Goal: Task Accomplishment & Management: Manage account settings

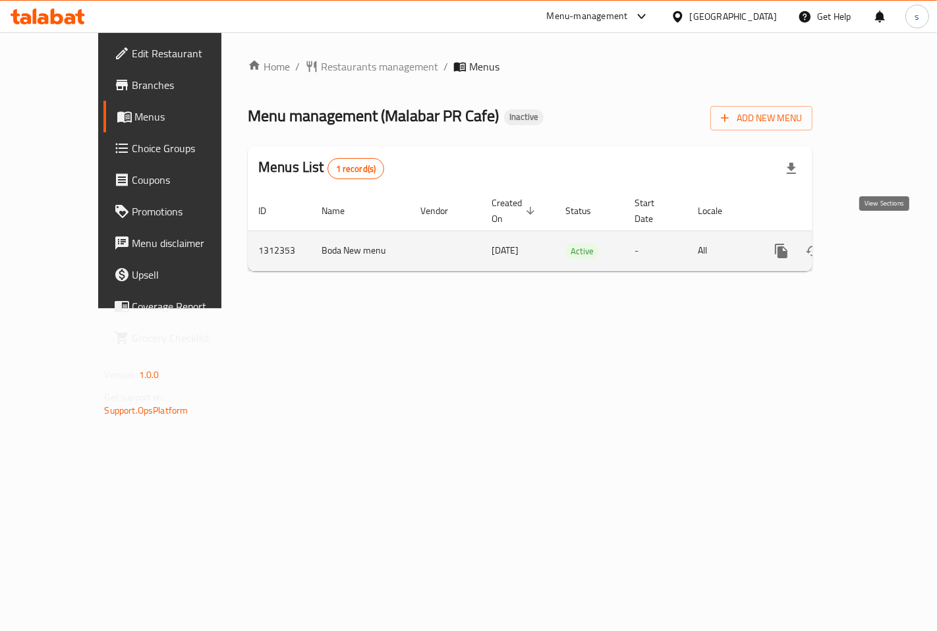
click at [884, 243] on icon "enhanced table" at bounding box center [876, 251] width 16 height 16
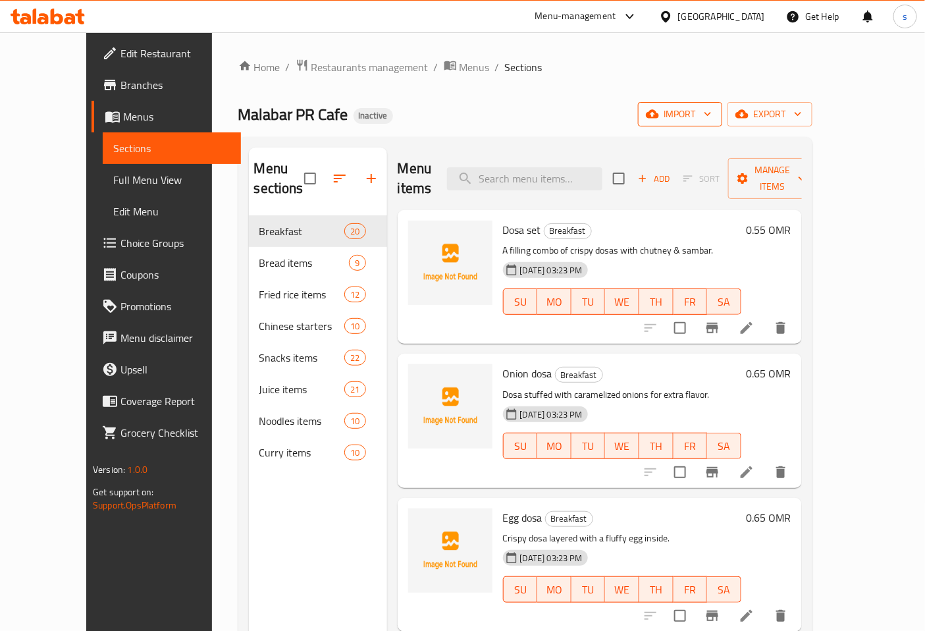
click at [712, 112] on span "import" at bounding box center [680, 114] width 63 height 16
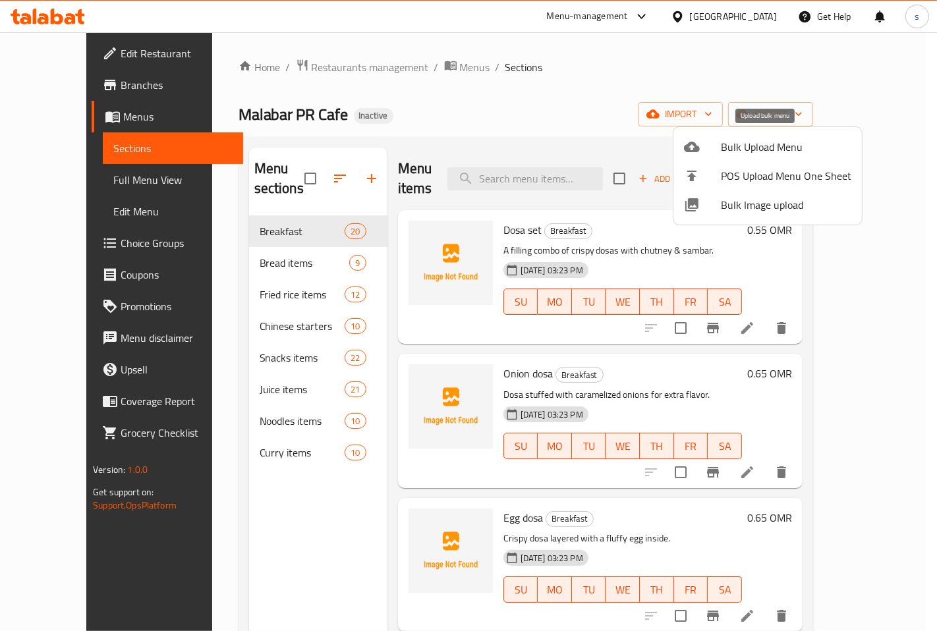
click at [725, 149] on span "Bulk Upload Menu" at bounding box center [785, 147] width 130 height 16
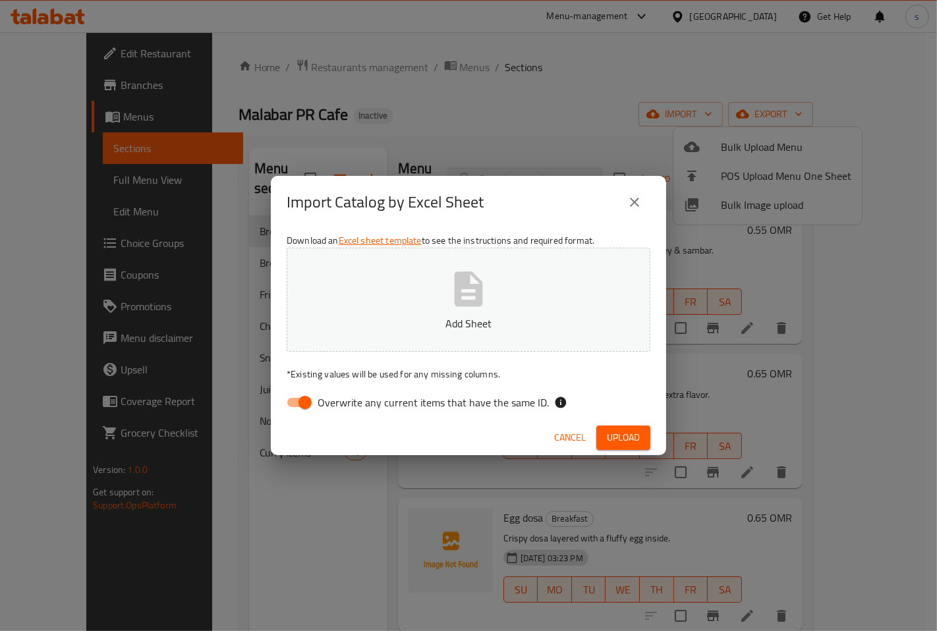
click at [305, 395] on input "Overwrite any current items that have the same ID." at bounding box center [304, 402] width 75 height 25
checkbox input "false"
click at [614, 442] on span "Upload" at bounding box center [623, 437] width 33 height 16
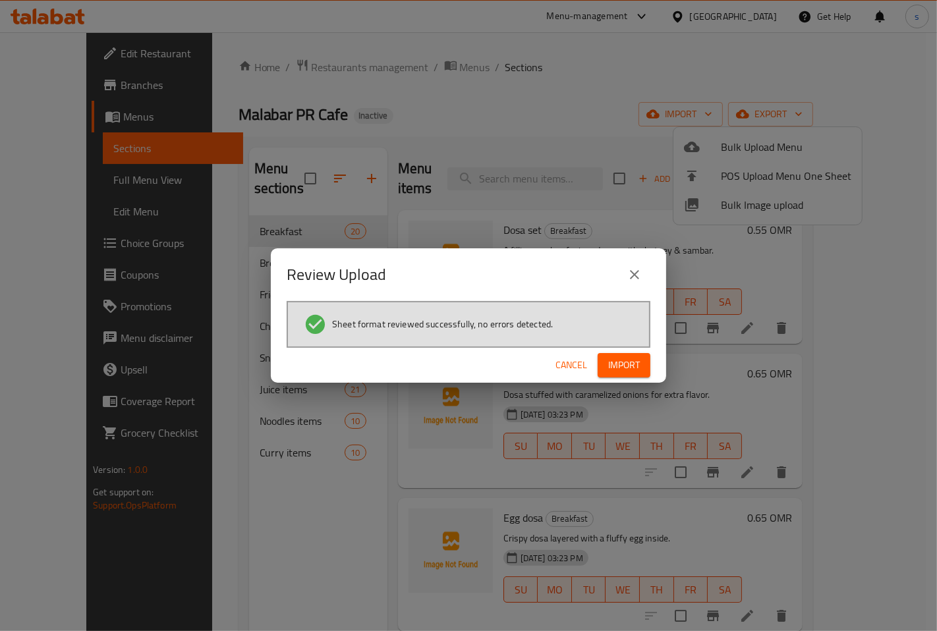
click at [629, 362] on span "Import" at bounding box center [624, 365] width 32 height 16
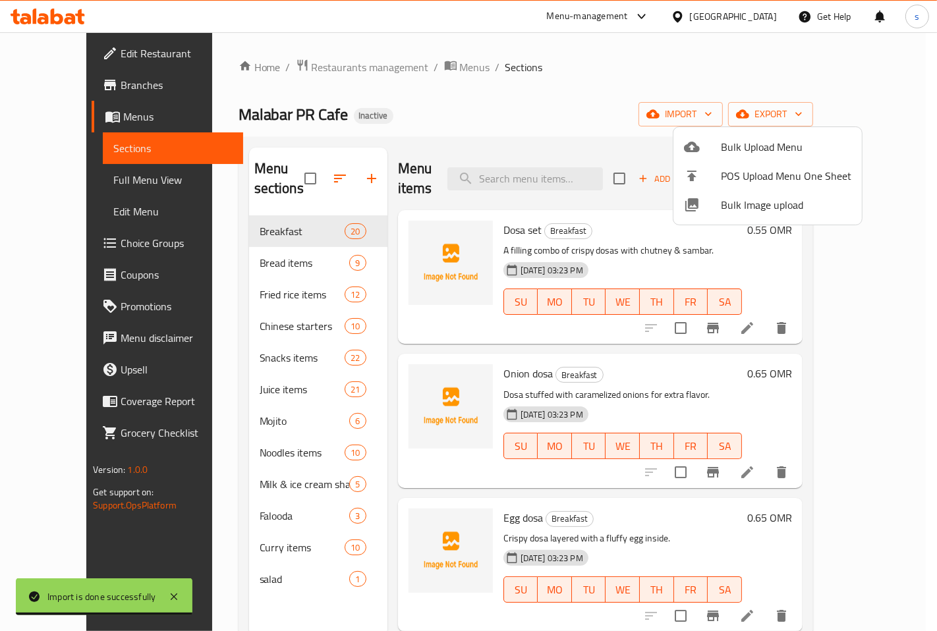
click at [262, 492] on div at bounding box center [468, 315] width 937 height 631
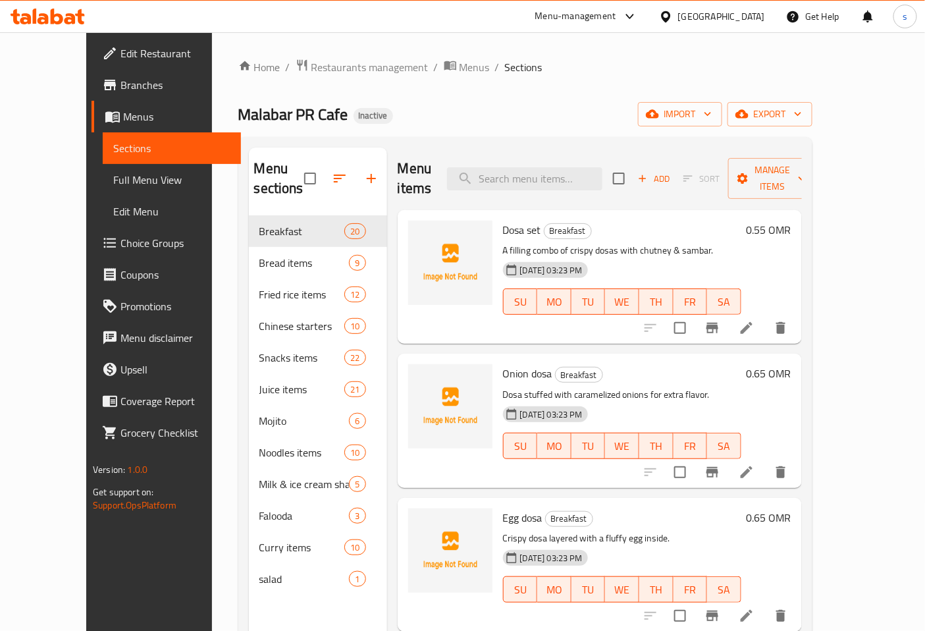
click at [269, 508] on span "Falooda" at bounding box center [304, 516] width 90 height 16
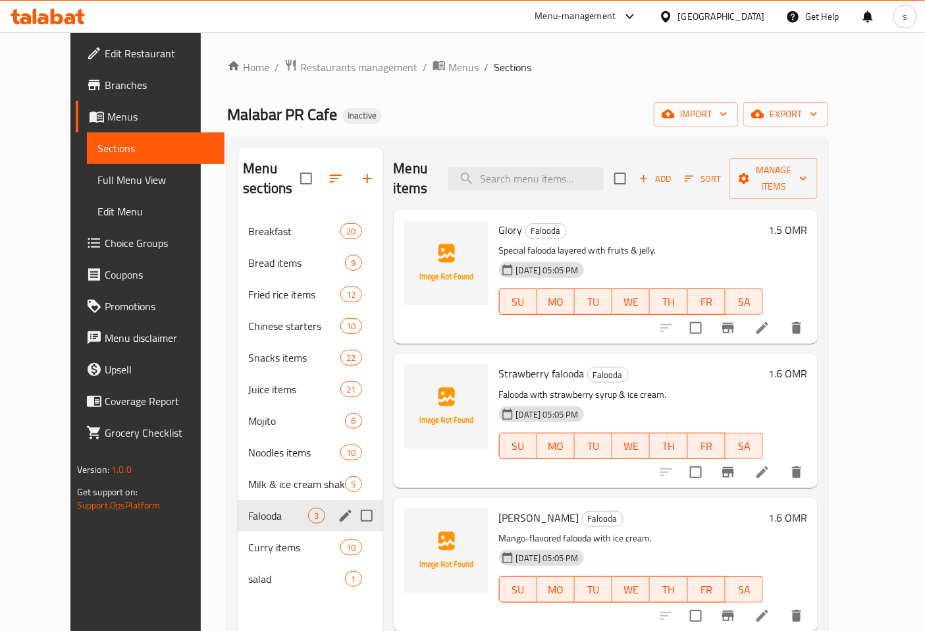
click at [353, 502] on input "Menu sections" at bounding box center [367, 516] width 28 height 28
checkbox input "true"
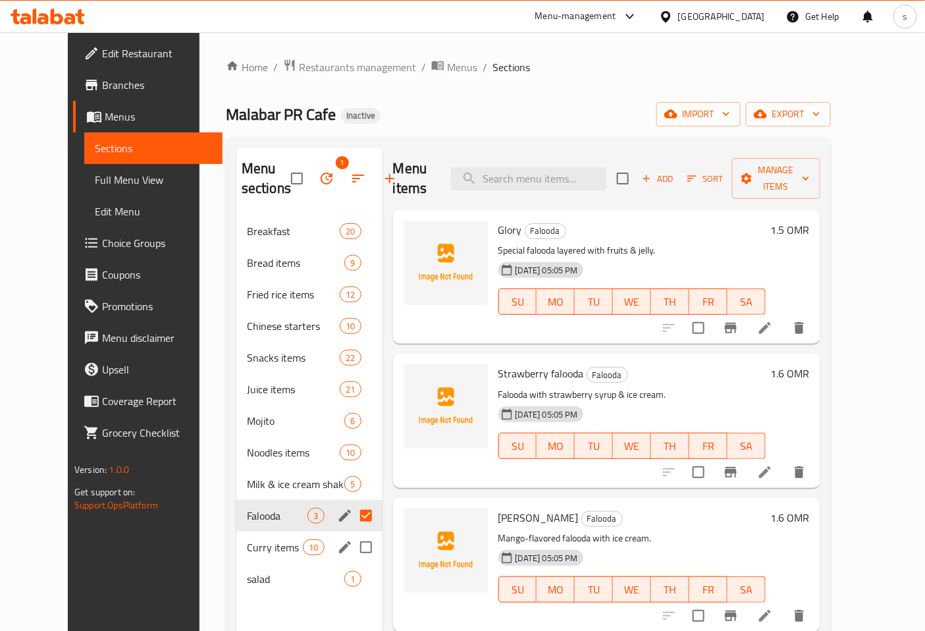
click at [352, 545] on input "Menu sections" at bounding box center [366, 547] width 28 height 28
checkbox input "true"
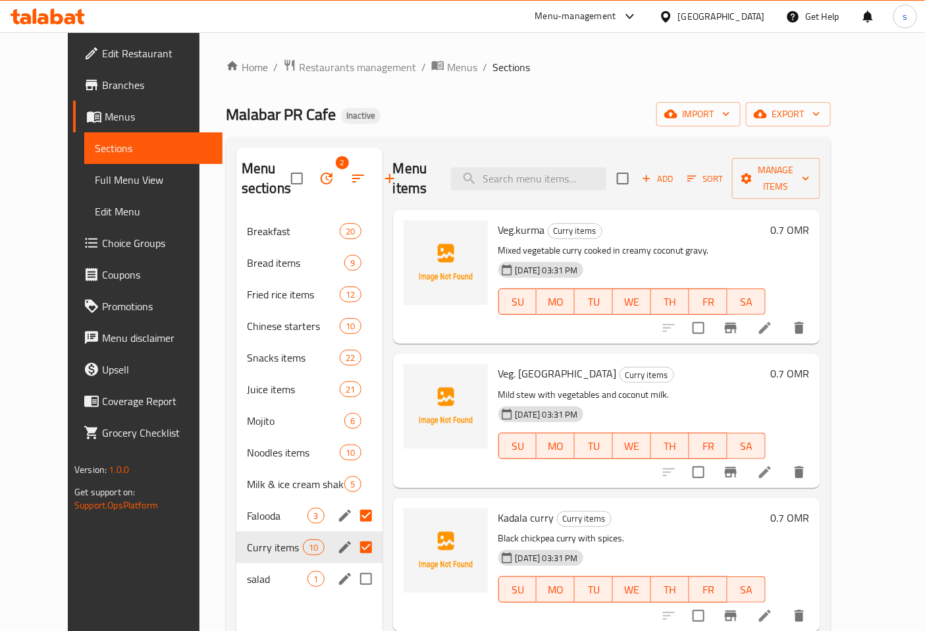
click at [352, 578] on input "Menu sections" at bounding box center [366, 579] width 28 height 28
checkbox input "true"
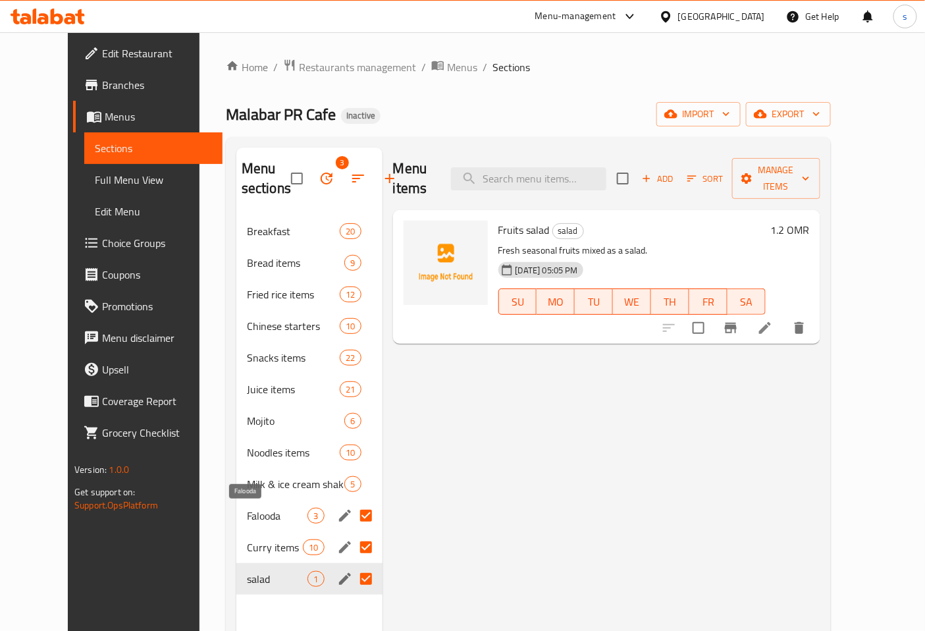
click at [247, 518] on span "Falooda" at bounding box center [277, 516] width 61 height 16
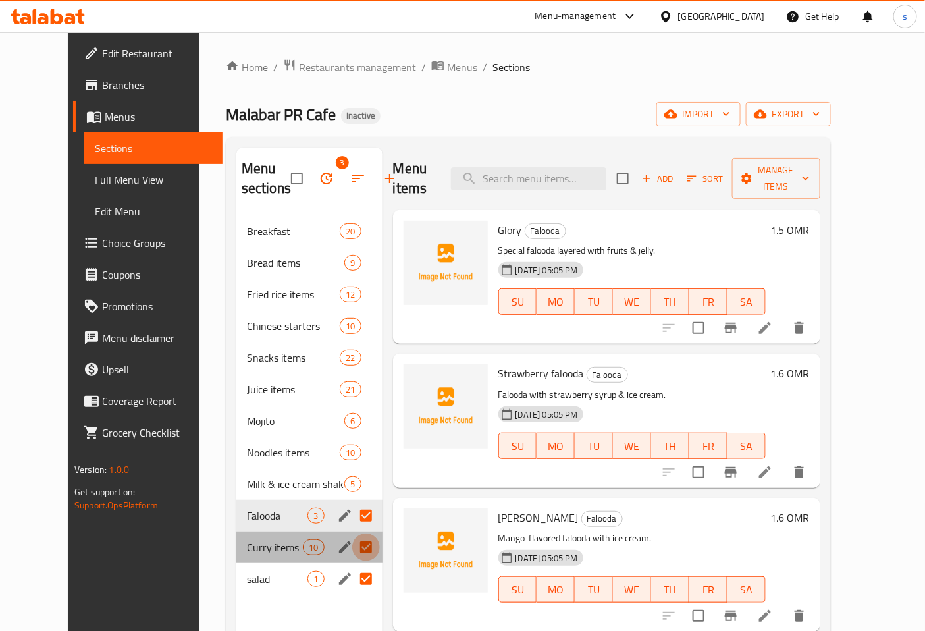
click at [352, 543] on input "Menu sections" at bounding box center [366, 547] width 28 height 28
checkbox input "false"
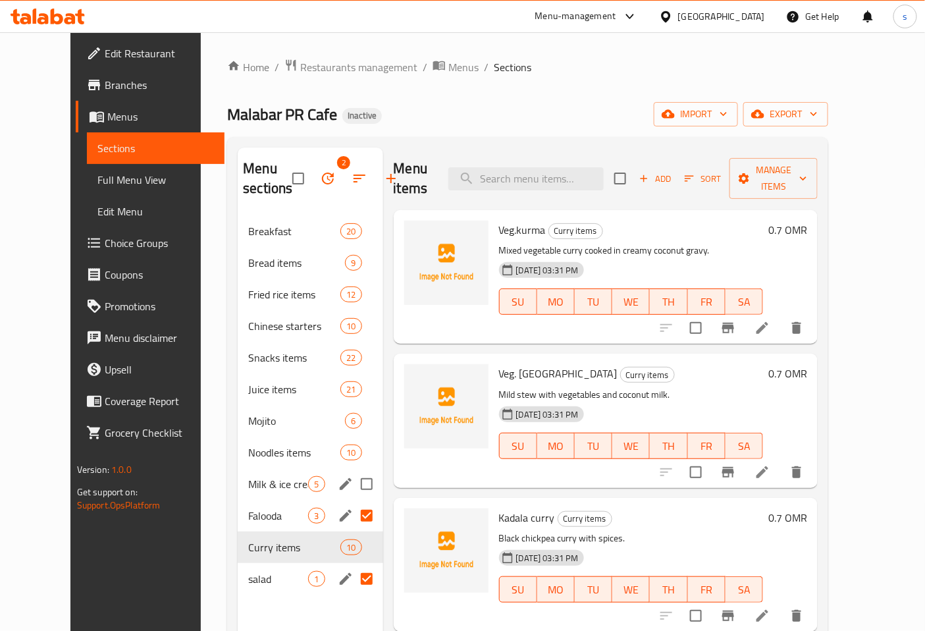
click at [353, 486] on input "Menu sections" at bounding box center [367, 484] width 28 height 28
checkbox input "true"
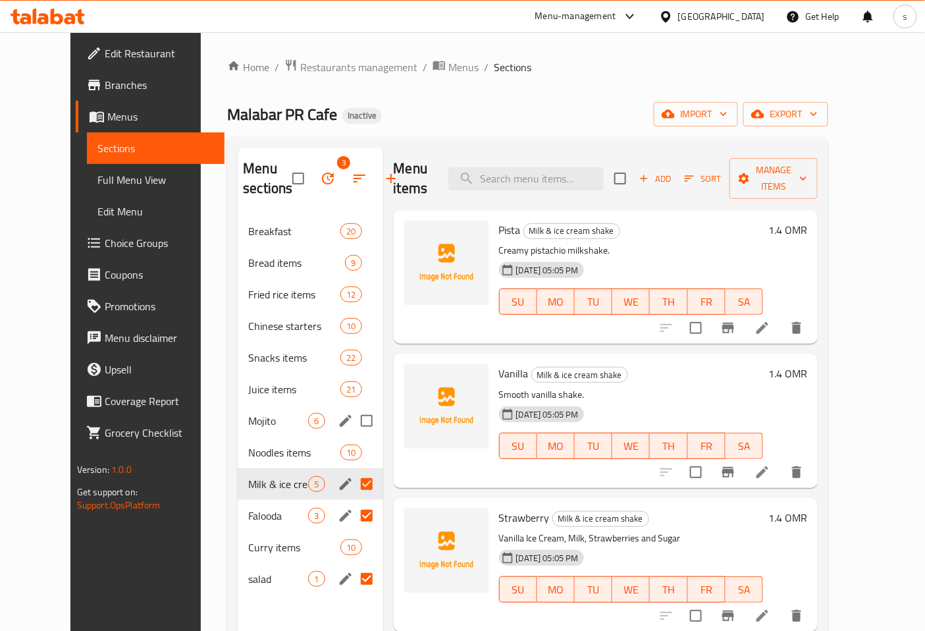
click at [353, 420] on input "Menu sections" at bounding box center [367, 421] width 28 height 28
checkbox input "true"
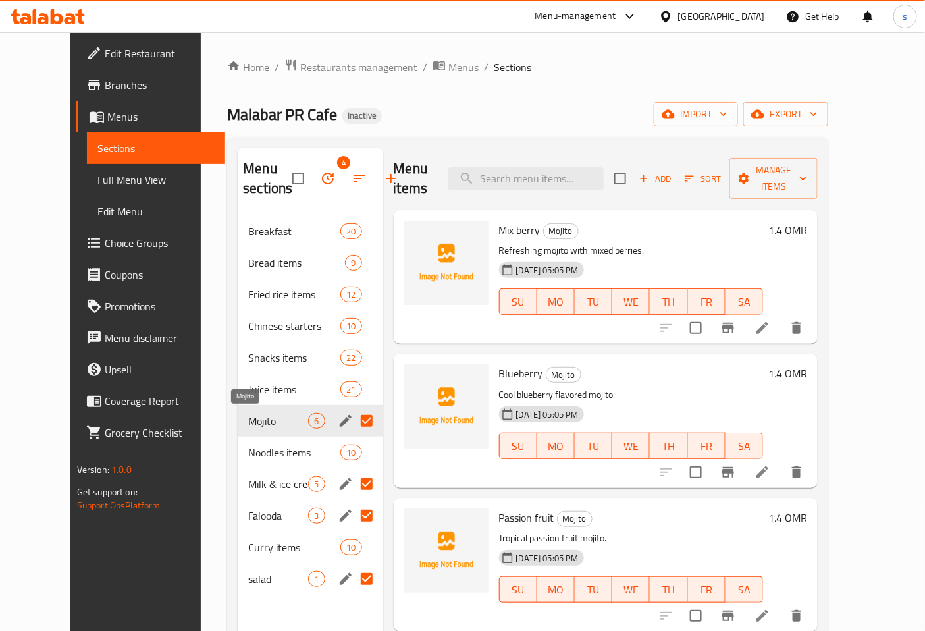
click at [248, 425] on span "Mojito" at bounding box center [278, 421] width 60 height 16
click at [97, 178] on span "Full Menu View" at bounding box center [155, 180] width 117 height 16
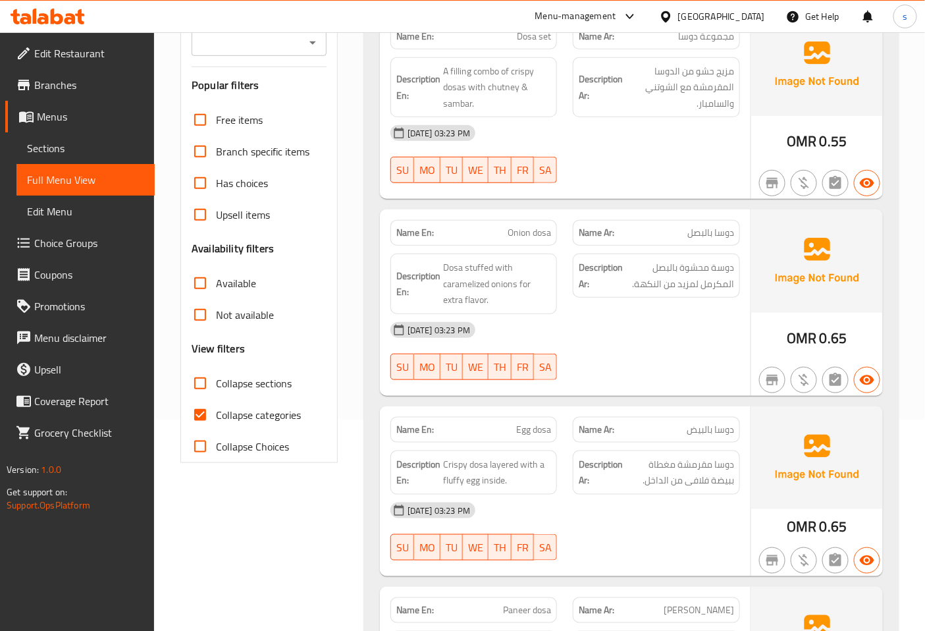
scroll to position [219, 0]
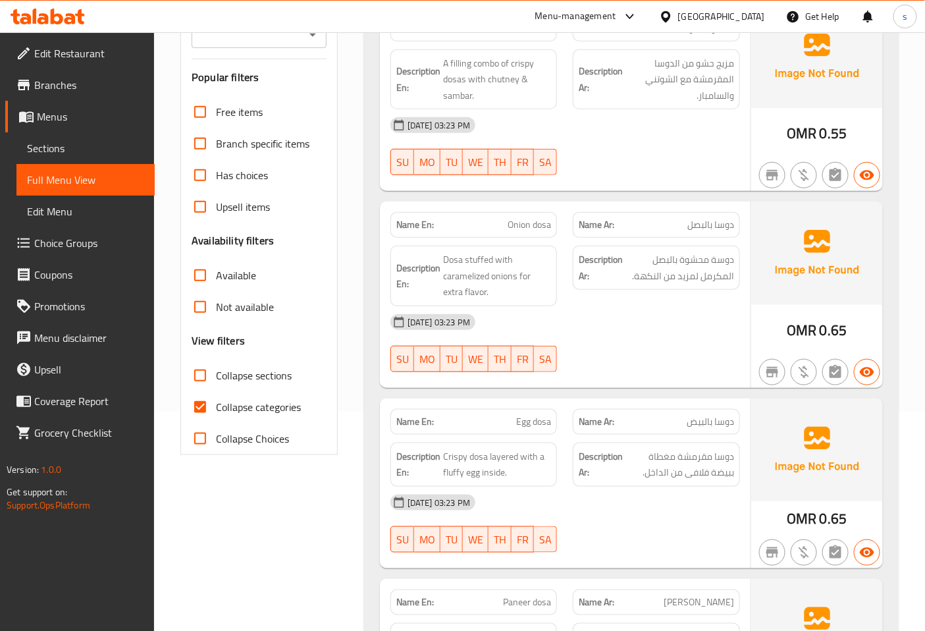
click at [206, 398] on input "Collapse categories" at bounding box center [200, 407] width 32 height 32
checkbox input "false"
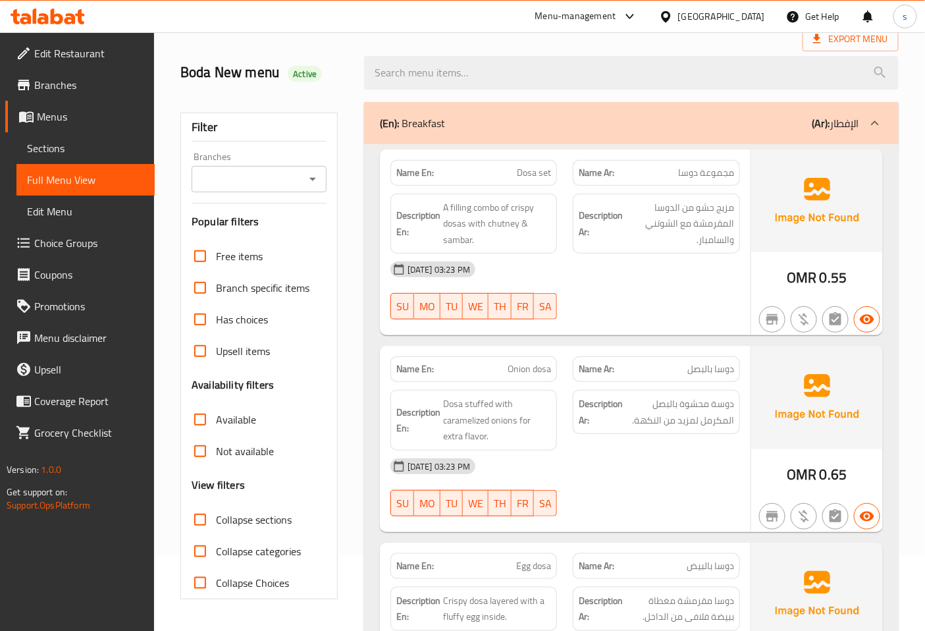
scroll to position [73, 0]
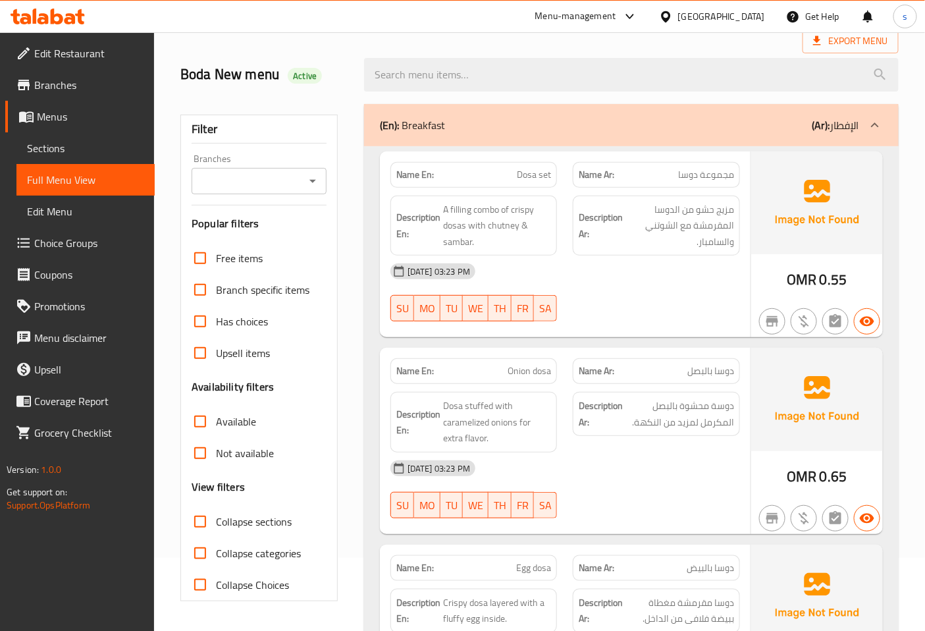
click at [881, 125] on icon at bounding box center [875, 125] width 16 height 16
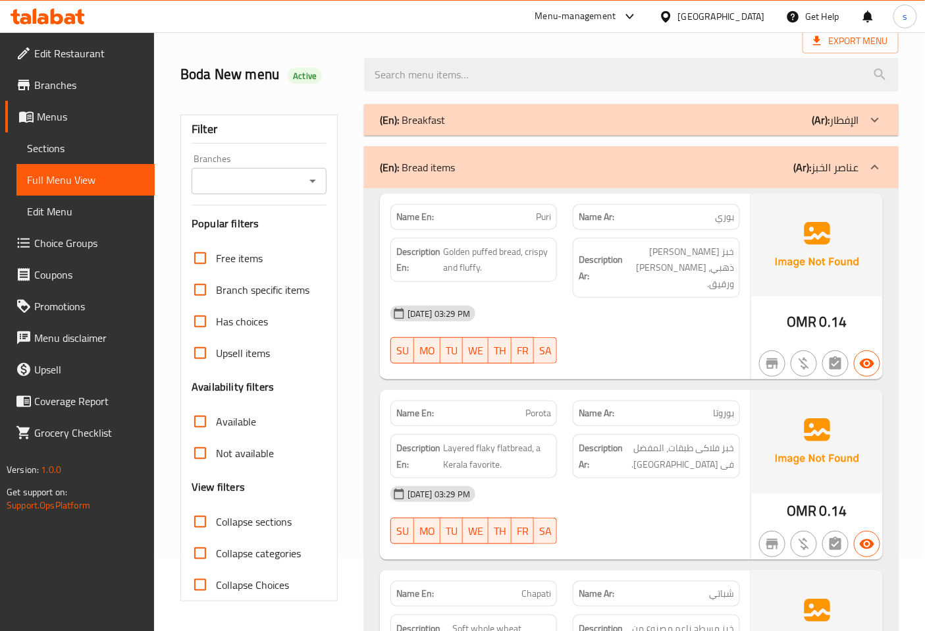
click at [870, 165] on icon at bounding box center [875, 167] width 16 height 16
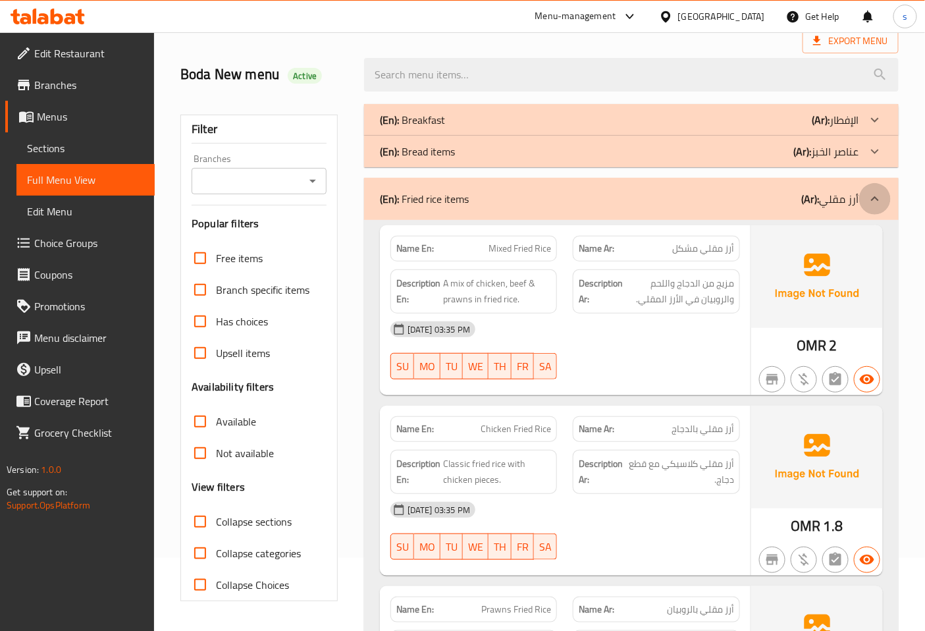
click at [867, 192] on icon at bounding box center [875, 199] width 16 height 16
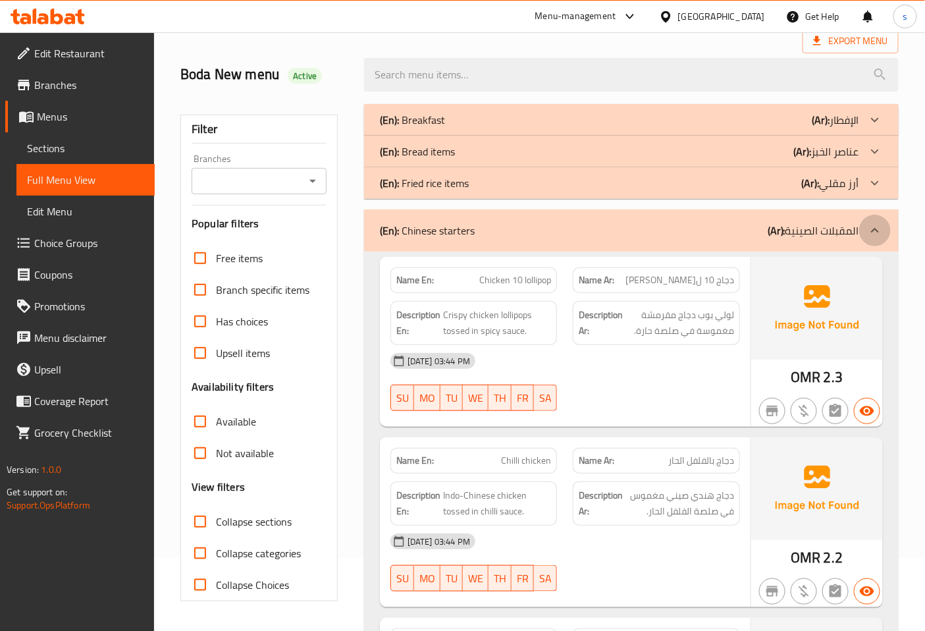
click at [877, 225] on icon at bounding box center [875, 231] width 16 height 16
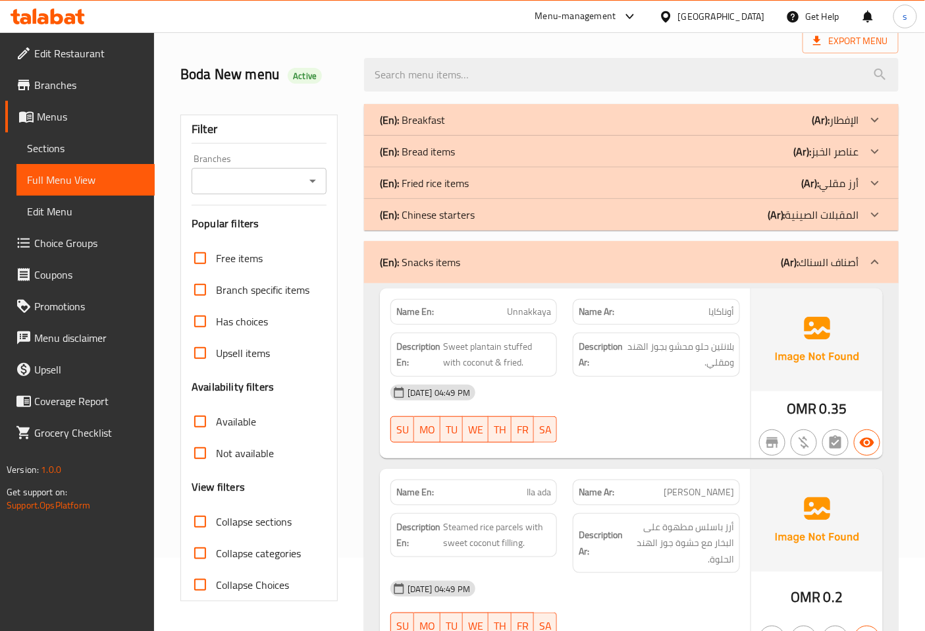
click at [869, 259] on icon at bounding box center [875, 262] width 16 height 16
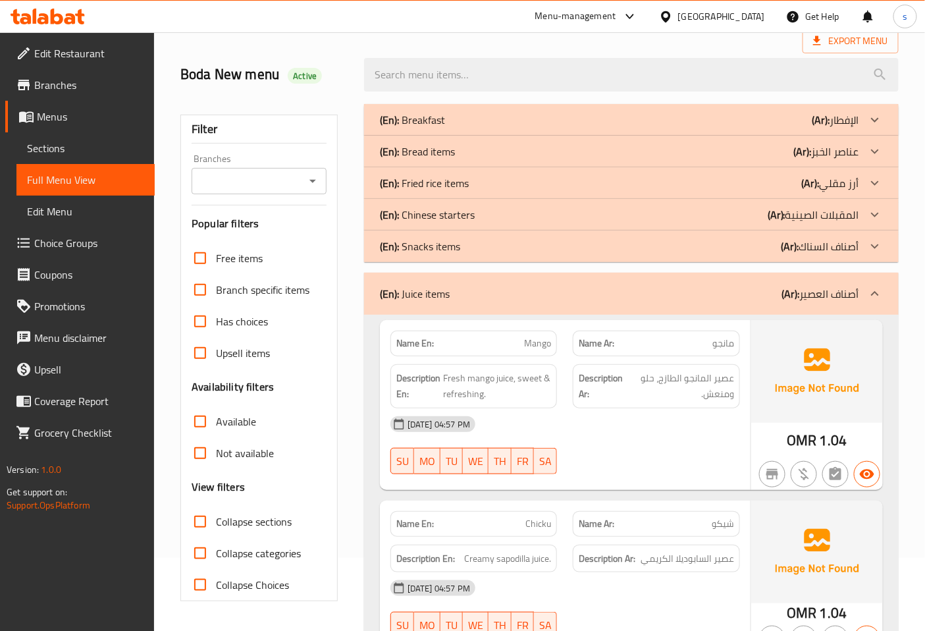
click at [871, 295] on icon at bounding box center [875, 294] width 16 height 16
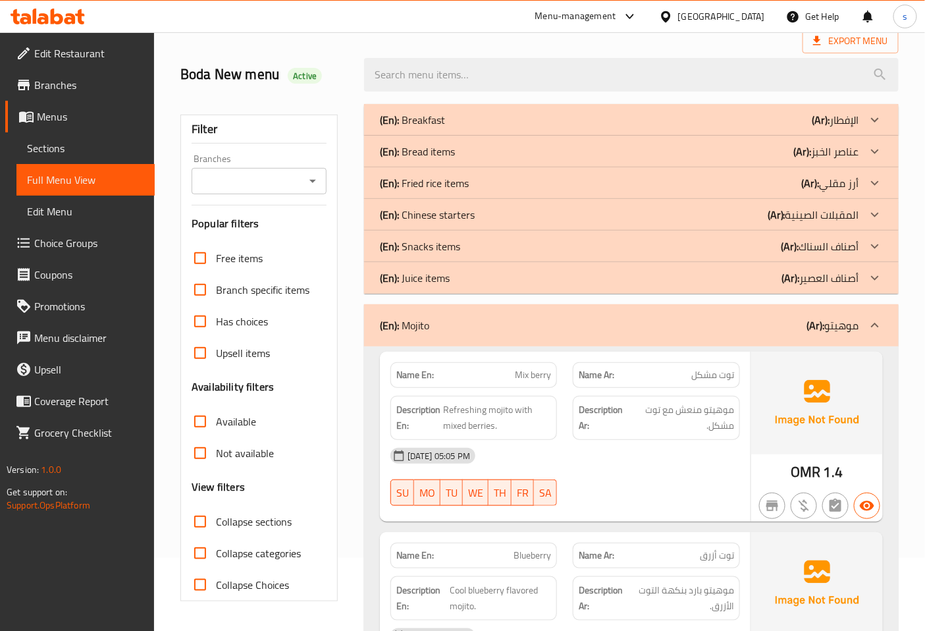
click at [872, 321] on icon at bounding box center [875, 325] width 16 height 16
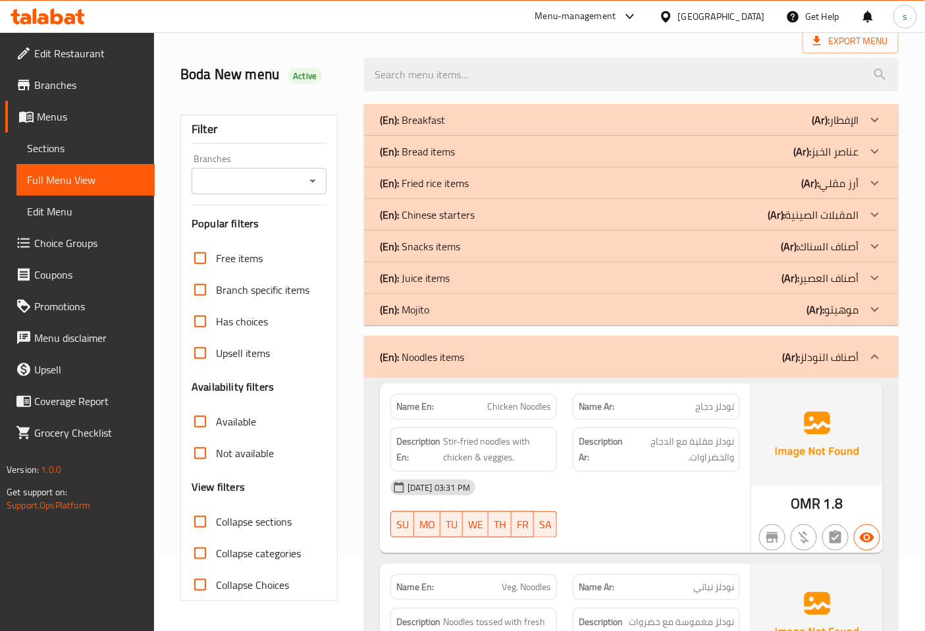
click at [874, 308] on icon at bounding box center [875, 310] width 16 height 16
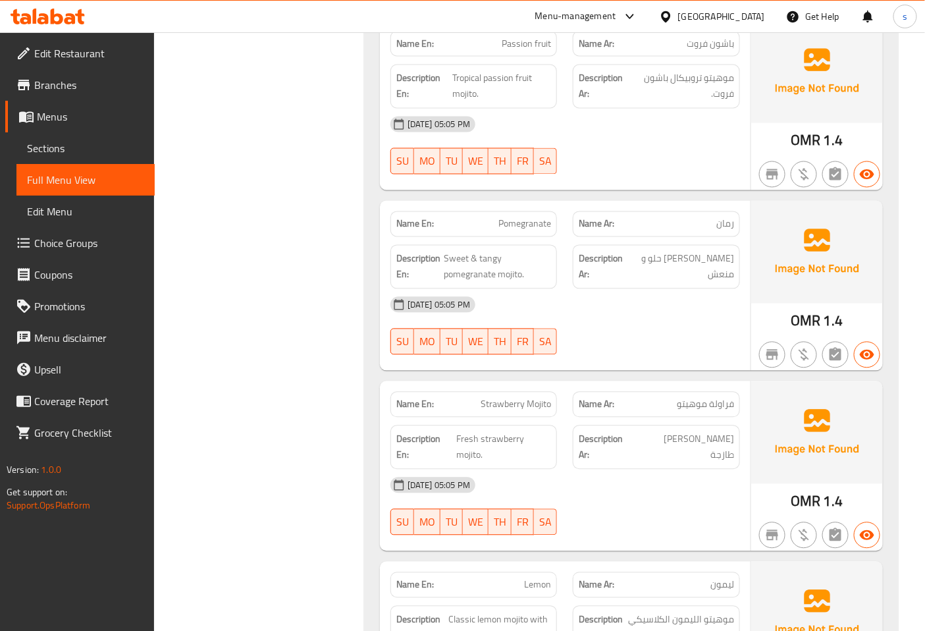
scroll to position [1097, 0]
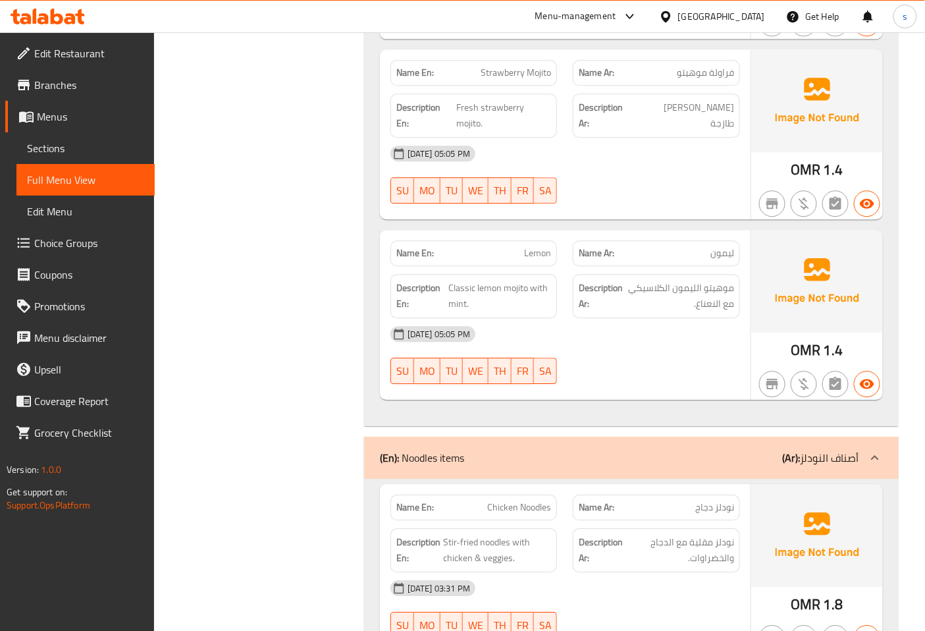
click at [880, 445] on div at bounding box center [875, 458] width 32 height 32
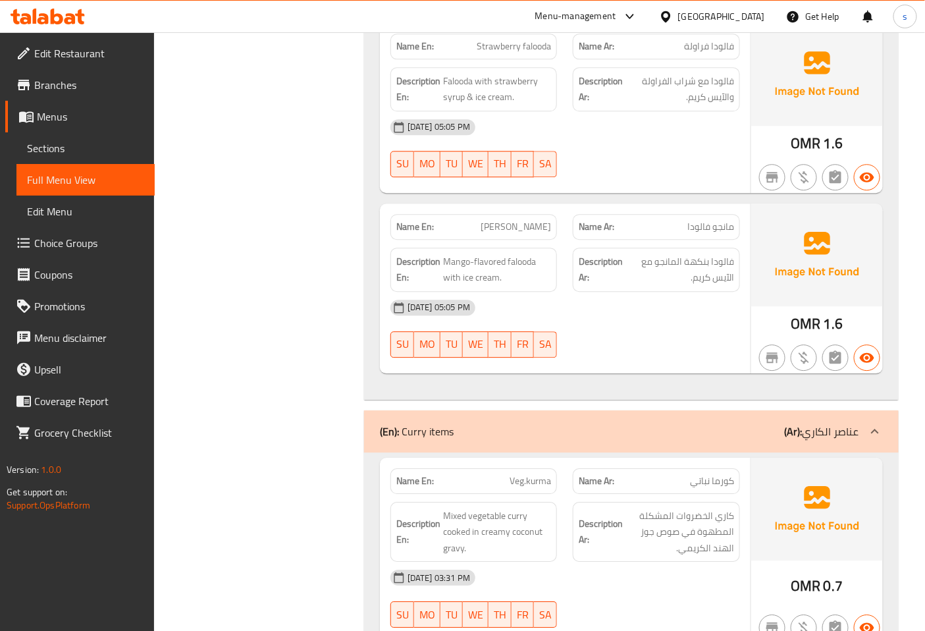
scroll to position [2781, 0]
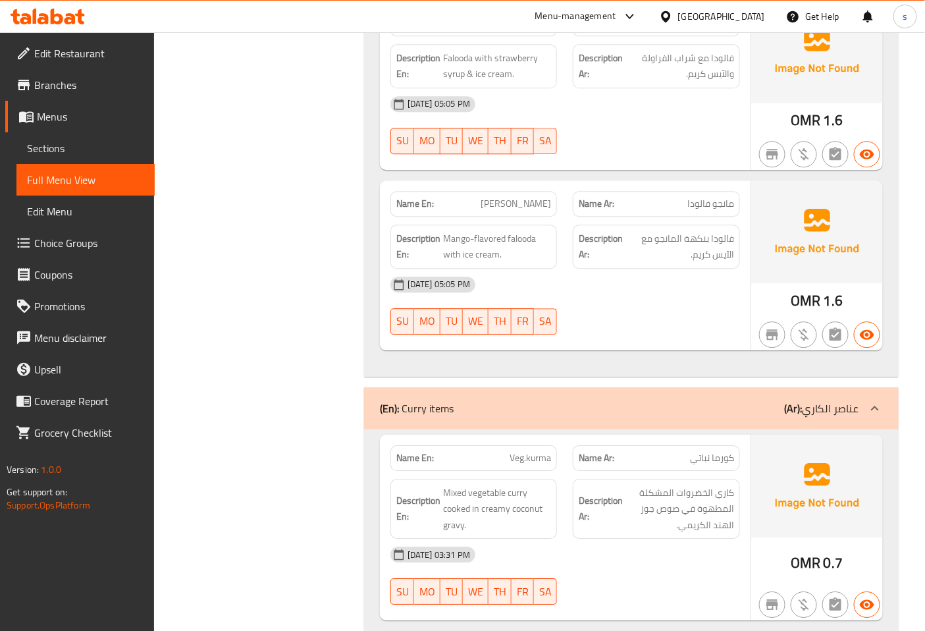
click at [867, 412] on icon at bounding box center [875, 408] width 16 height 16
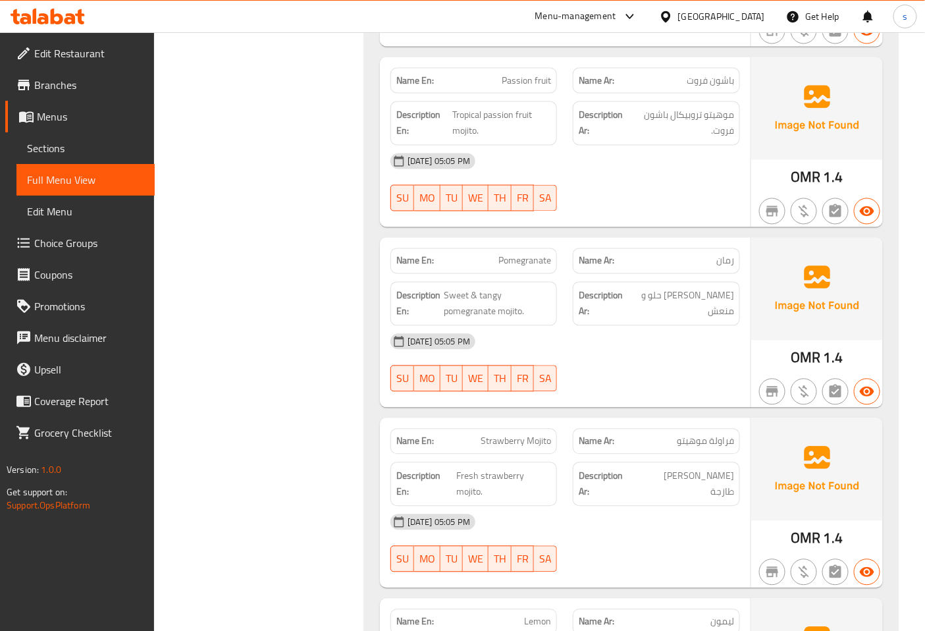
scroll to position [801, 0]
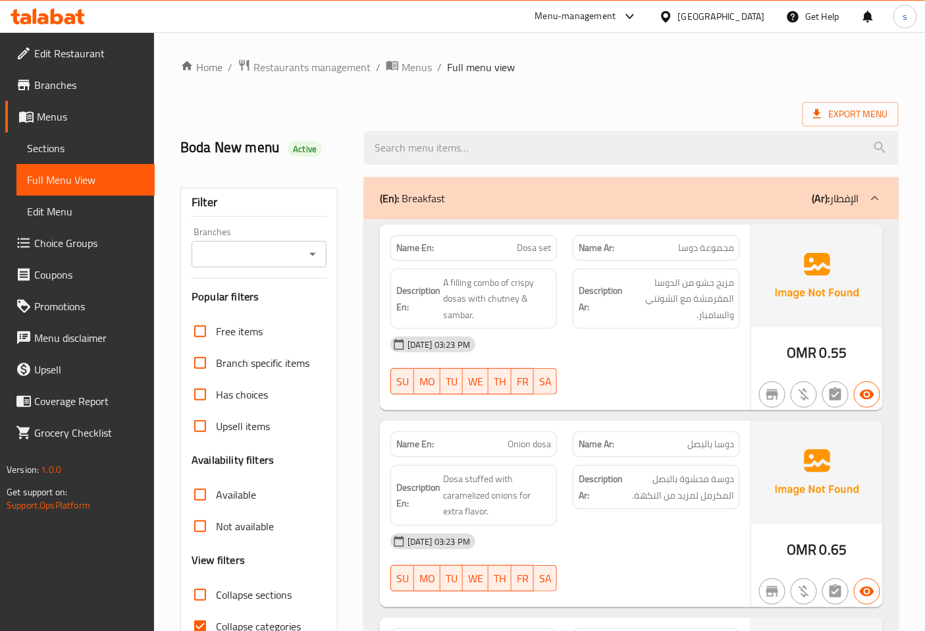
click at [65, 149] on span "Sections" at bounding box center [85, 148] width 117 height 16
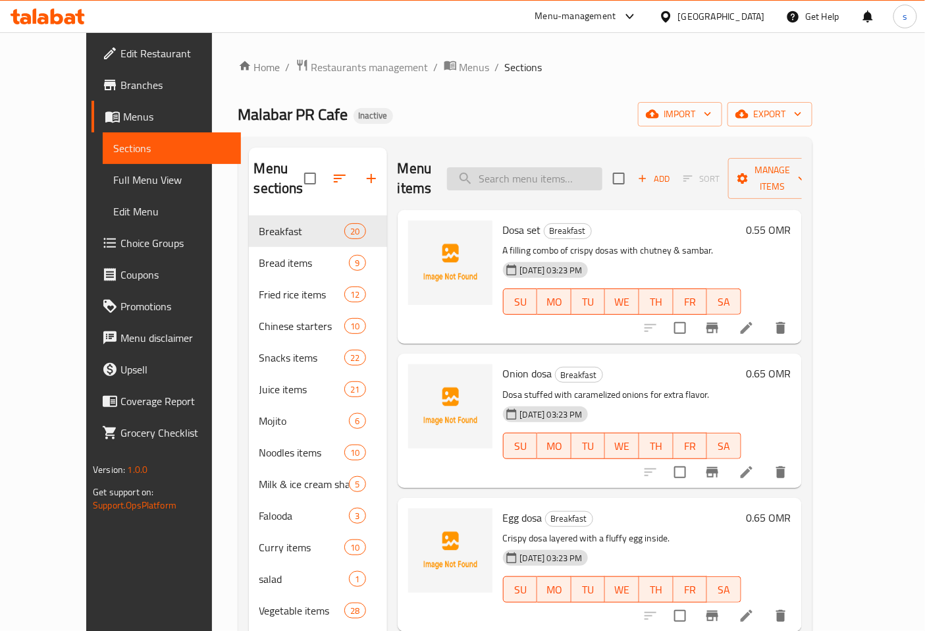
click at [555, 167] on input "search" at bounding box center [524, 178] width 155 height 23
paste input "Strawberry"
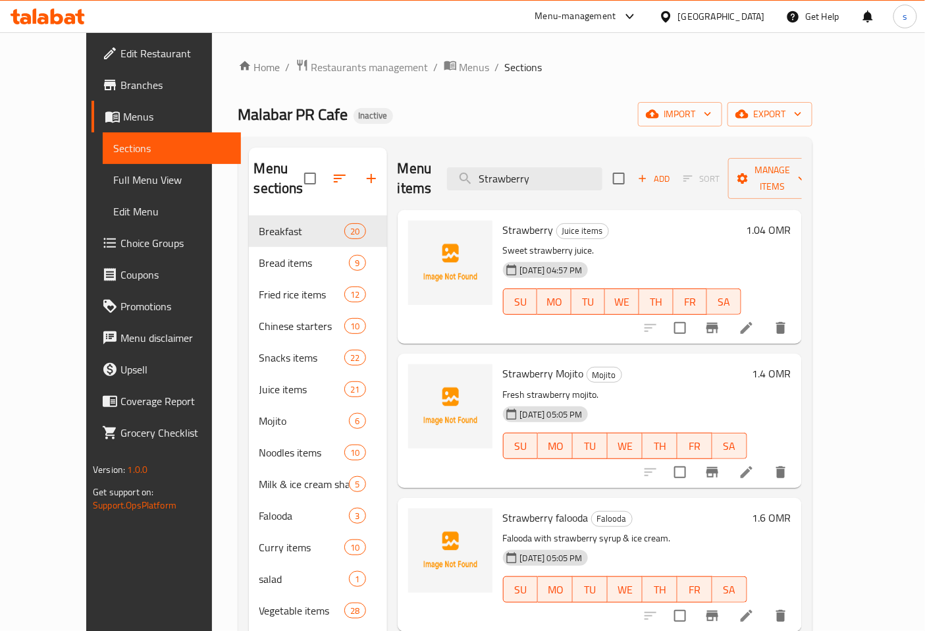
type input "Strawberry"
click at [755, 320] on icon at bounding box center [747, 328] width 16 height 16
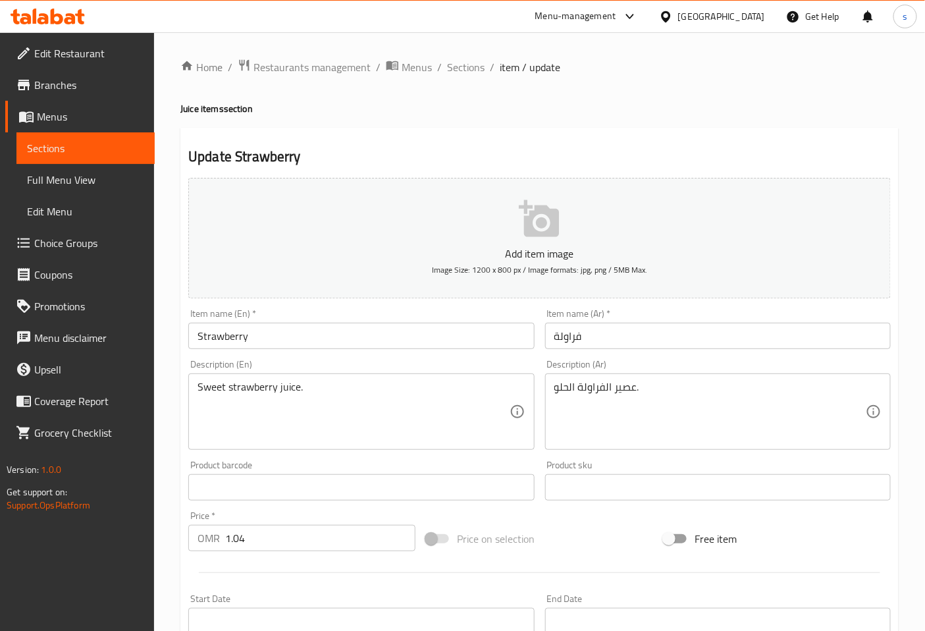
click at [117, 150] on span "Sections" at bounding box center [85, 148] width 117 height 16
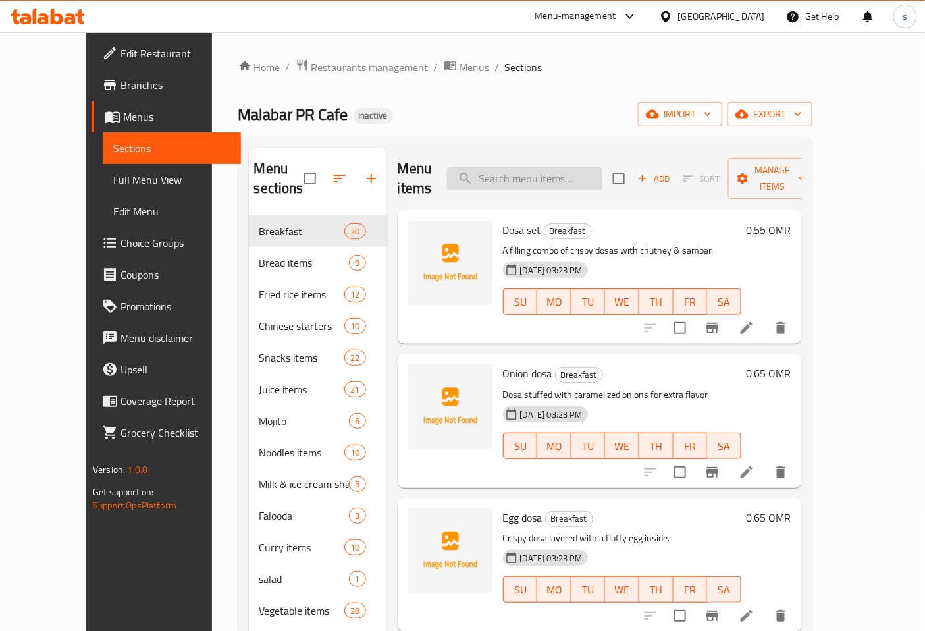
click at [531, 169] on input "search" at bounding box center [524, 178] width 155 height 23
paste input "Strawberry"
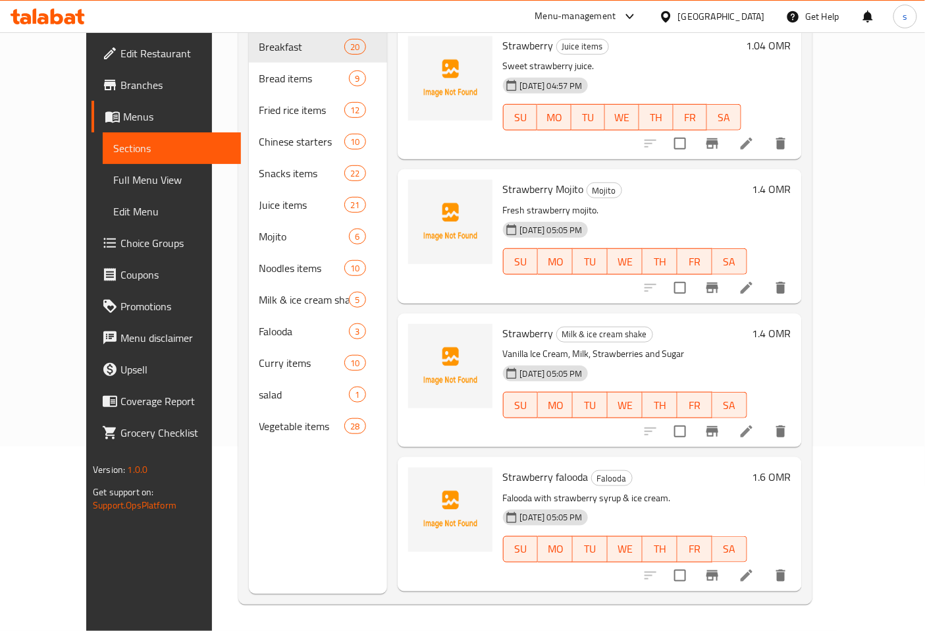
scroll to position [111, 0]
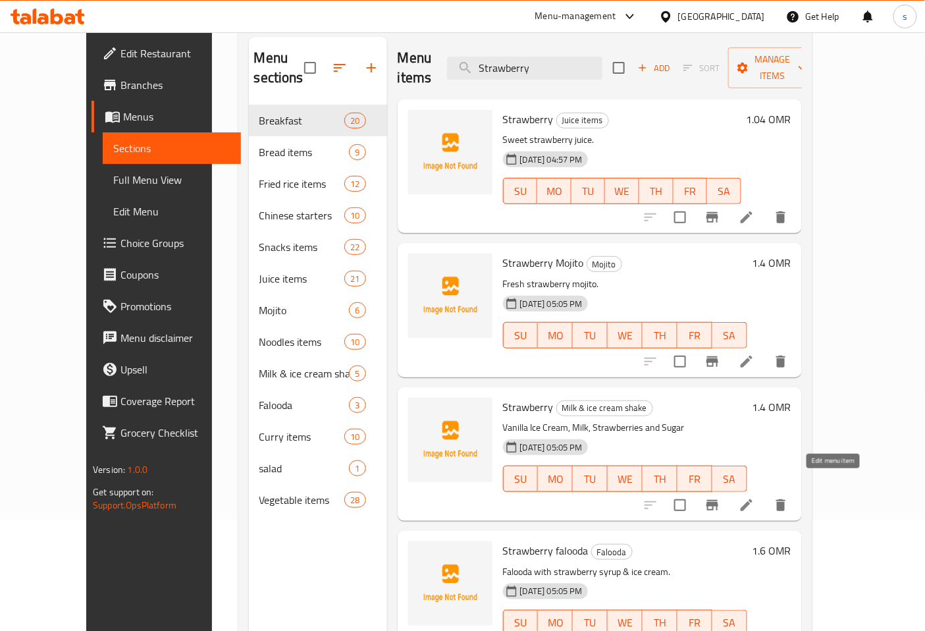
type input "Strawberry"
click at [755, 497] on icon at bounding box center [747, 505] width 16 height 16
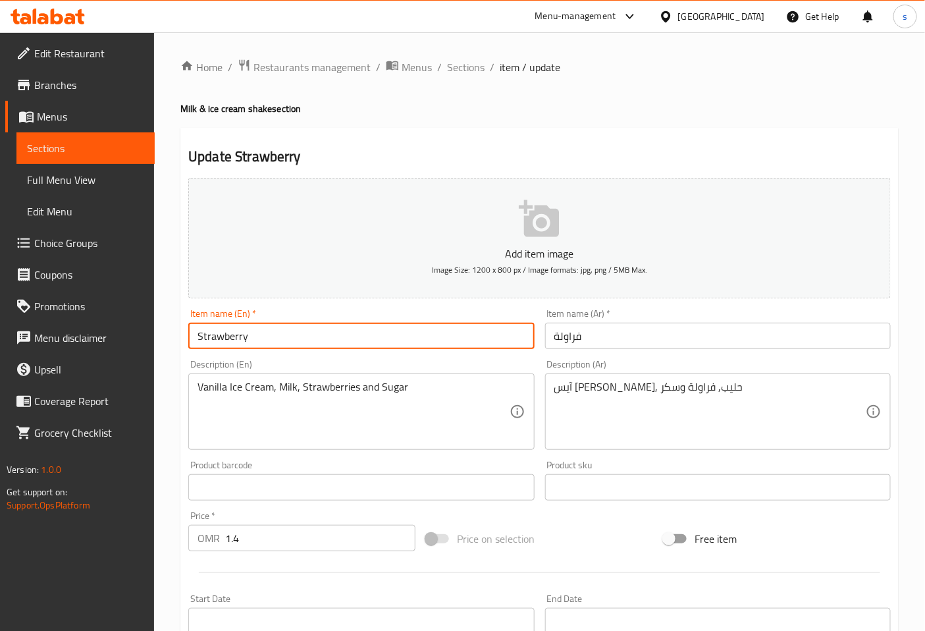
click at [448, 336] on input "Strawberry" at bounding box center [361, 336] width 346 height 26
type input "Strawberry Shake"
click at [670, 344] on input "فراولة" at bounding box center [718, 336] width 346 height 26
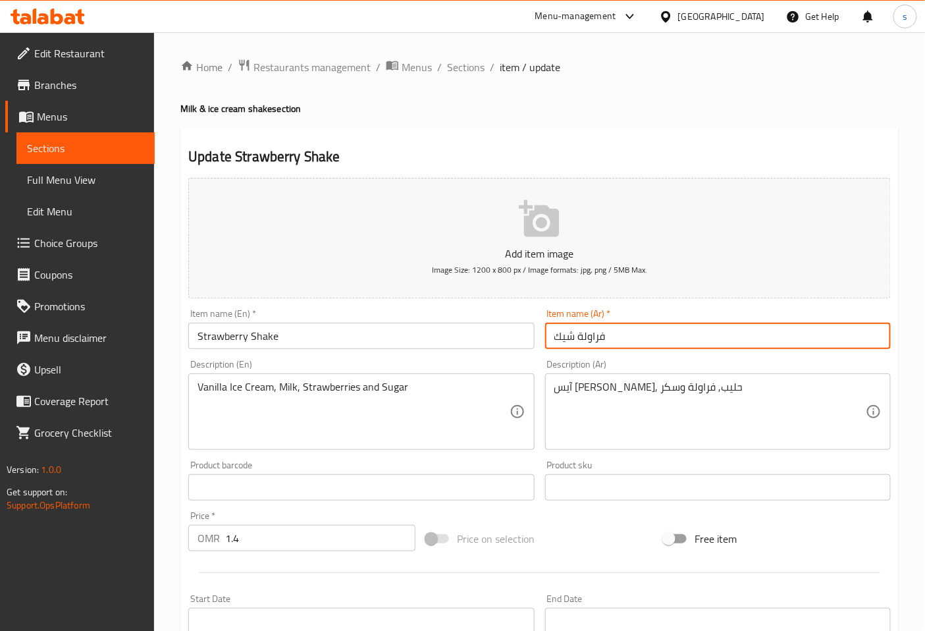
type input "فراولة شيك"
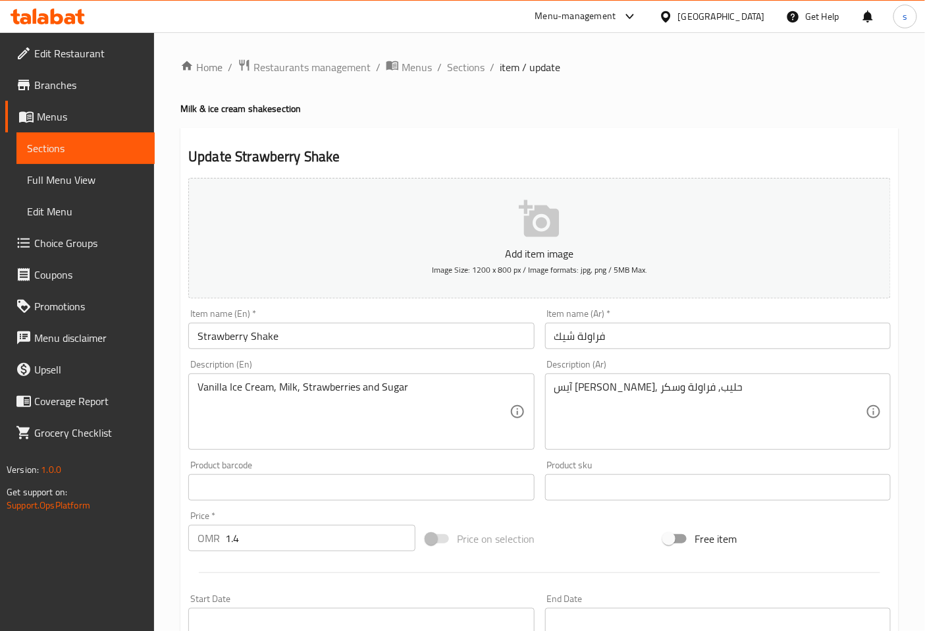
drag, startPoint x: 193, startPoint y: 386, endPoint x: 422, endPoint y: 387, distance: 229.2
click at [422, 387] on div "Vanilla Ice Cream, Milk, Strawberries and Sugar Description (En)" at bounding box center [361, 411] width 346 height 76
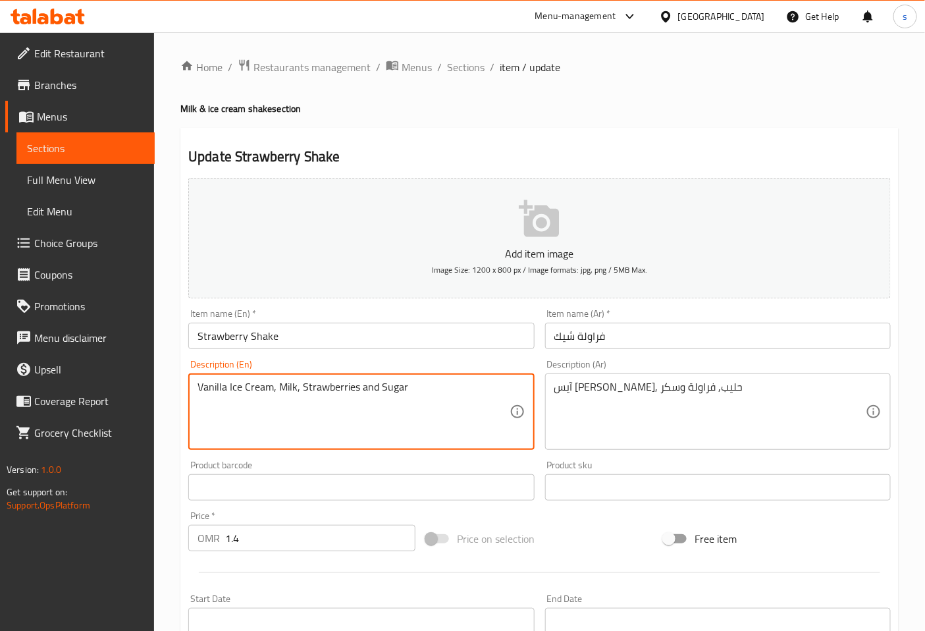
click at [415, 386] on textarea "Vanilla Ice Cream, Milk, Strawberries and Sugar" at bounding box center [354, 412] width 312 height 63
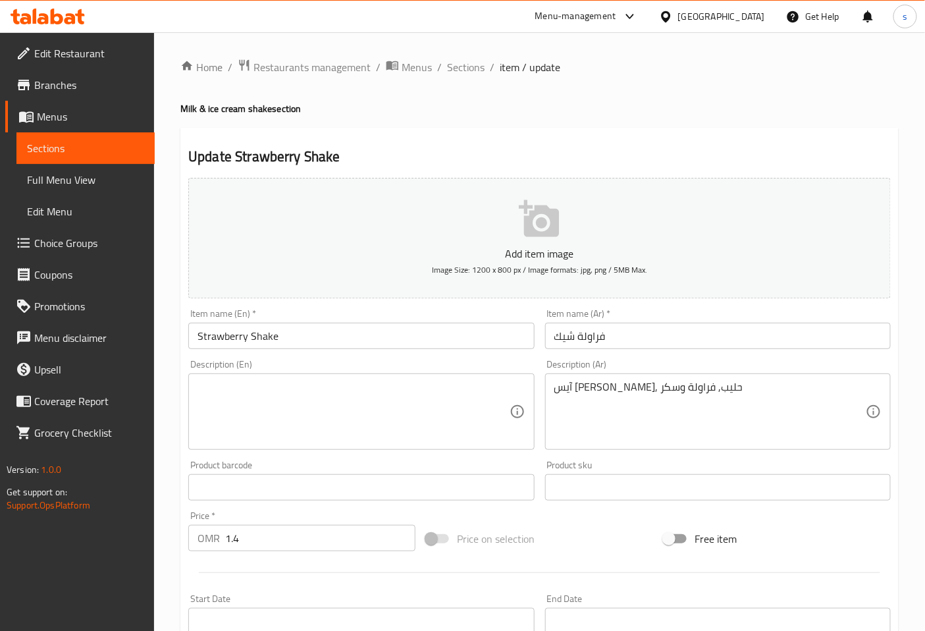
click at [384, 399] on textarea at bounding box center [354, 412] width 312 height 63
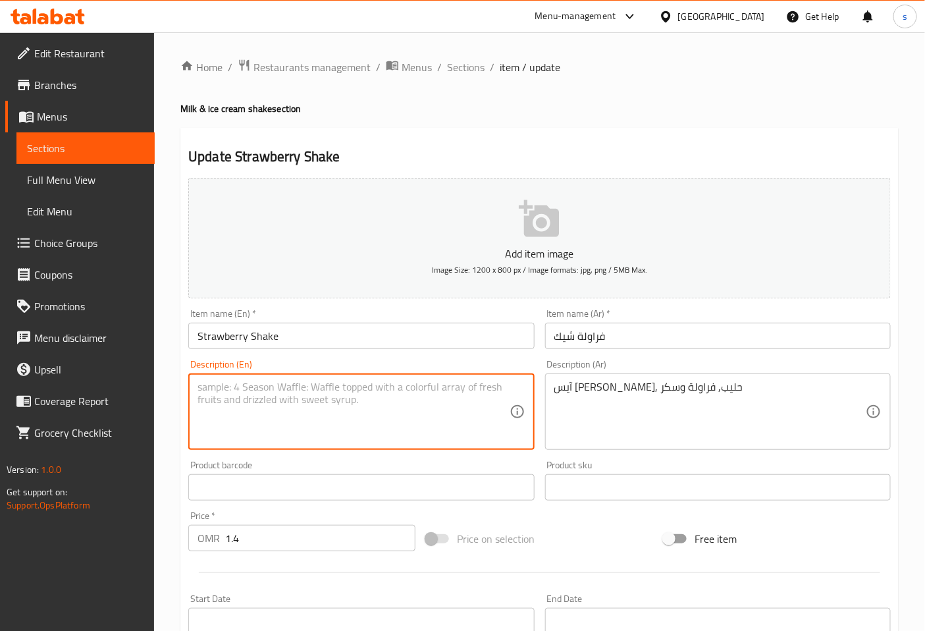
paste textarea "Sweet strawberry milkshake."
type textarea "Sweet strawberry milkshake."
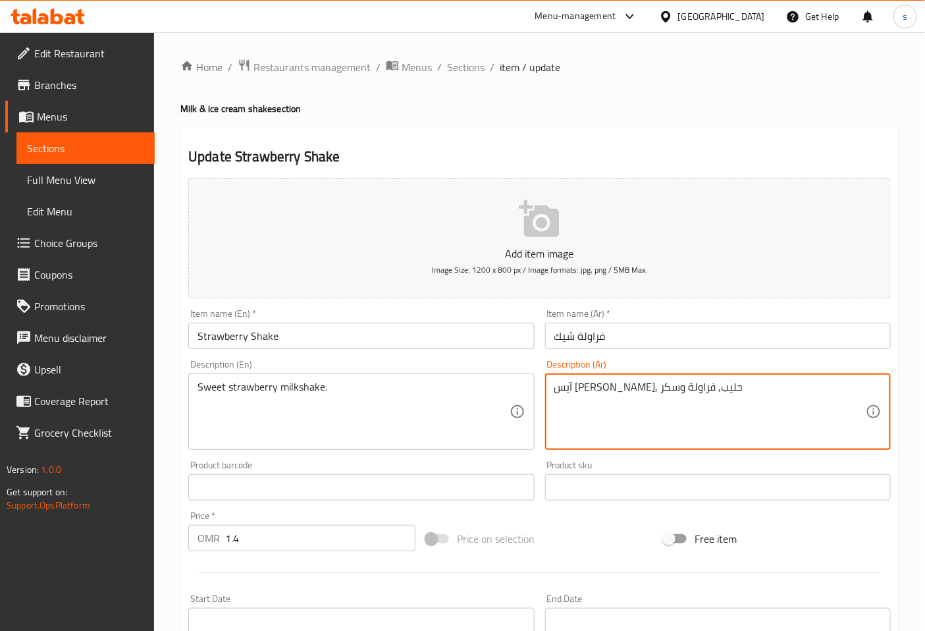
drag, startPoint x: 754, startPoint y: 393, endPoint x: 524, endPoint y: 393, distance: 230.5
click at [627, 412] on textarea at bounding box center [711, 412] width 312 height 63
paste textarea "ميلك شيك الفراولة الحلو."
click at [575, 387] on textarea "ميلك شيك الفراولة الحلو." at bounding box center [711, 412] width 312 height 63
click at [549, 389] on div "ميلك شيك الفراولة حلو. Description (Ar)" at bounding box center [718, 411] width 346 height 76
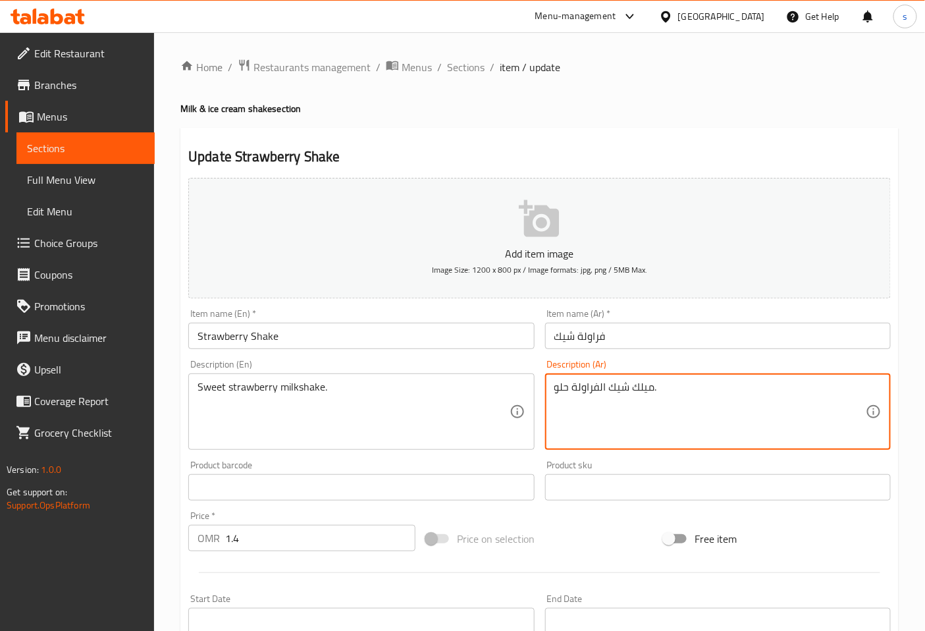
click at [557, 387] on textarea "ميلك شيك الفراولة حلو." at bounding box center [711, 412] width 312 height 63
click at [673, 393] on textarea "ميلك شيك الفراولة حلو." at bounding box center [711, 412] width 312 height 63
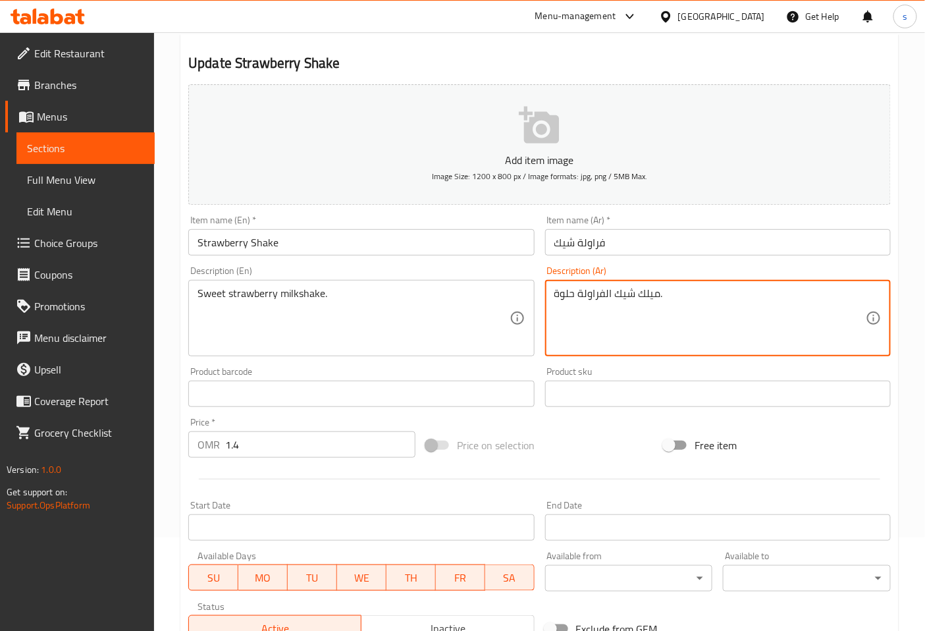
scroll to position [297, 0]
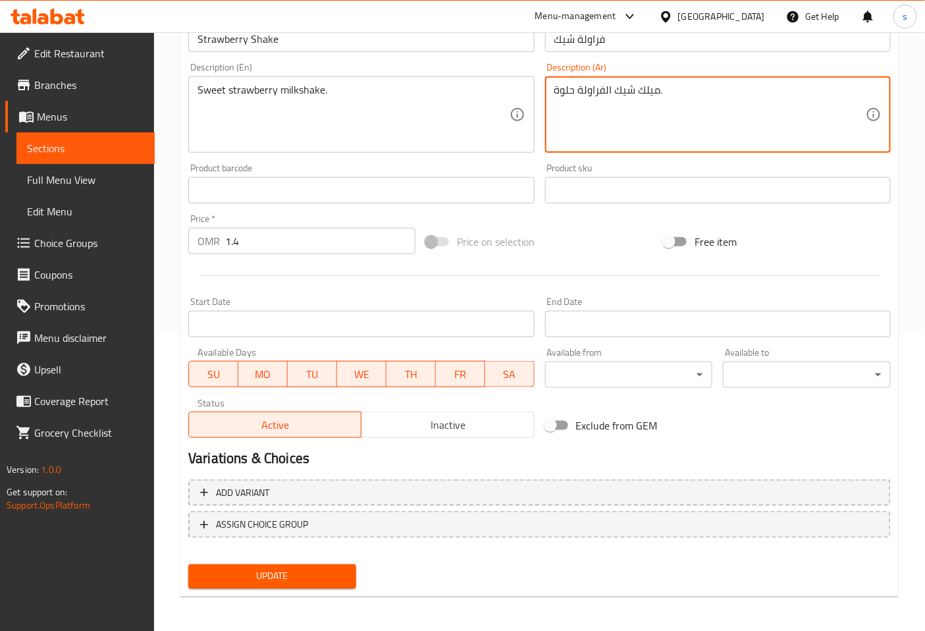
type textarea "ميلك شيك الفراولة حلوة."
click at [287, 576] on span "Update" at bounding box center [272, 576] width 147 height 16
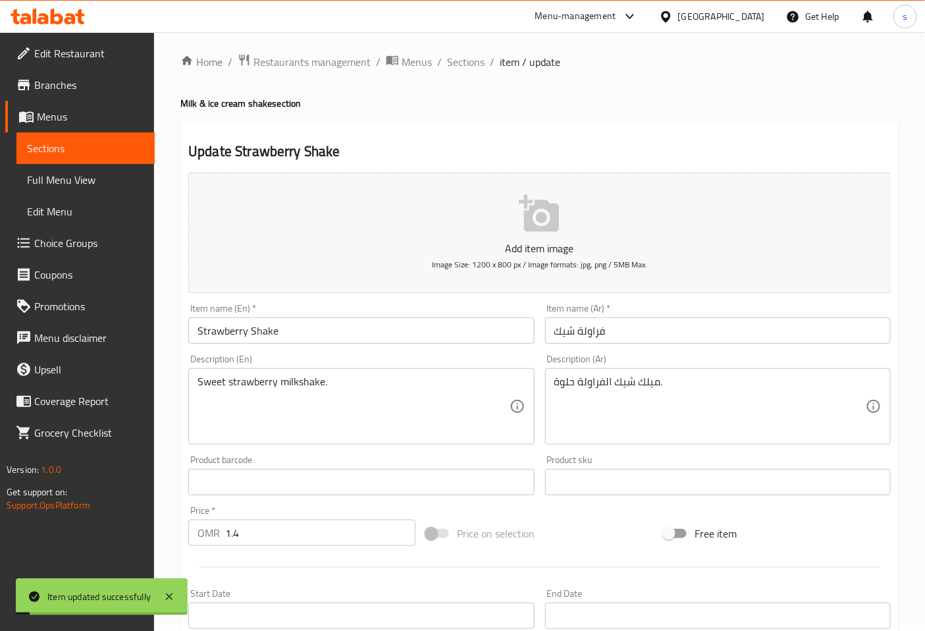
scroll to position [0, 0]
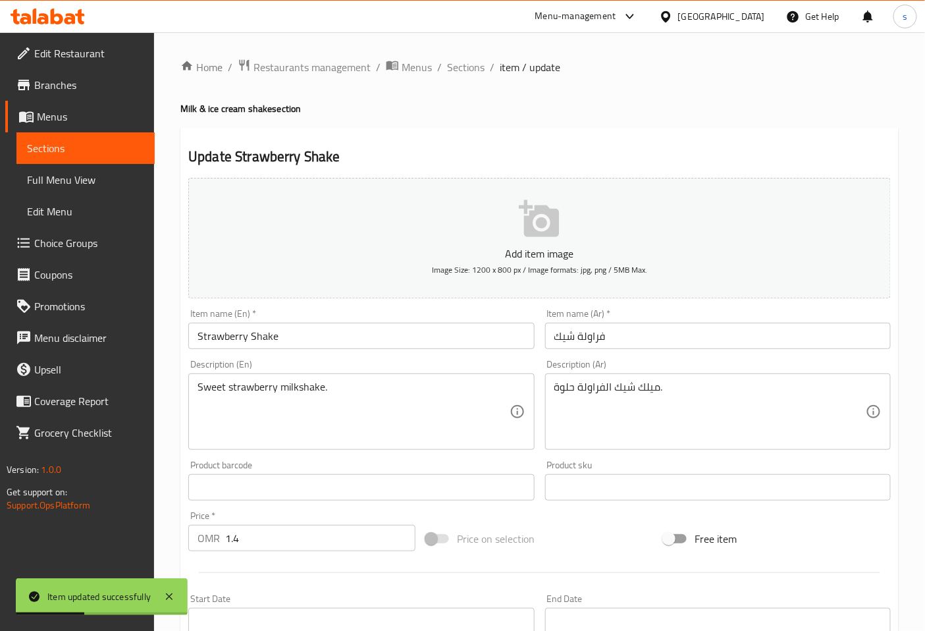
click at [83, 178] on span "Full Menu View" at bounding box center [85, 180] width 117 height 16
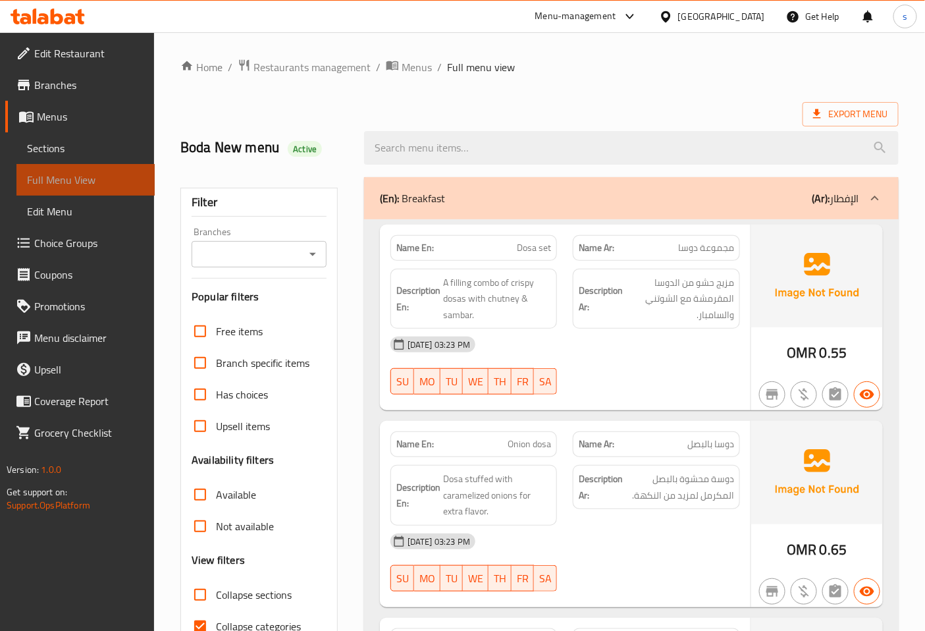
click at [81, 177] on span "Full Menu View" at bounding box center [85, 180] width 117 height 16
click at [204, 620] on input "Collapse categories" at bounding box center [200, 627] width 32 height 32
checkbox input "false"
click at [874, 192] on icon at bounding box center [875, 198] width 16 height 16
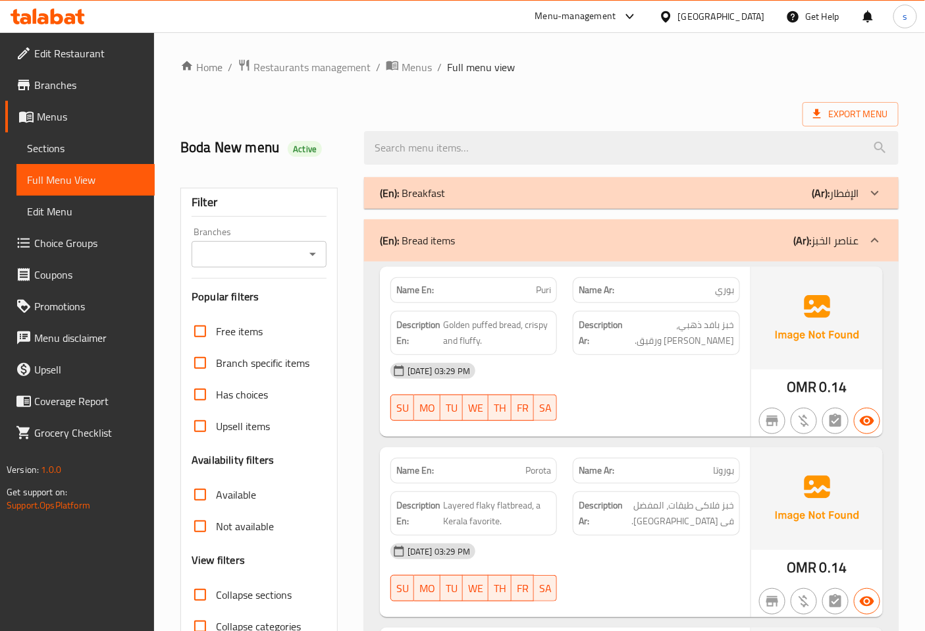
click at [881, 242] on icon at bounding box center [875, 240] width 16 height 16
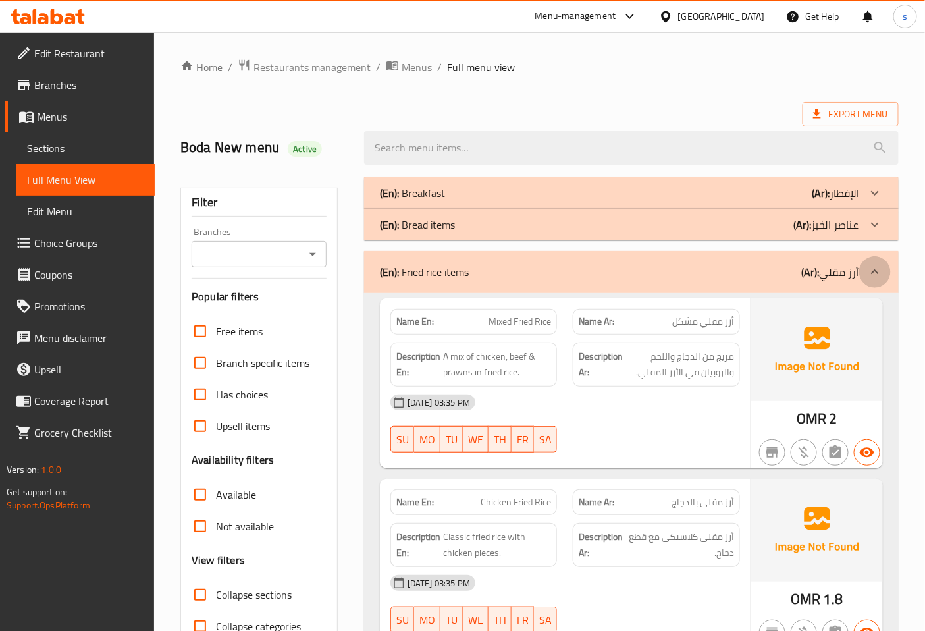
click at [873, 264] on icon at bounding box center [875, 272] width 16 height 16
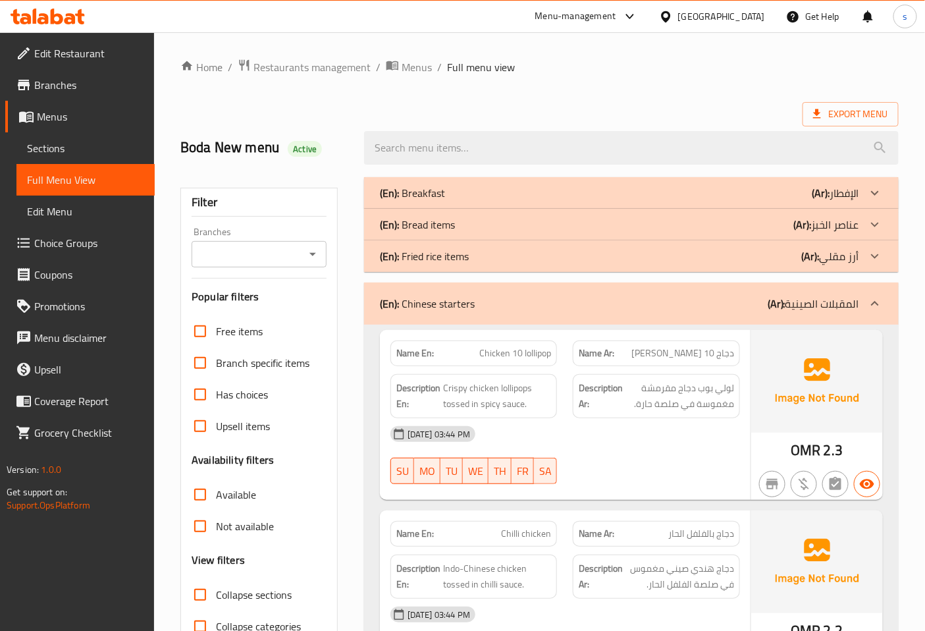
click at [878, 298] on icon at bounding box center [875, 304] width 16 height 16
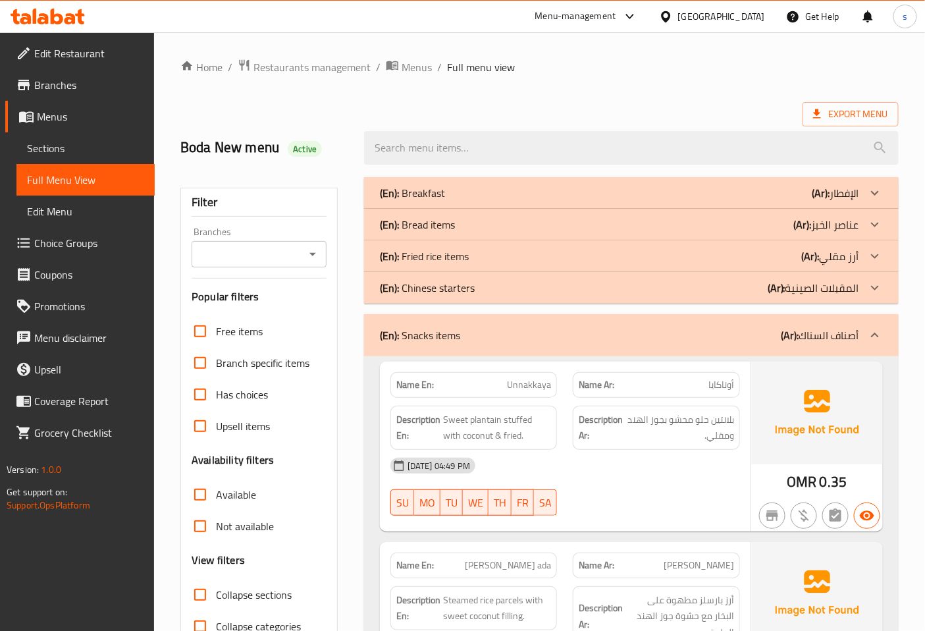
click at [871, 331] on icon at bounding box center [875, 335] width 16 height 16
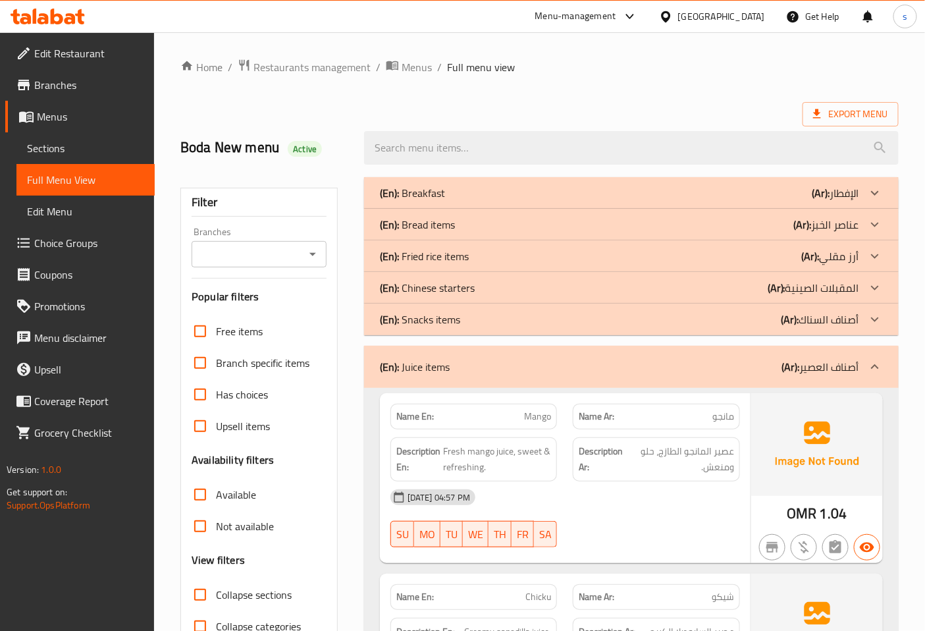
click at [873, 365] on icon at bounding box center [875, 367] width 16 height 16
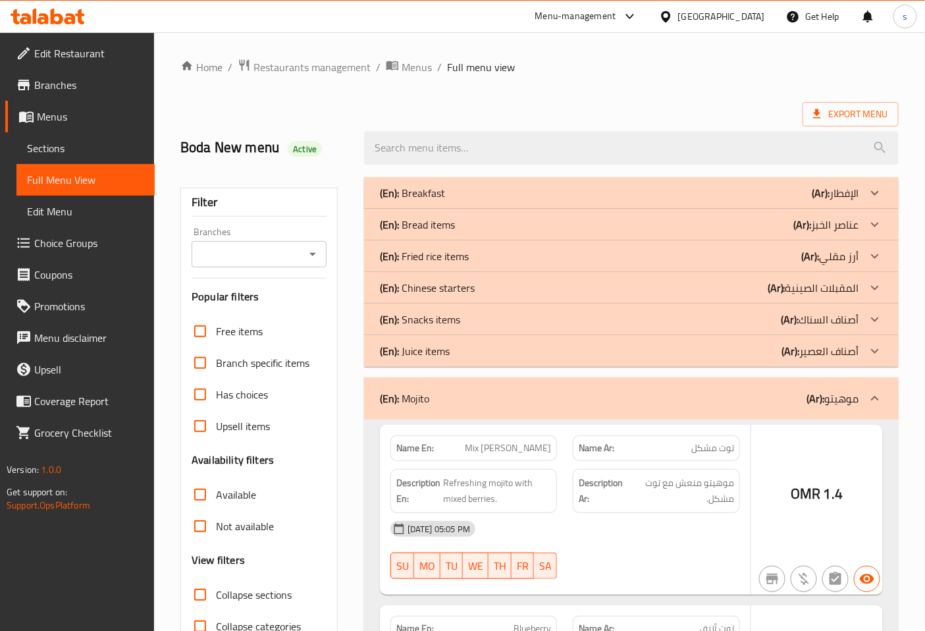
click at [873, 365] on div at bounding box center [875, 351] width 32 height 32
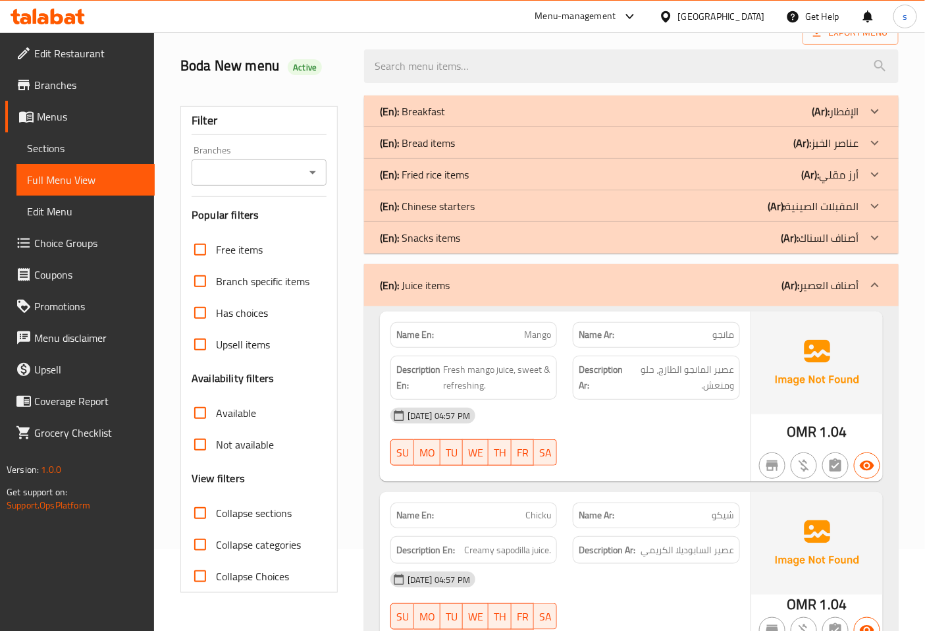
scroll to position [146, 0]
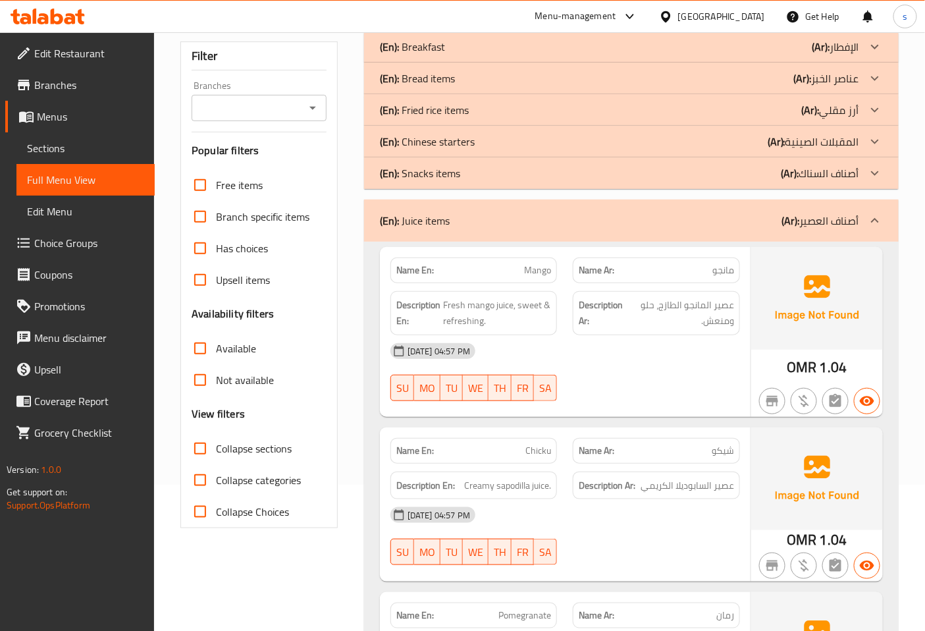
drag, startPoint x: 450, startPoint y: 218, endPoint x: 475, endPoint y: 221, distance: 24.5
click at [475, 221] on div "(En): Juice items (Ar): أصناف العصير" at bounding box center [619, 221] width 479 height 16
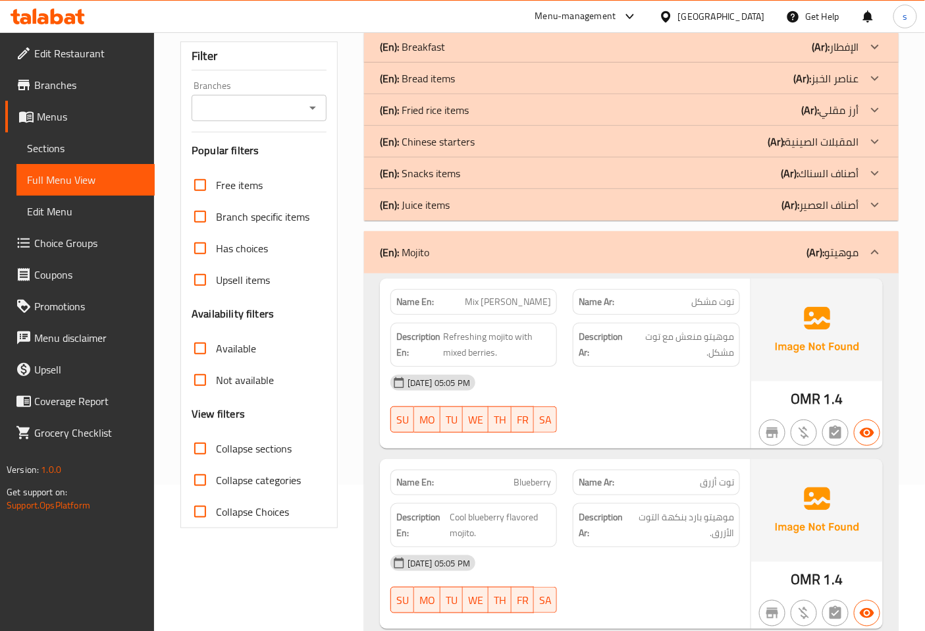
click at [773, 267] on div "Name En: Mango Name Ar: مانجو Description En: Fresh mango juice, sweet & refres…" at bounding box center [631, 311] width 503 height 170
drag, startPoint x: 886, startPoint y: 196, endPoint x: 648, endPoint y: 256, distance: 245.2
click at [886, 196] on div at bounding box center [875, 205] width 32 height 32
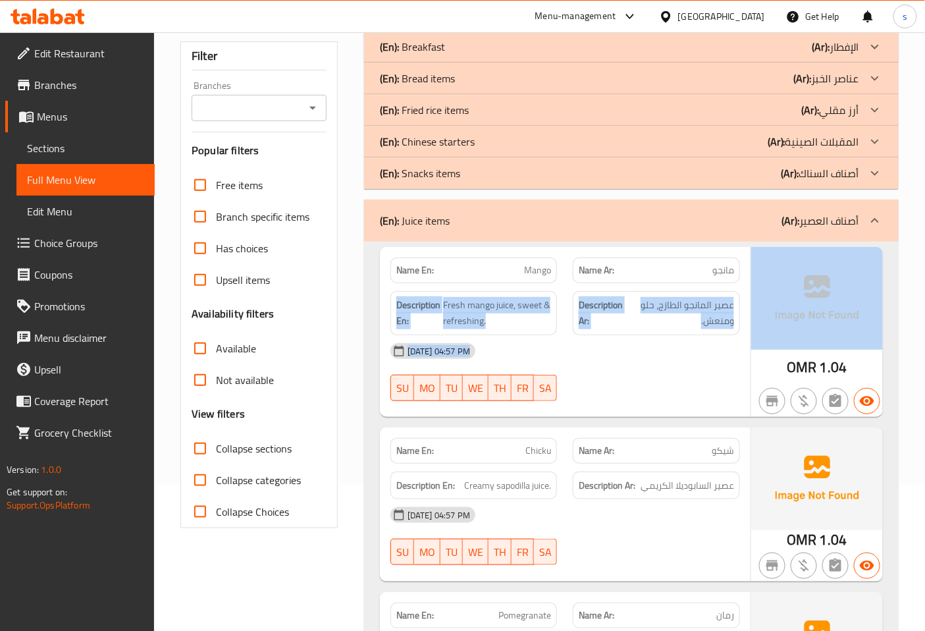
click at [652, 374] on div "16-09-2025 04:57 PM SU MO TU WE TH FR SA" at bounding box center [566, 372] width 366 height 74
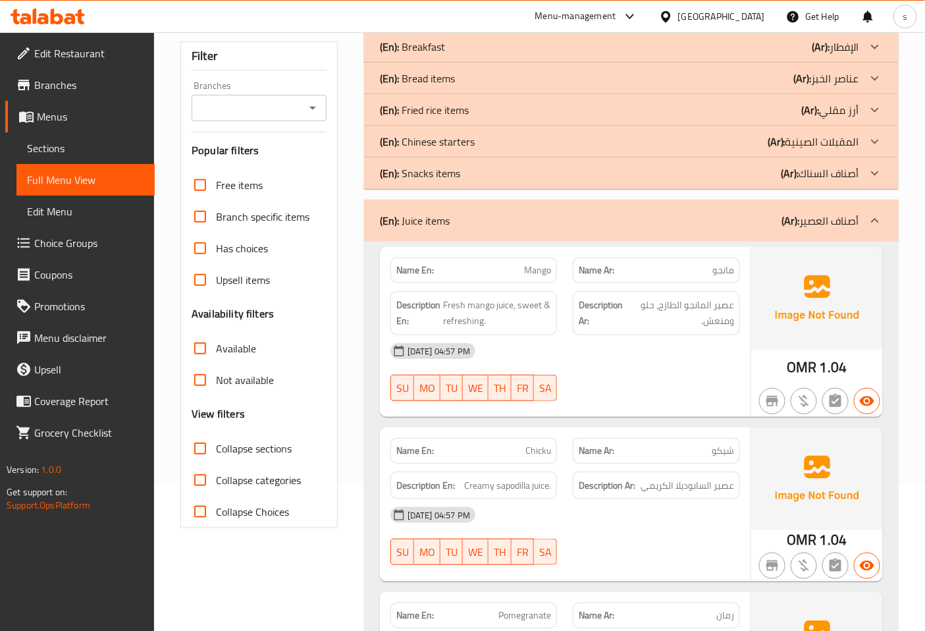
click at [76, 142] on span "Sections" at bounding box center [85, 148] width 117 height 16
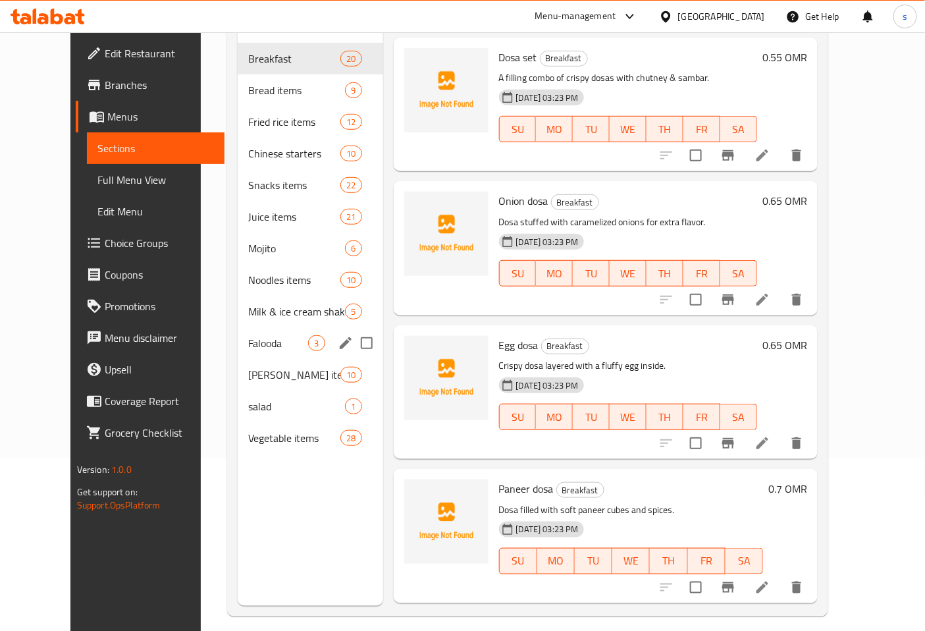
scroll to position [184, 0]
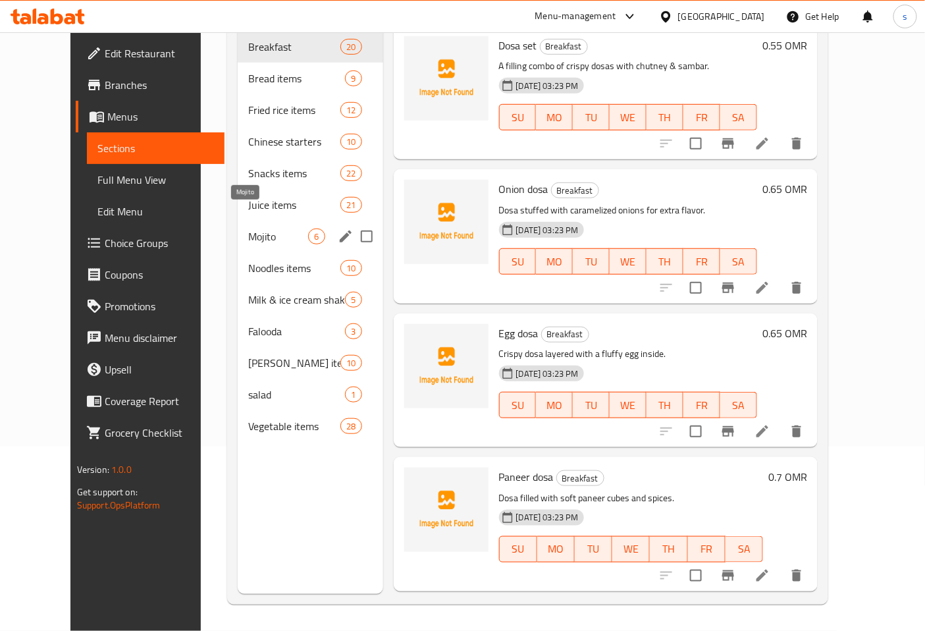
click at [248, 229] on span "Mojito" at bounding box center [278, 237] width 60 height 16
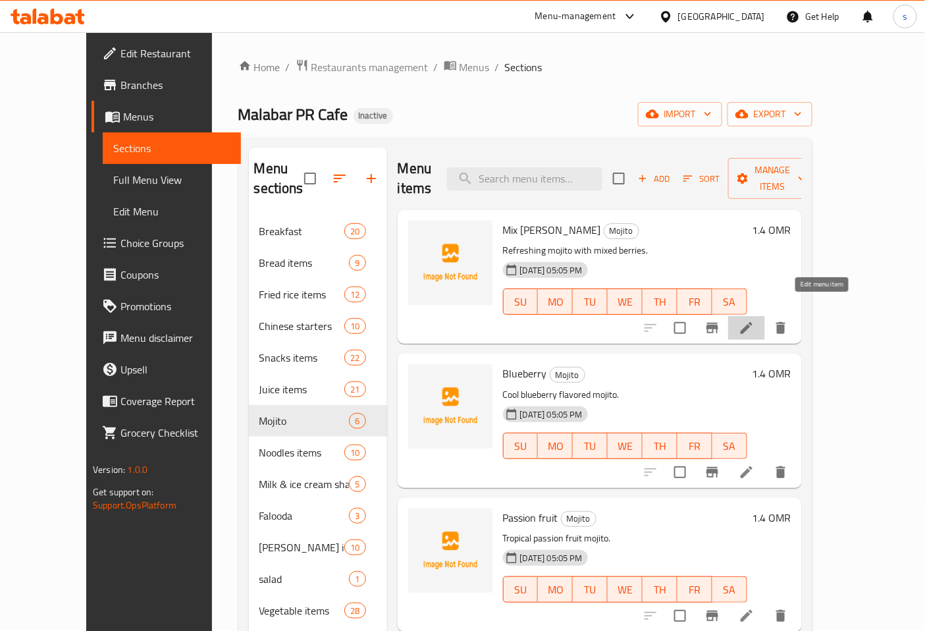
click at [753, 322] on icon at bounding box center [747, 328] width 12 height 12
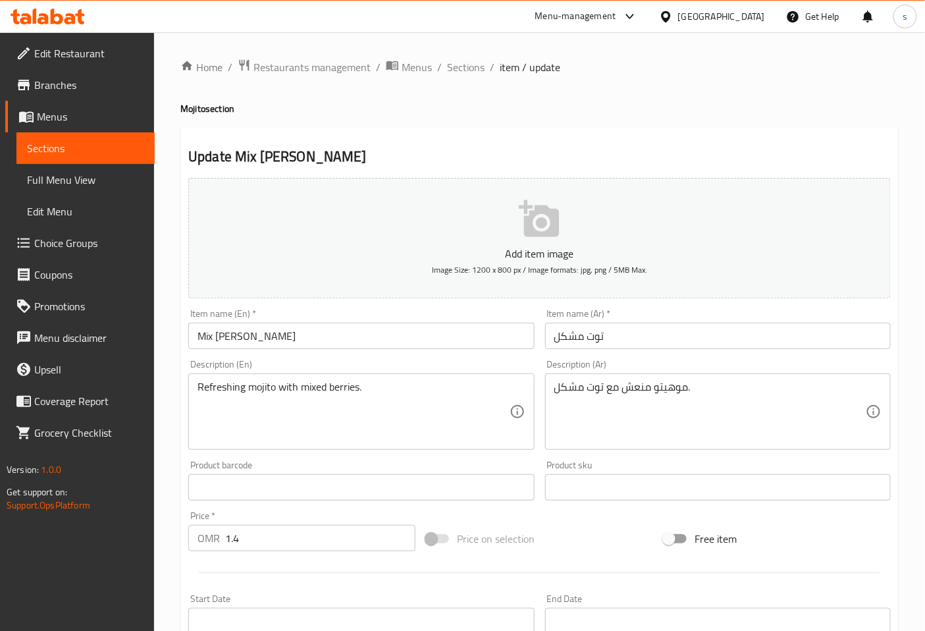
click at [296, 333] on input "Mix berry" at bounding box center [361, 336] width 346 height 26
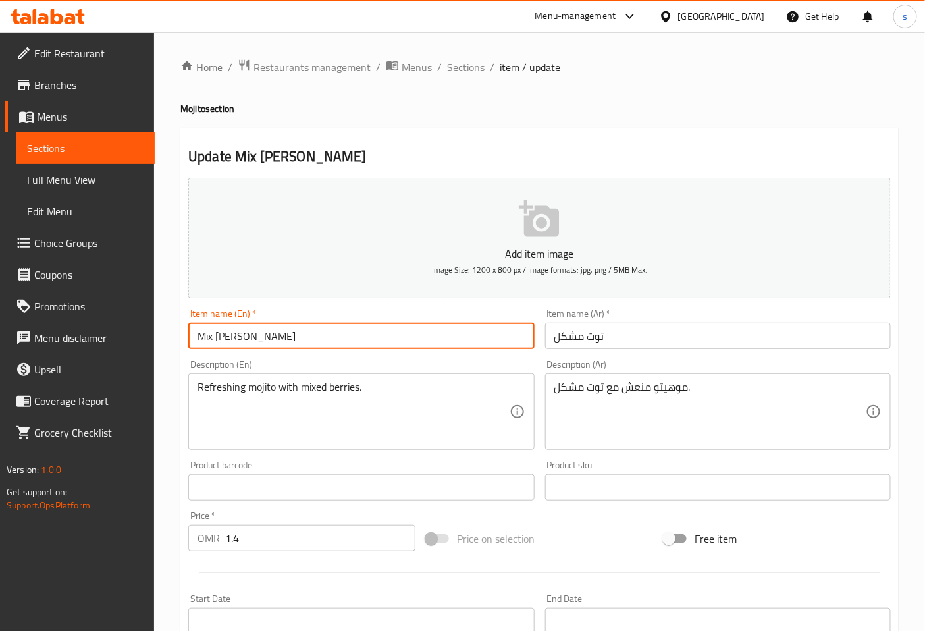
paste input "shake"
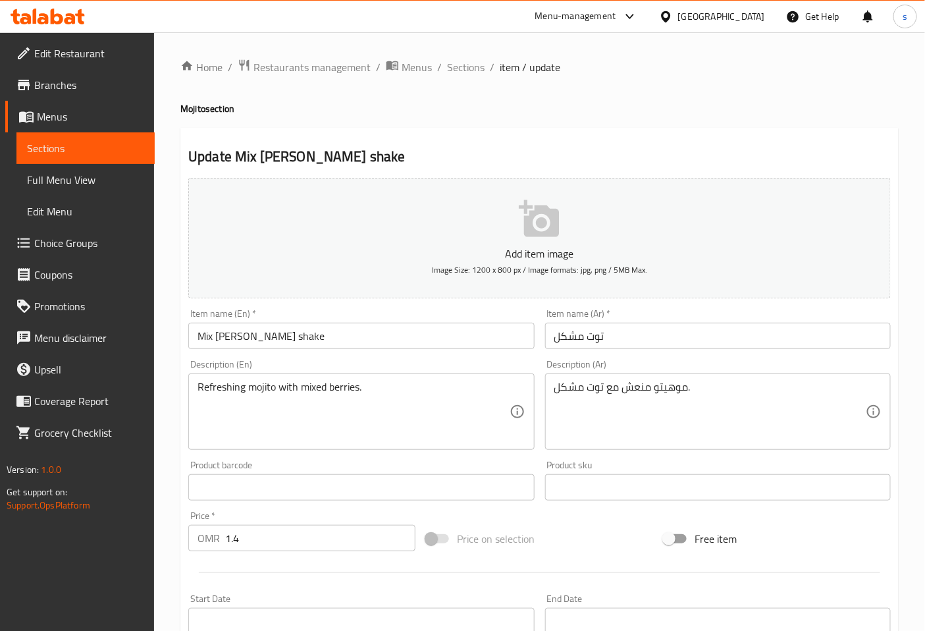
click at [250, 336] on input "Mix berry shake" at bounding box center [361, 336] width 346 height 26
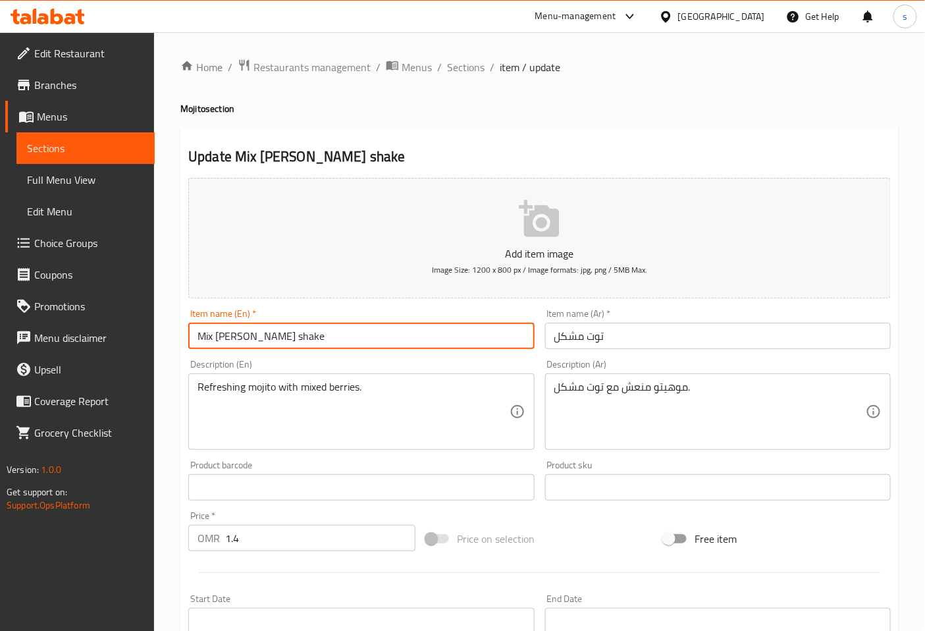
paste input "Mojito"
type input "Mix [PERSON_NAME]"
click at [635, 337] on input "توت مشكل" at bounding box center [718, 336] width 346 height 26
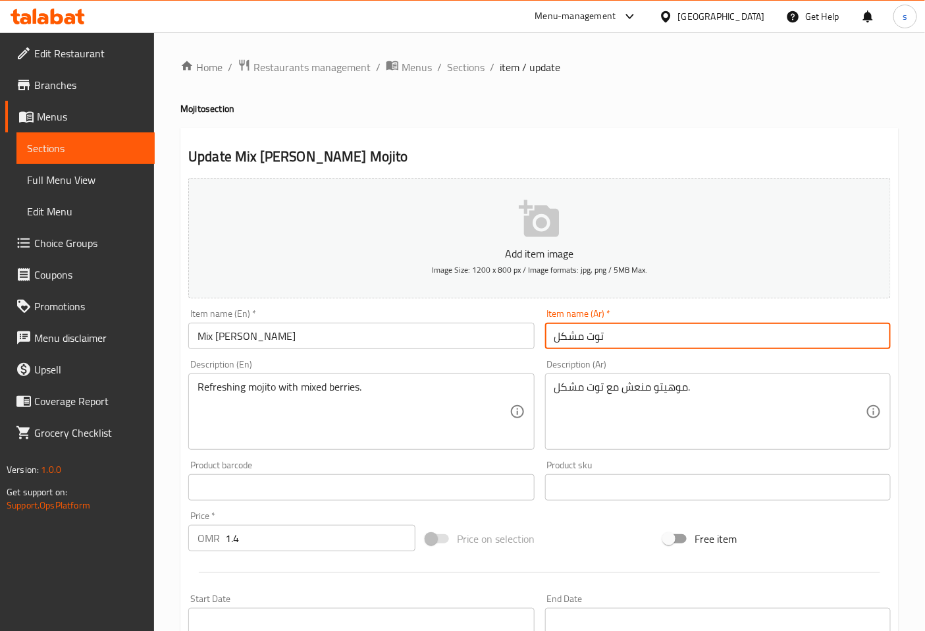
paste input "موهيتو"
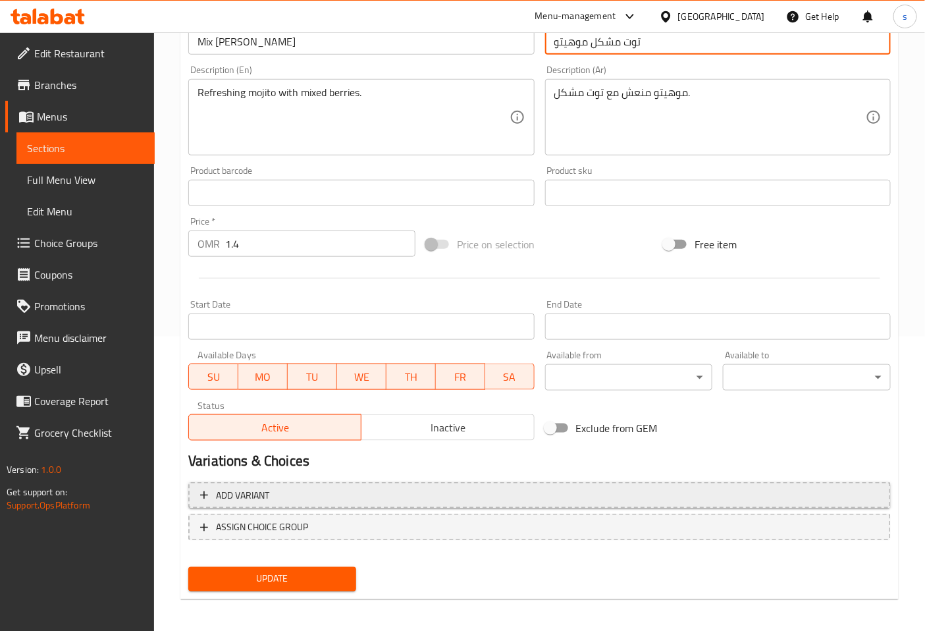
scroll to position [297, 0]
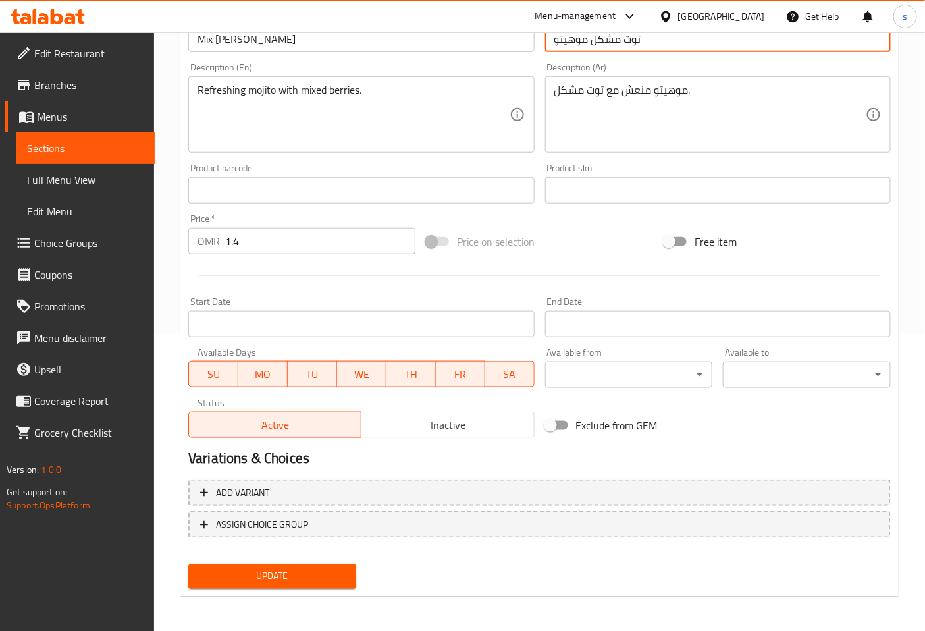
type input "توت مشكل موهيتو"
click at [314, 568] on span "Update" at bounding box center [272, 576] width 147 height 16
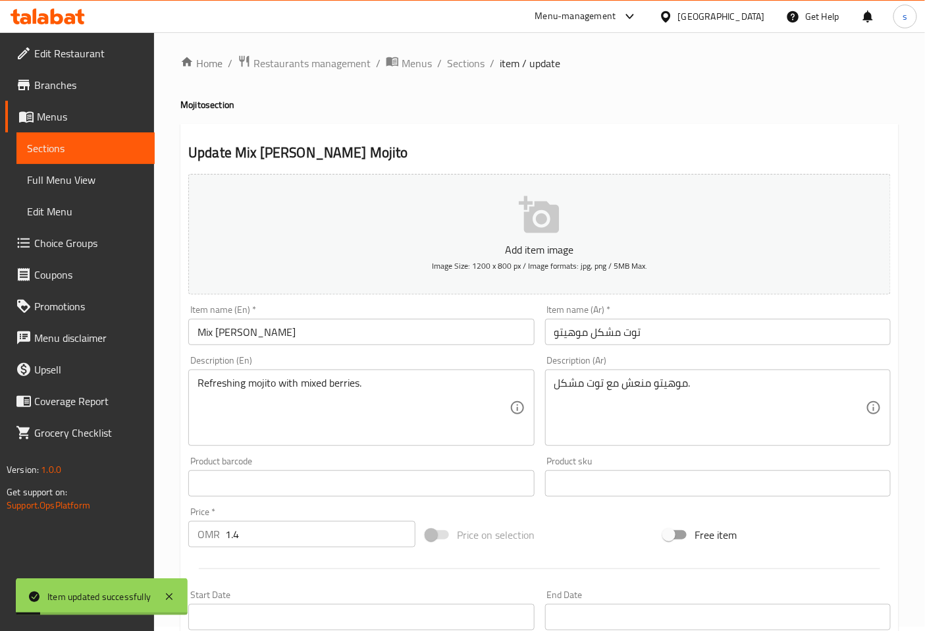
scroll to position [0, 0]
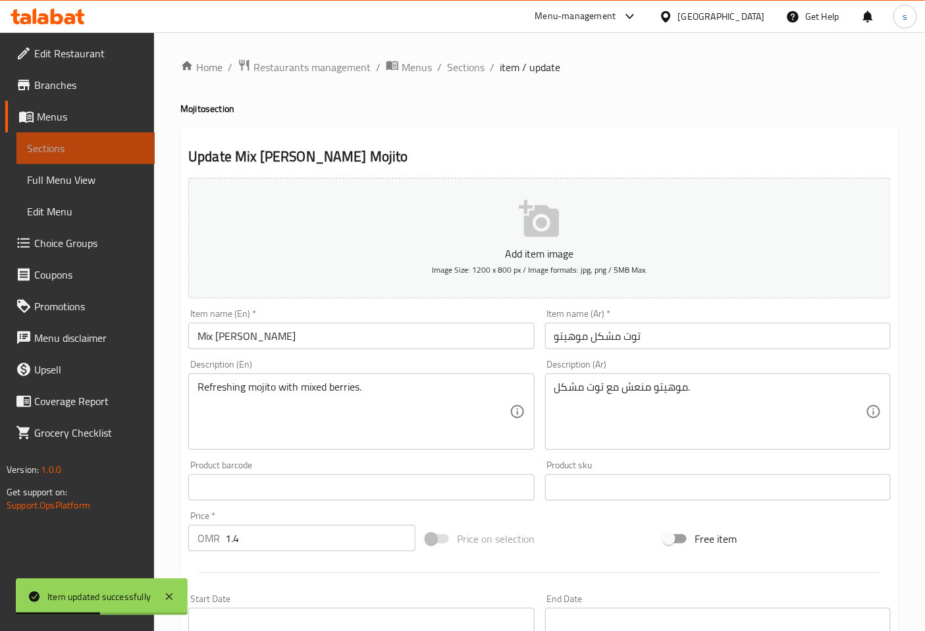
click at [113, 147] on span "Sections" at bounding box center [85, 148] width 117 height 16
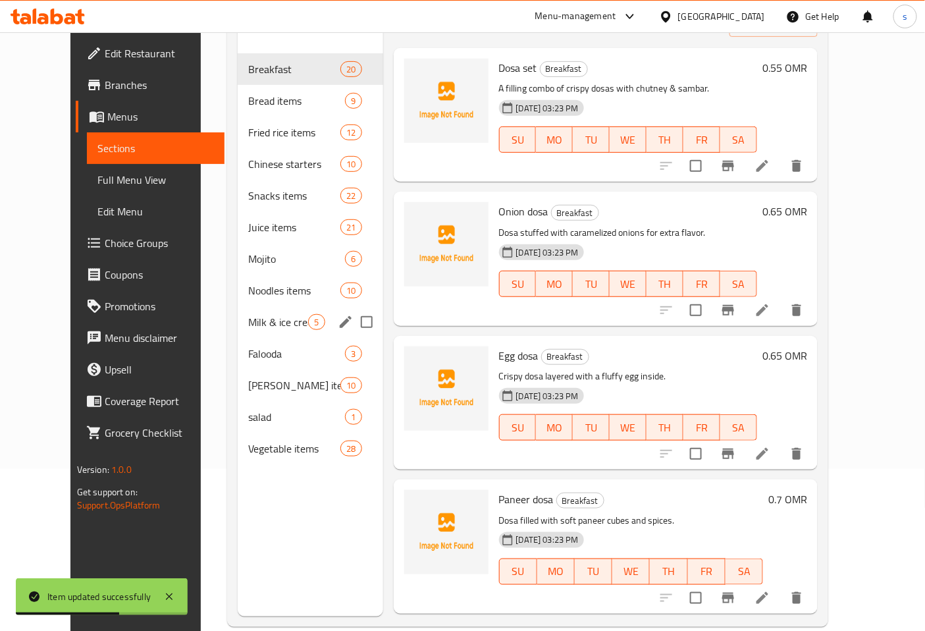
scroll to position [184, 0]
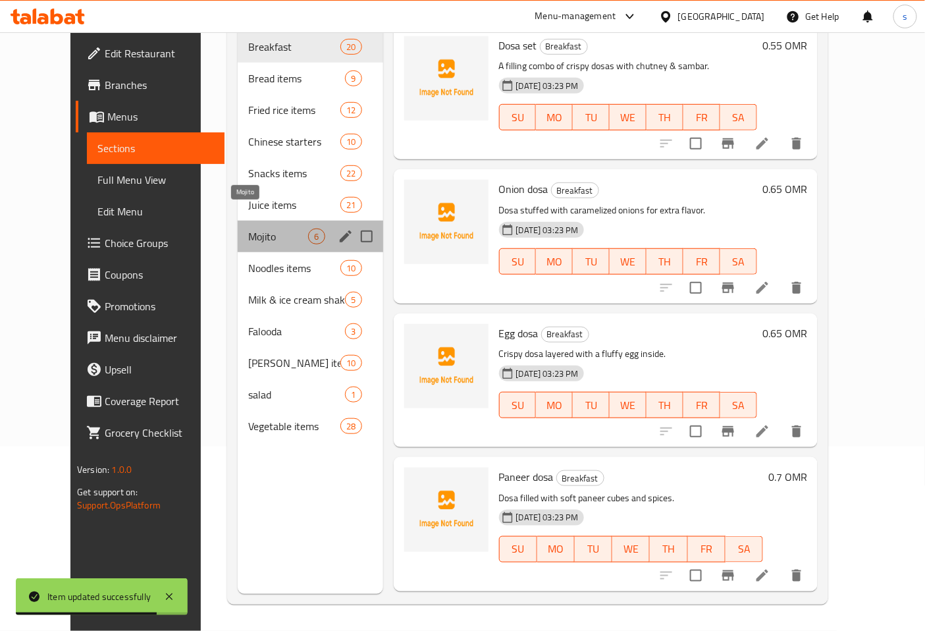
click at [248, 229] on span "Mojito" at bounding box center [278, 237] width 60 height 16
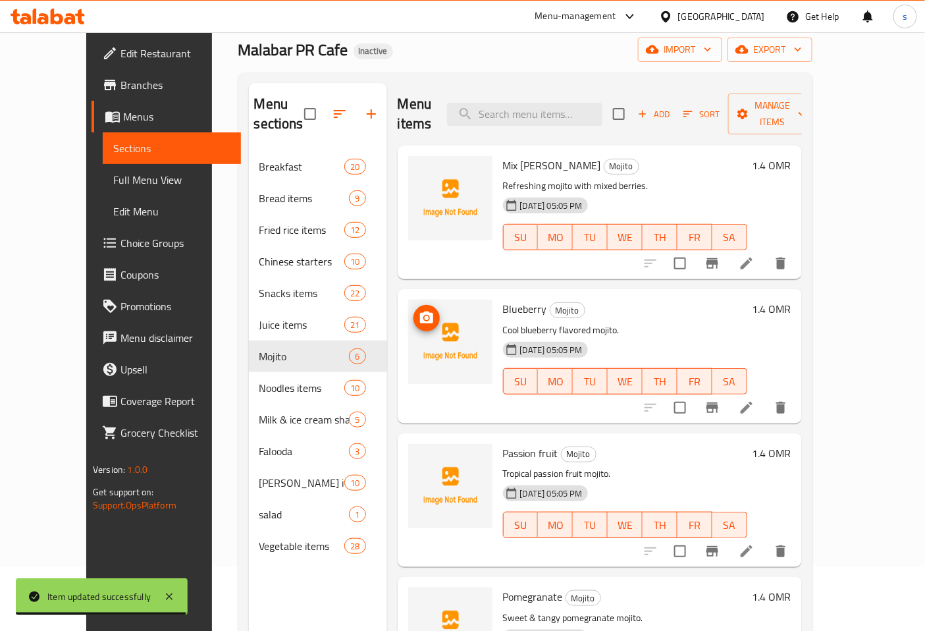
scroll to position [38, 0]
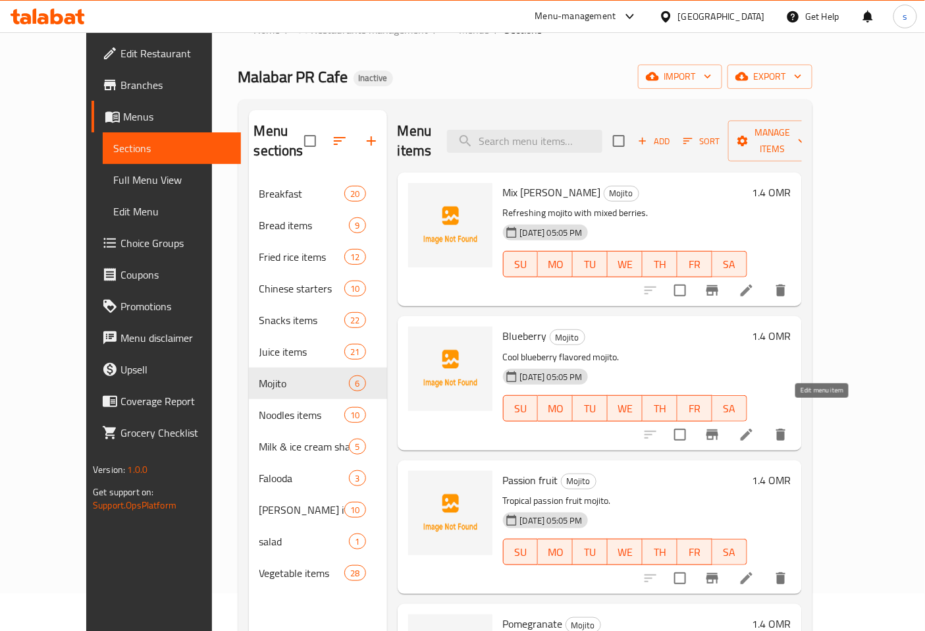
click at [753, 429] on icon at bounding box center [747, 435] width 12 height 12
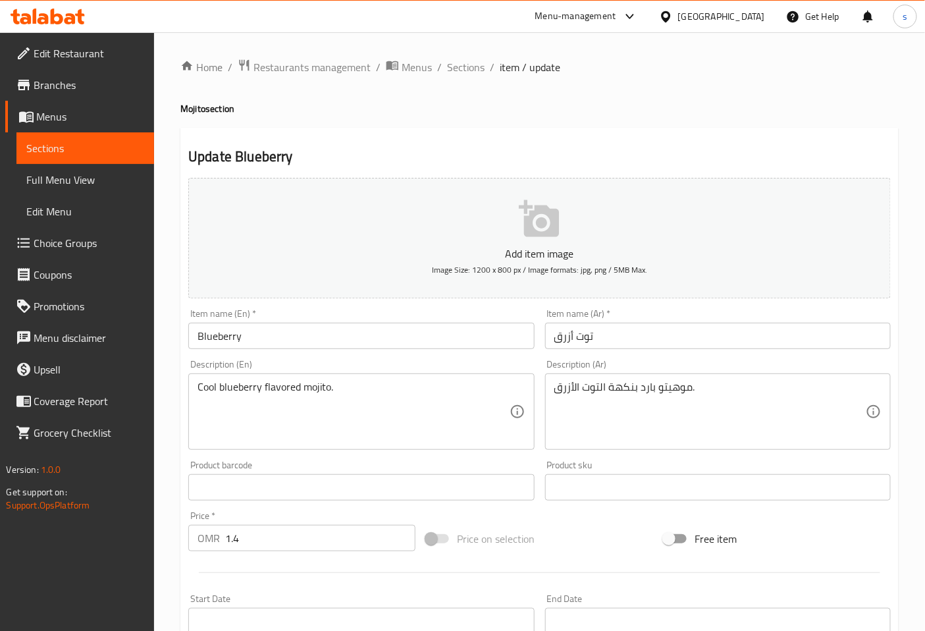
click at [343, 338] on input "Blueberry" at bounding box center [361, 336] width 346 height 26
click at [687, 315] on div "Item name (Ar)   * توت أزرق Item name (Ar) *" at bounding box center [718, 329] width 346 height 40
click at [312, 337] on input "Blueberry" at bounding box center [361, 336] width 346 height 26
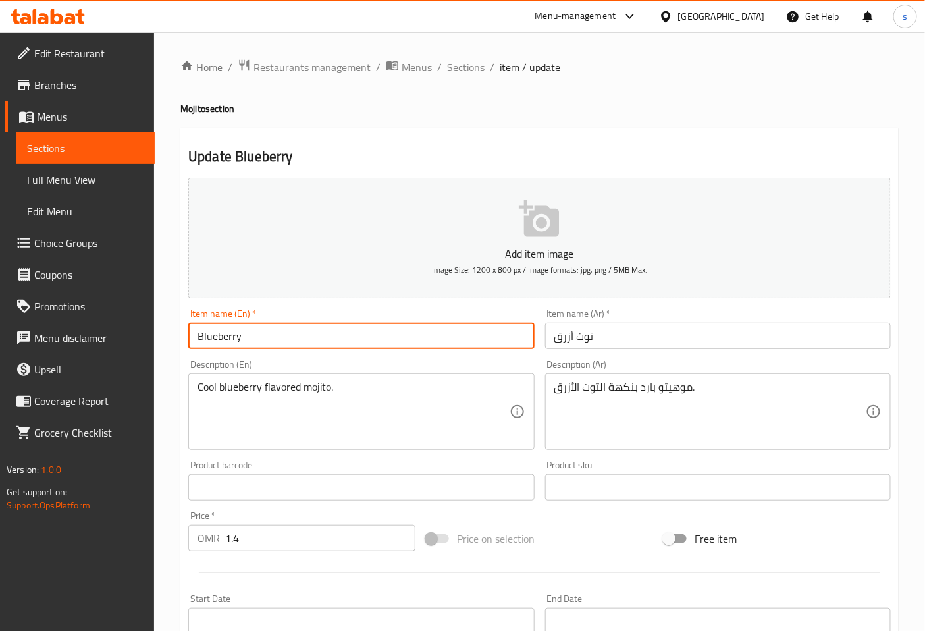
paste input "Mojito"
type input "Blueberry Mojito"
click at [695, 340] on input "توت أزرق" at bounding box center [718, 336] width 346 height 26
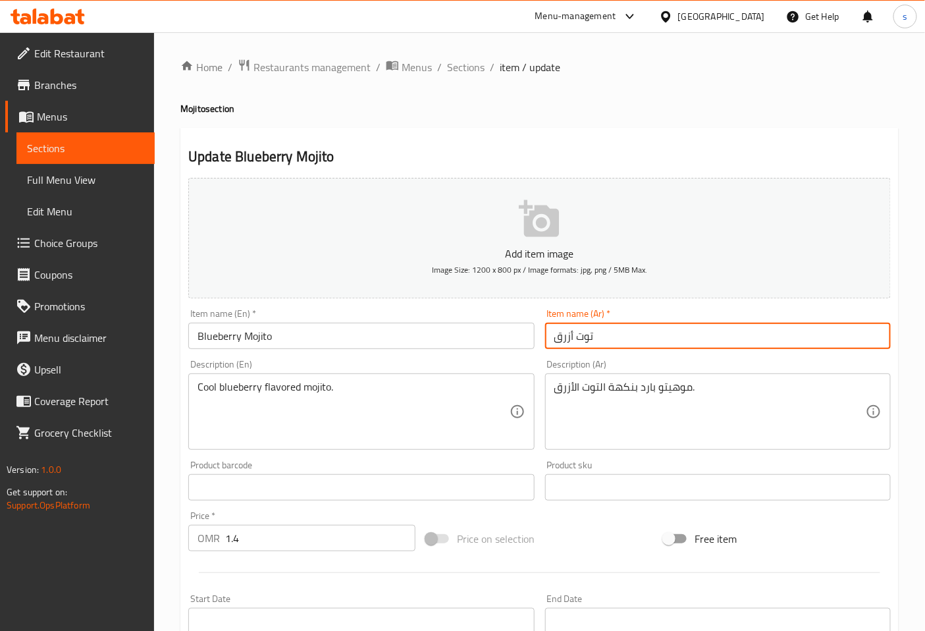
paste input "موهيتو"
click at [584, 339] on input "توت أزرقموهيتو" at bounding box center [718, 336] width 346 height 26
click at [589, 337] on input "توت أزرقموهيتو" at bounding box center [718, 336] width 346 height 26
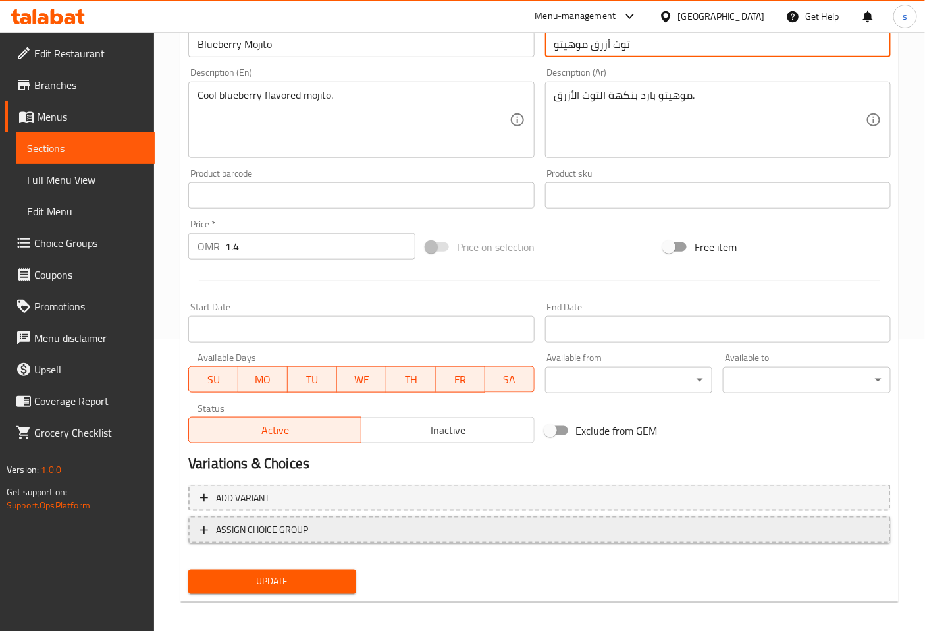
scroll to position [297, 0]
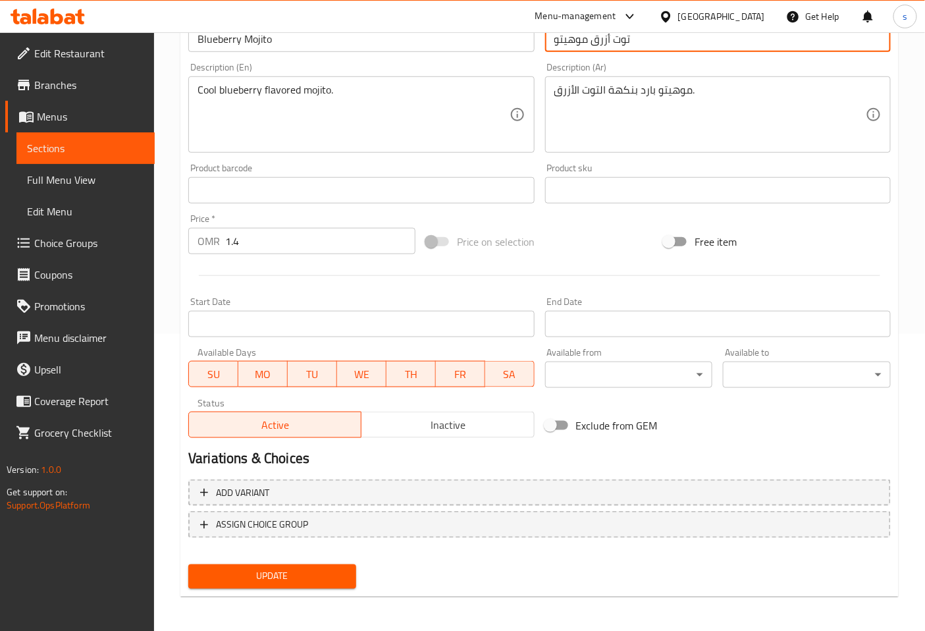
type input "توت أزرق موهيتو"
click at [286, 572] on span "Update" at bounding box center [272, 576] width 147 height 16
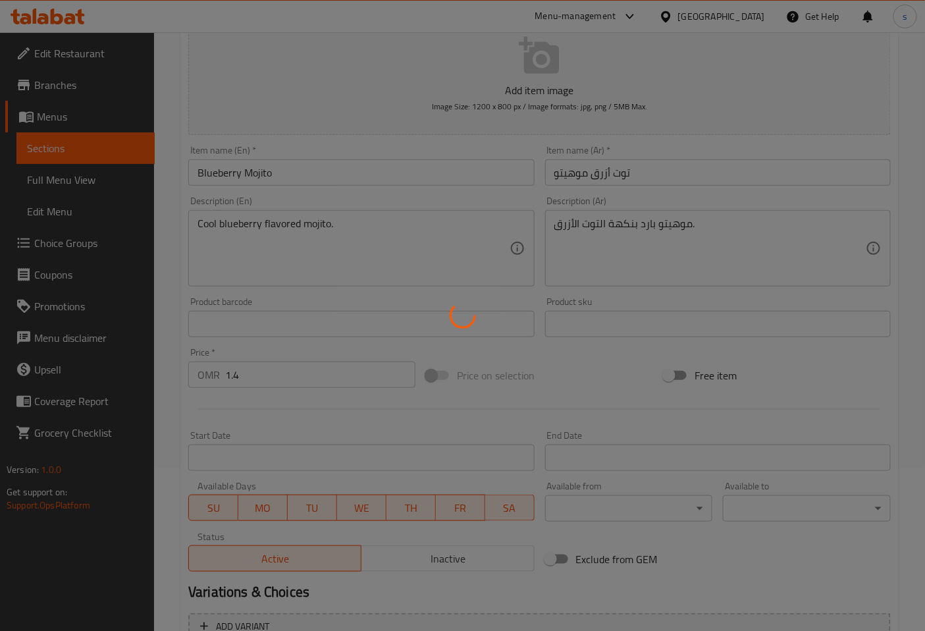
scroll to position [0, 0]
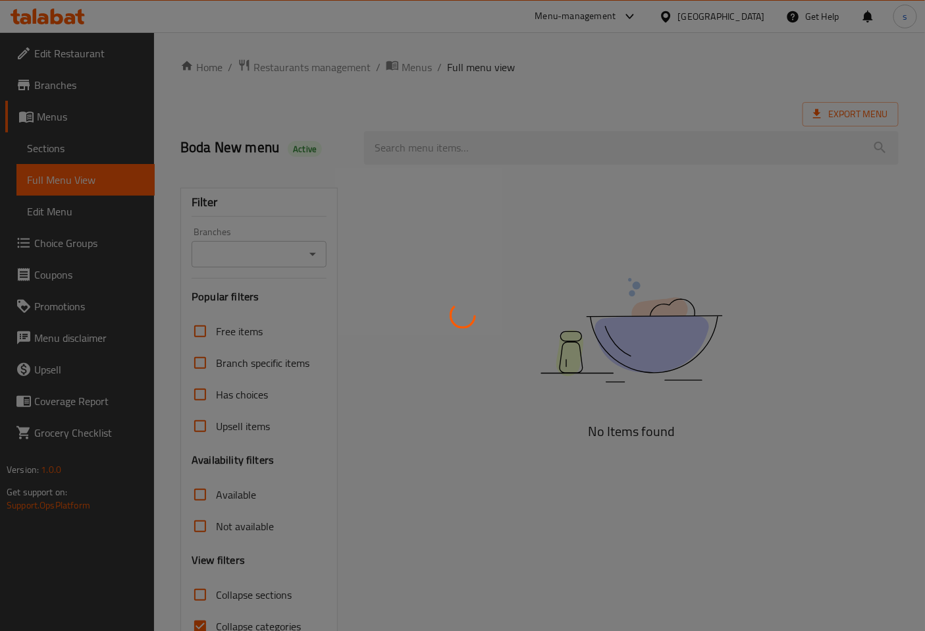
click at [75, 147] on div at bounding box center [462, 315] width 925 height 631
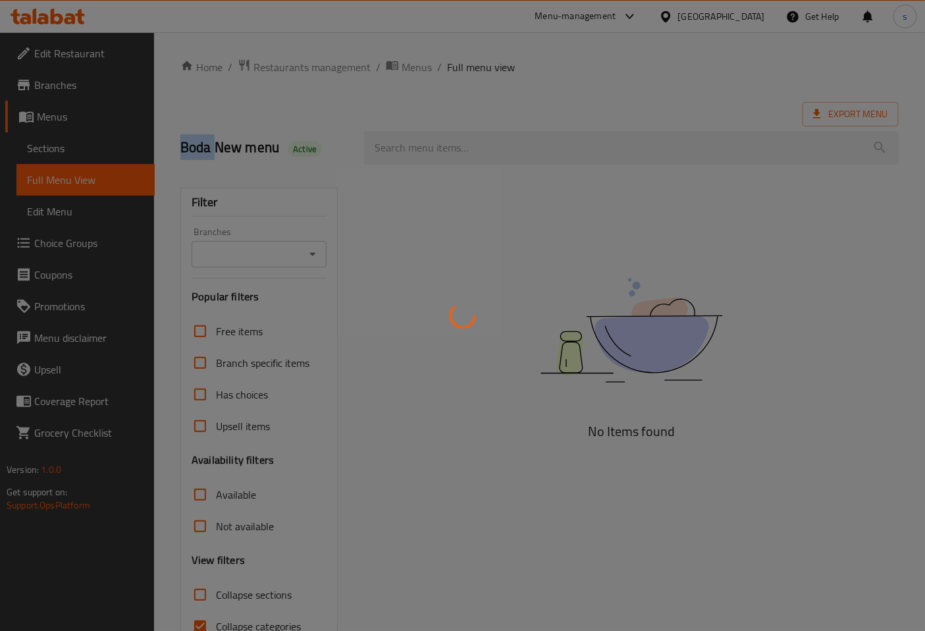
click at [75, 147] on div at bounding box center [462, 315] width 925 height 631
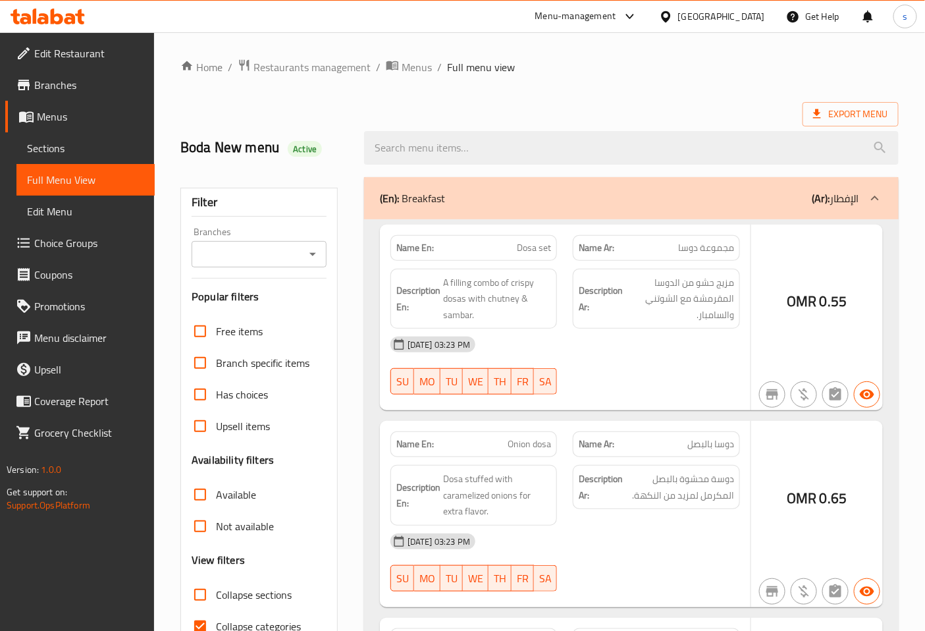
click at [75, 147] on div at bounding box center [462, 315] width 925 height 631
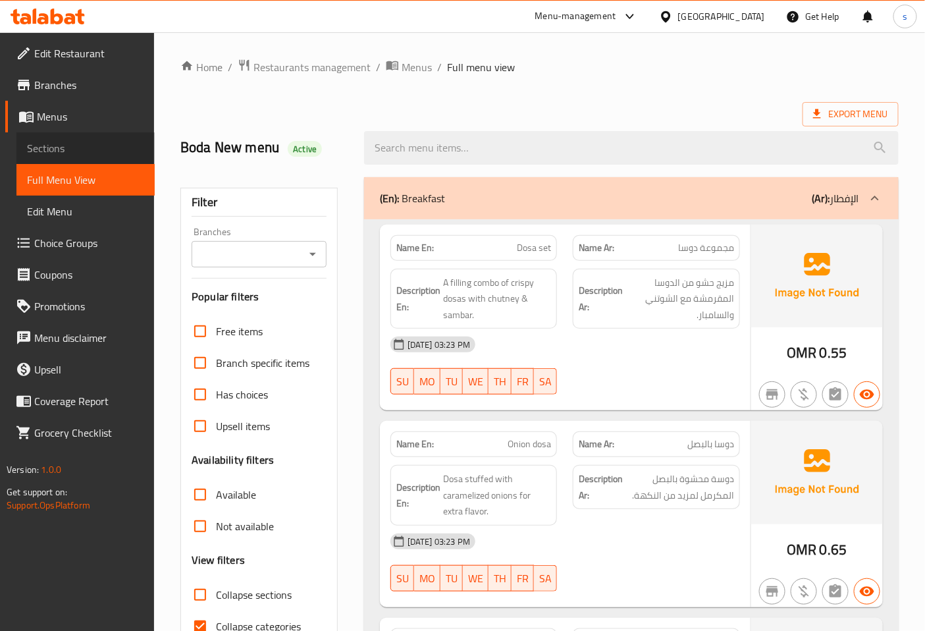
click at [69, 149] on span "Sections" at bounding box center [85, 148] width 117 height 16
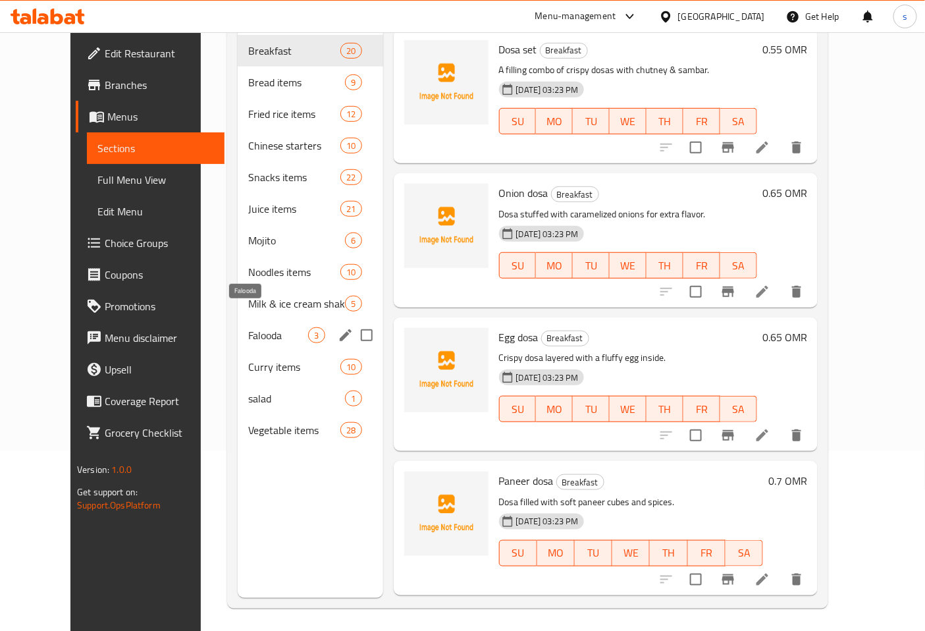
scroll to position [184, 0]
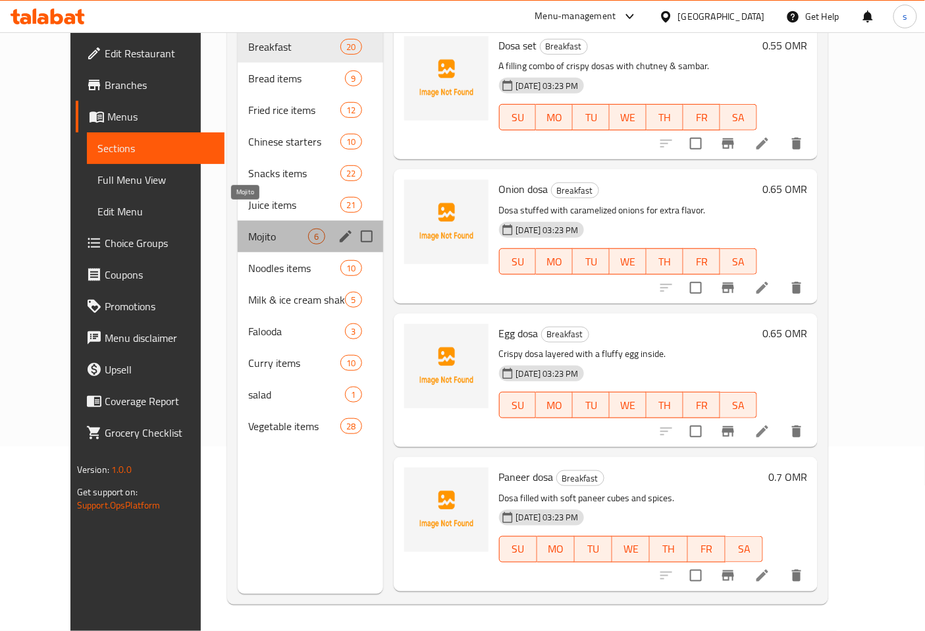
click at [248, 229] on span "Mojito" at bounding box center [278, 237] width 60 height 16
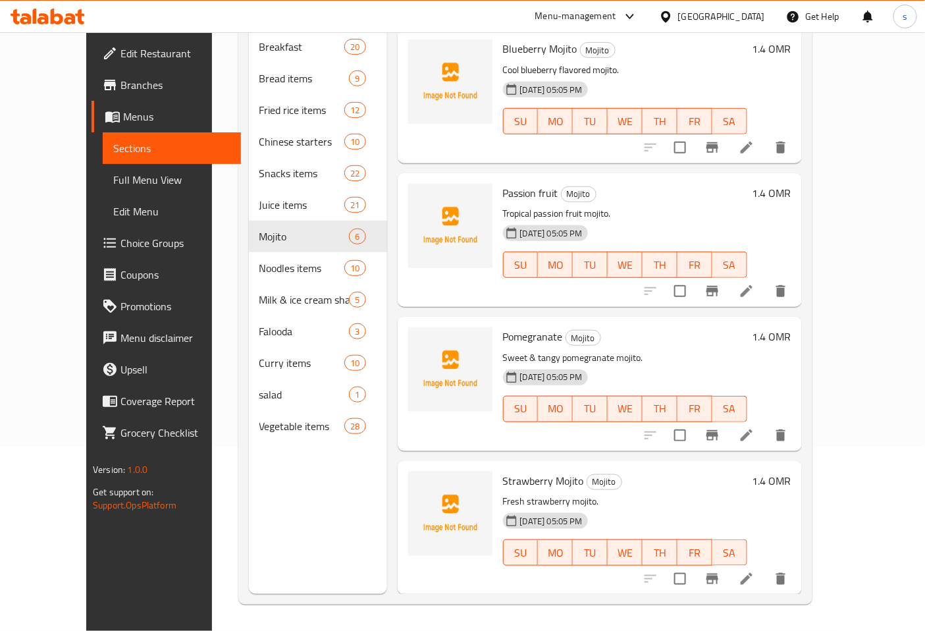
scroll to position [117, 0]
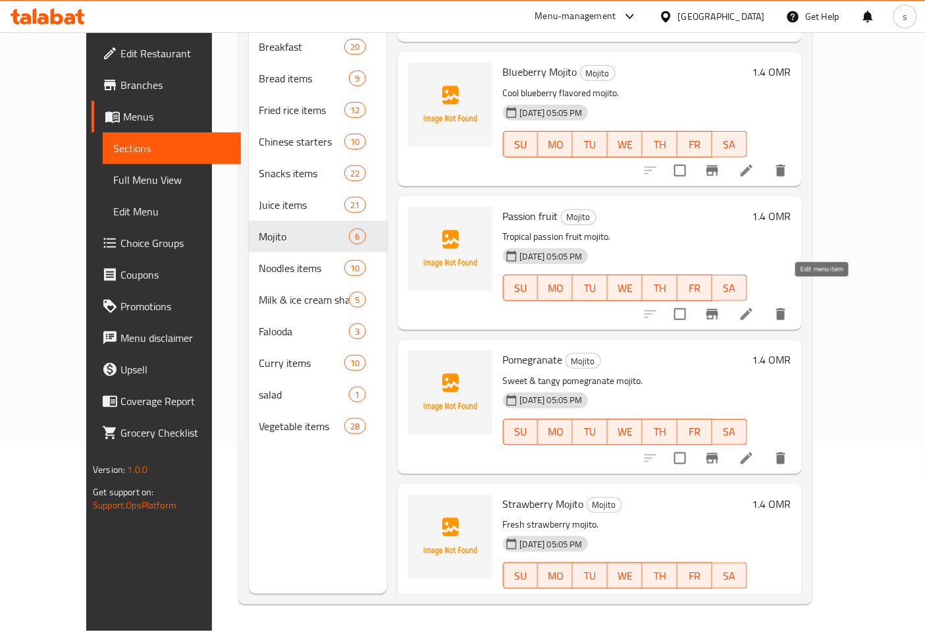
click at [755, 306] on icon at bounding box center [747, 314] width 16 height 16
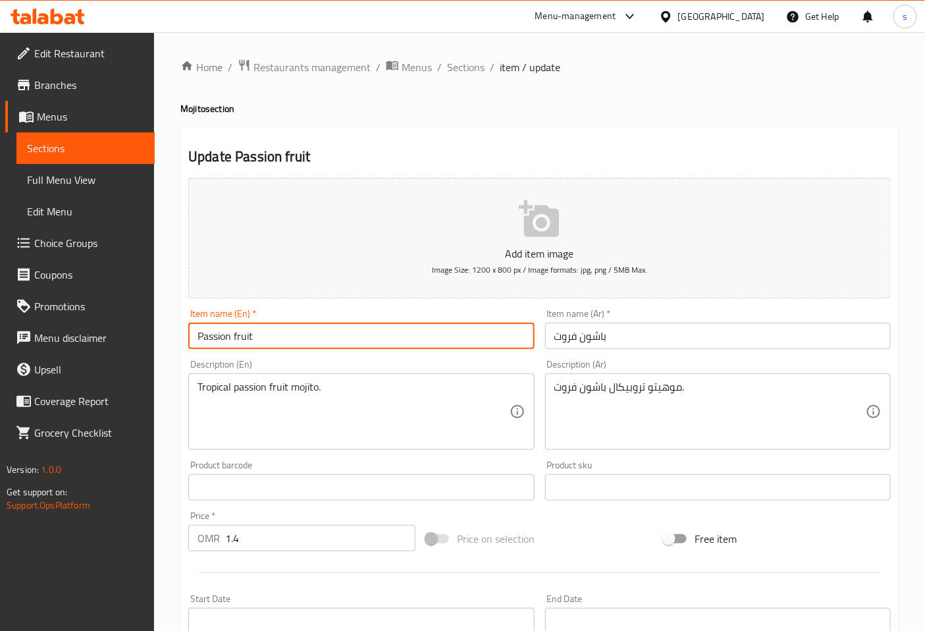
click at [316, 328] on input "Passion fruit" at bounding box center [361, 336] width 346 height 26
paste input "Mojito"
type input "Passion fruit Mojito"
click at [679, 326] on input "باشون فروت" at bounding box center [718, 336] width 346 height 26
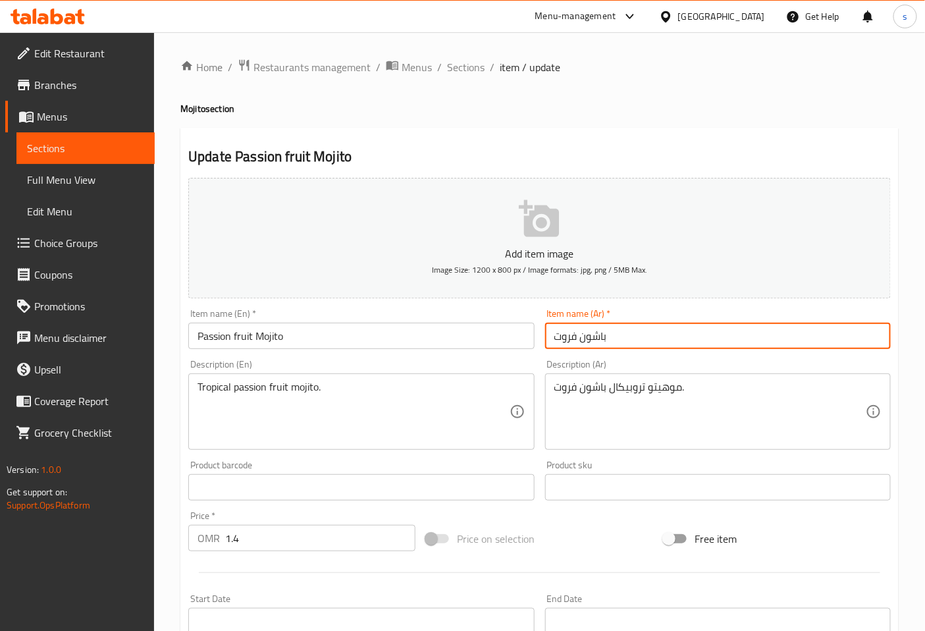
paste input "موهيتو"
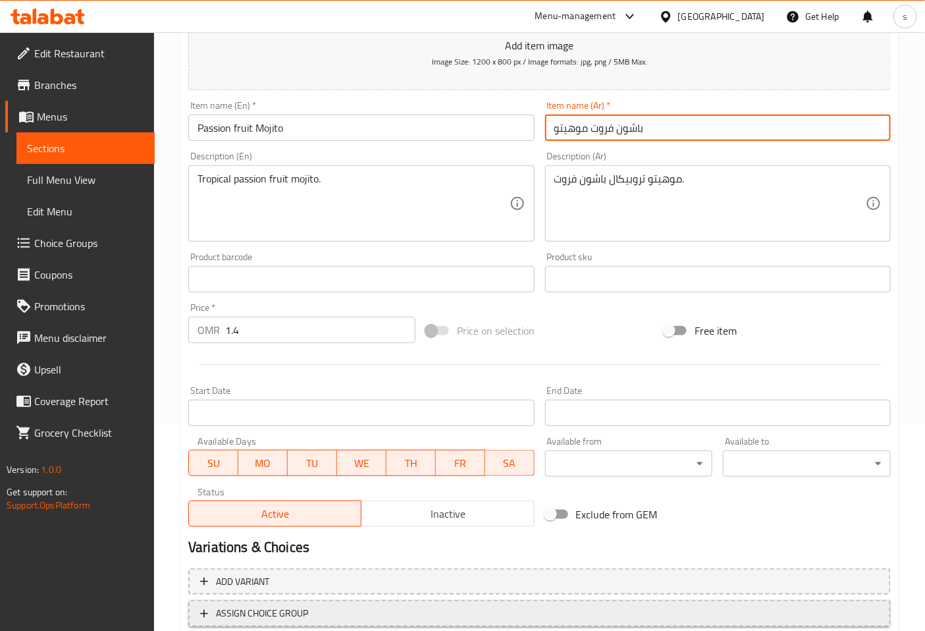
scroll to position [297, 0]
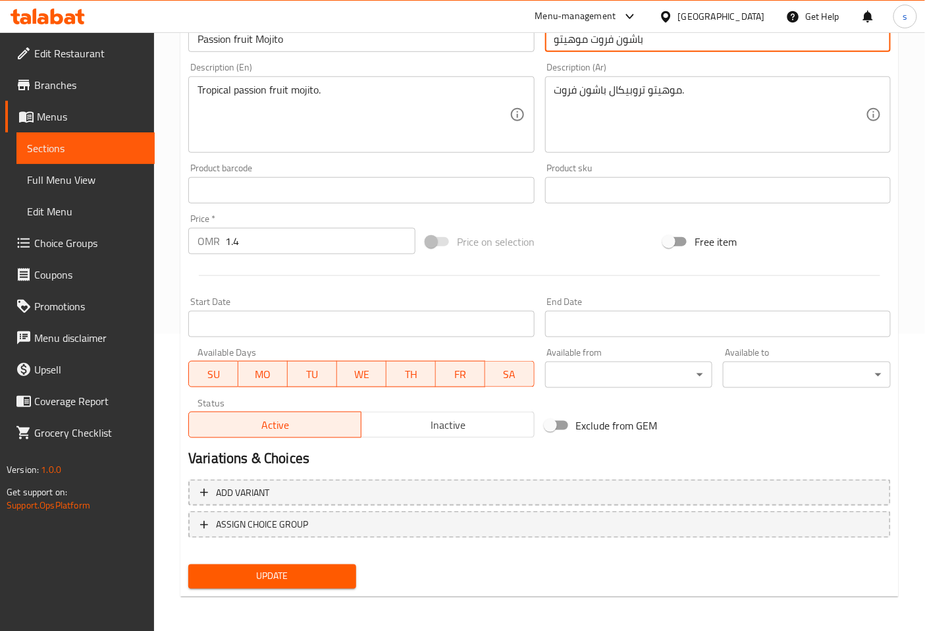
type input "باشون فروت موهيتو"
click at [330, 573] on span "Update" at bounding box center [272, 576] width 147 height 16
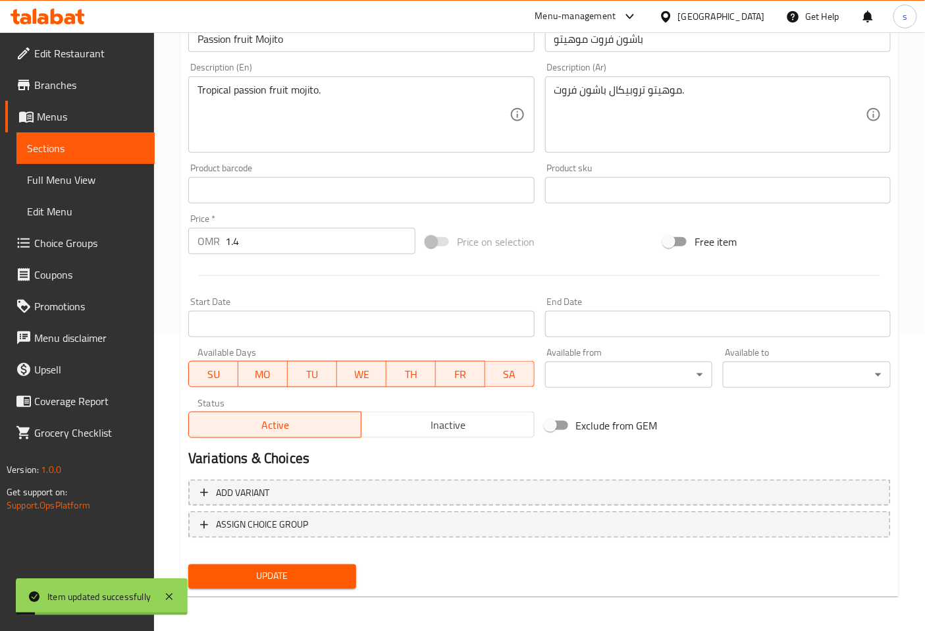
click at [89, 147] on span "Sections" at bounding box center [85, 148] width 117 height 16
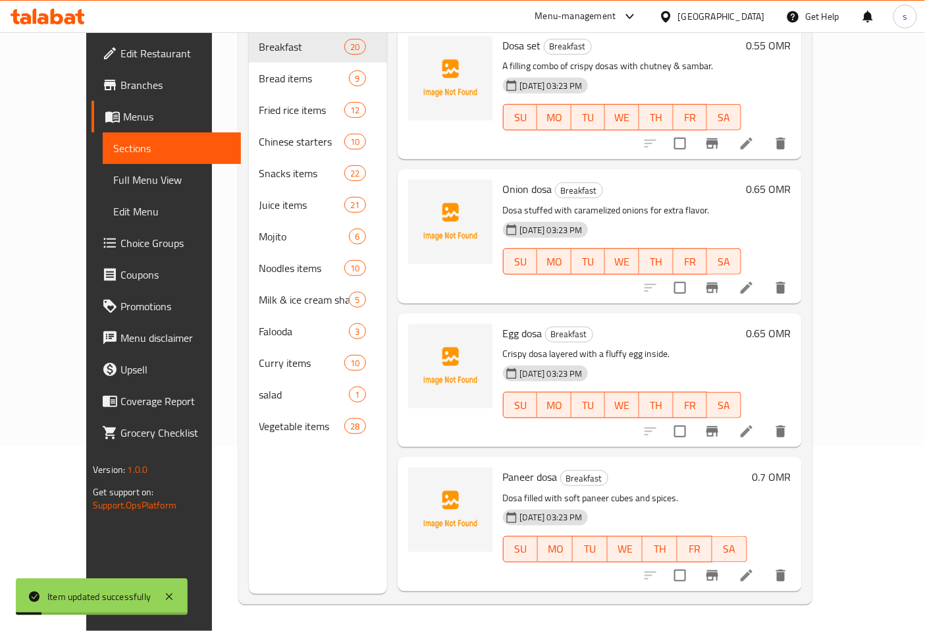
scroll to position [184, 0]
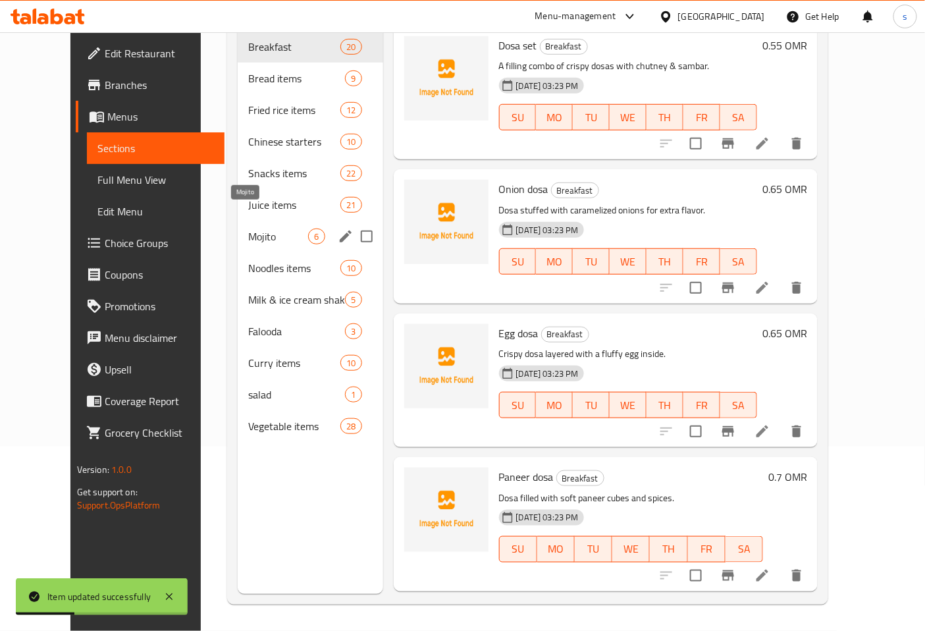
click at [248, 229] on span "Mojito" at bounding box center [278, 237] width 60 height 16
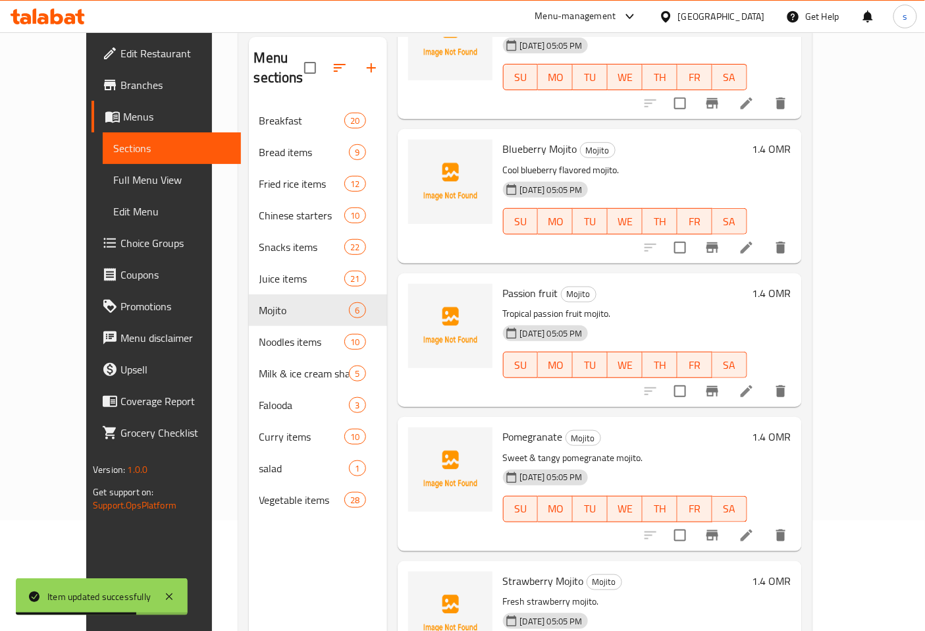
scroll to position [146, 0]
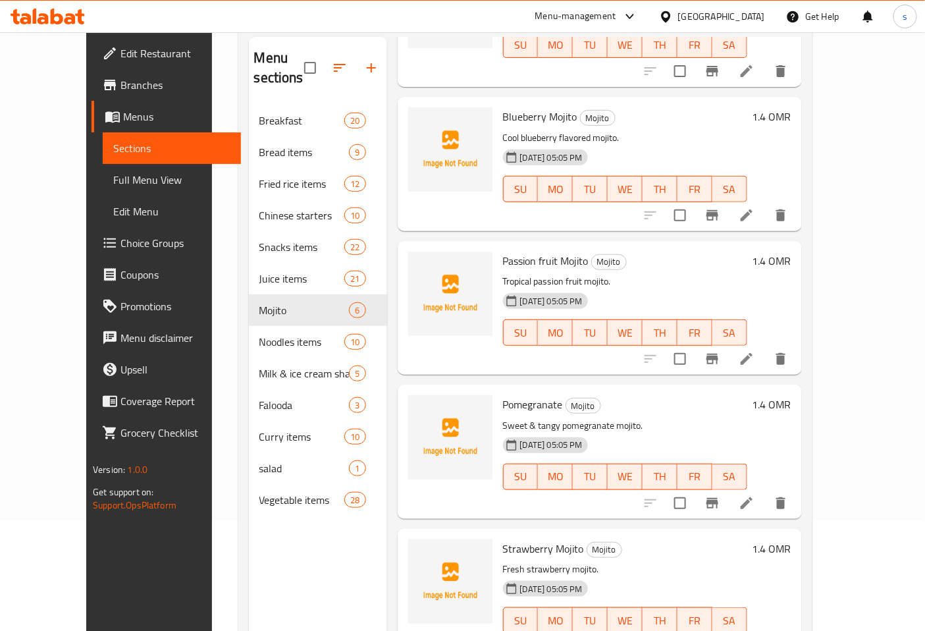
click at [755, 495] on icon at bounding box center [747, 503] width 16 height 16
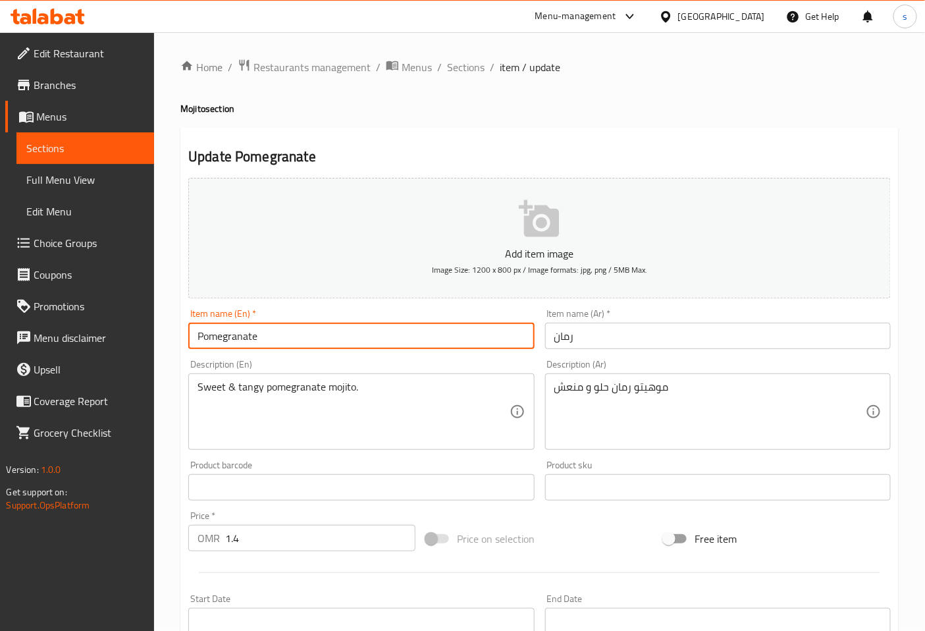
click at [279, 333] on input "Pomegranate" at bounding box center [361, 336] width 346 height 26
paste input "Mojito"
type input "Pomegranate Mojito"
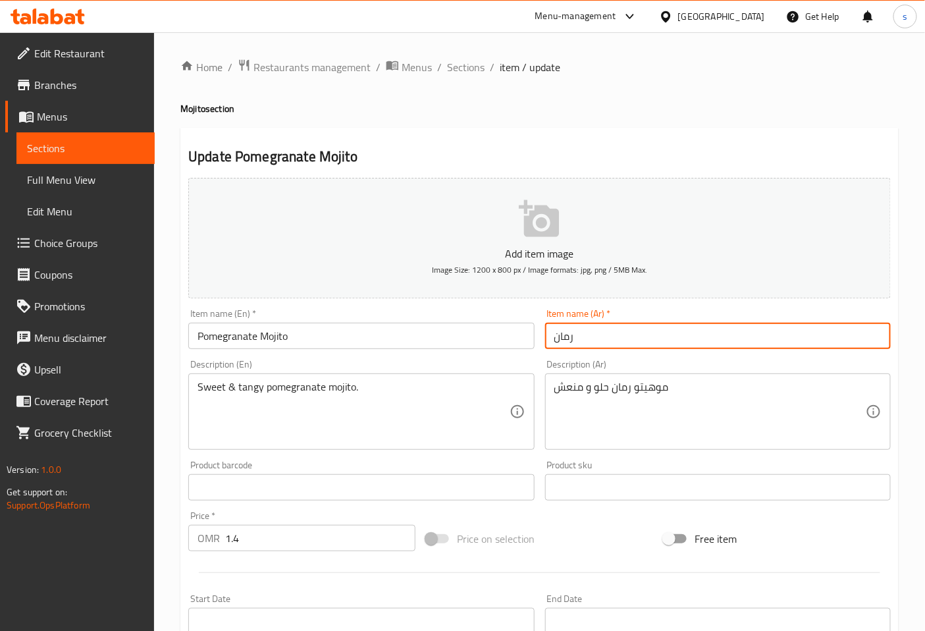
click at [631, 340] on input "رمان" at bounding box center [718, 336] width 346 height 26
paste input "موهيتو"
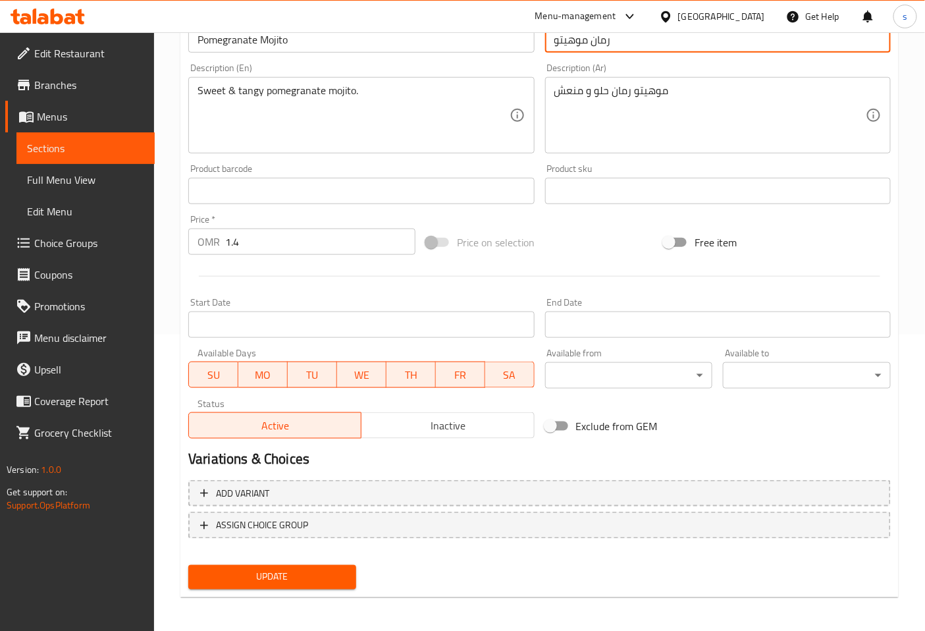
scroll to position [297, 0]
type input "رمان موهيتو"
click at [265, 577] on span "Update" at bounding box center [272, 576] width 147 height 16
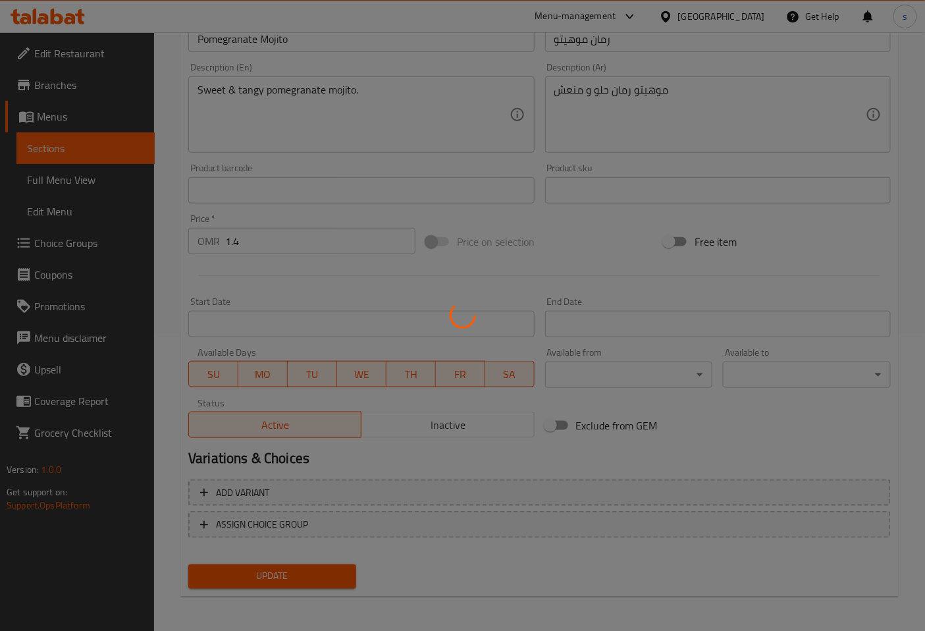
click at [122, 153] on div at bounding box center [462, 315] width 925 height 631
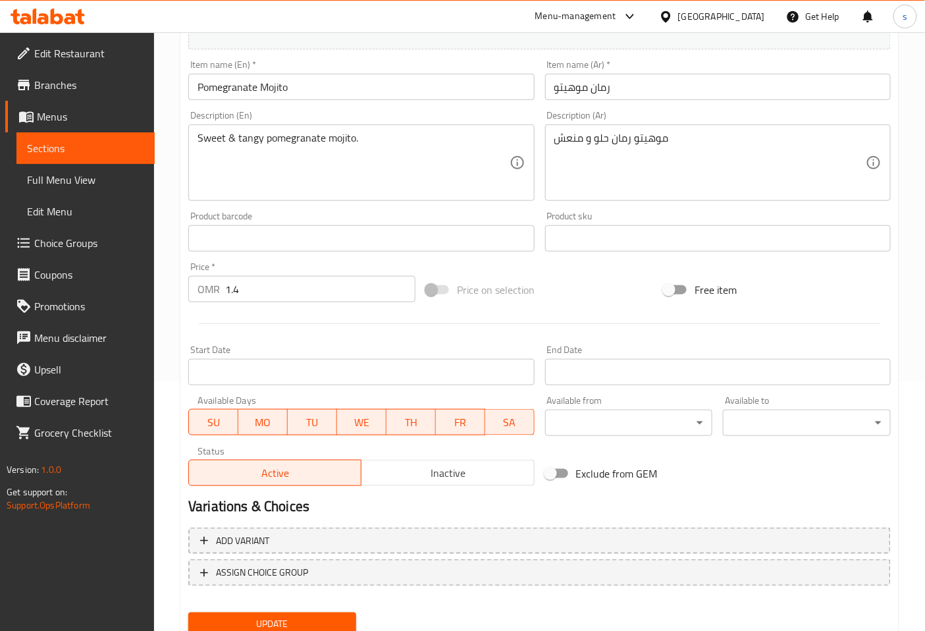
scroll to position [297, 0]
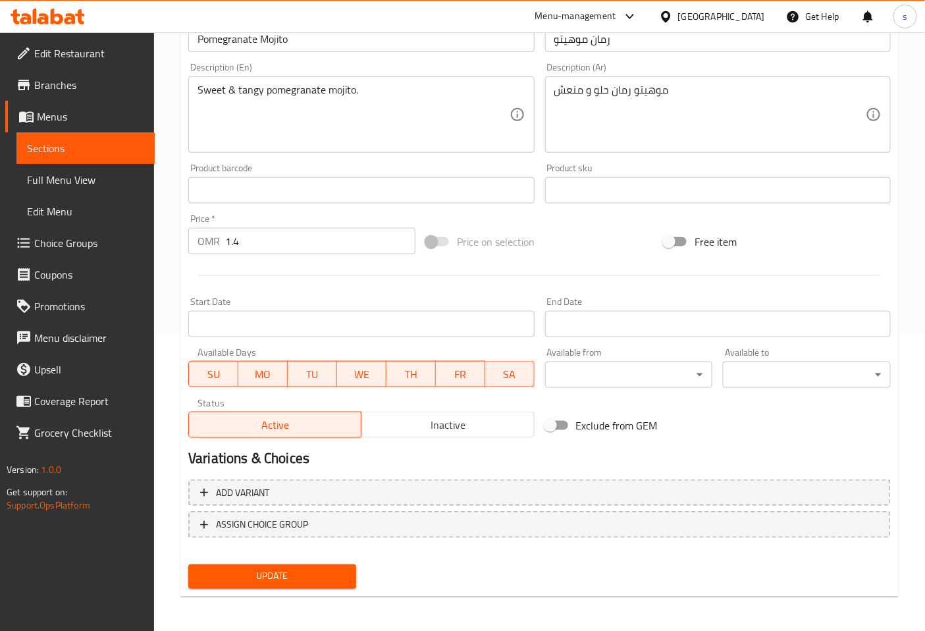
click at [281, 573] on span "Update" at bounding box center [272, 576] width 147 height 16
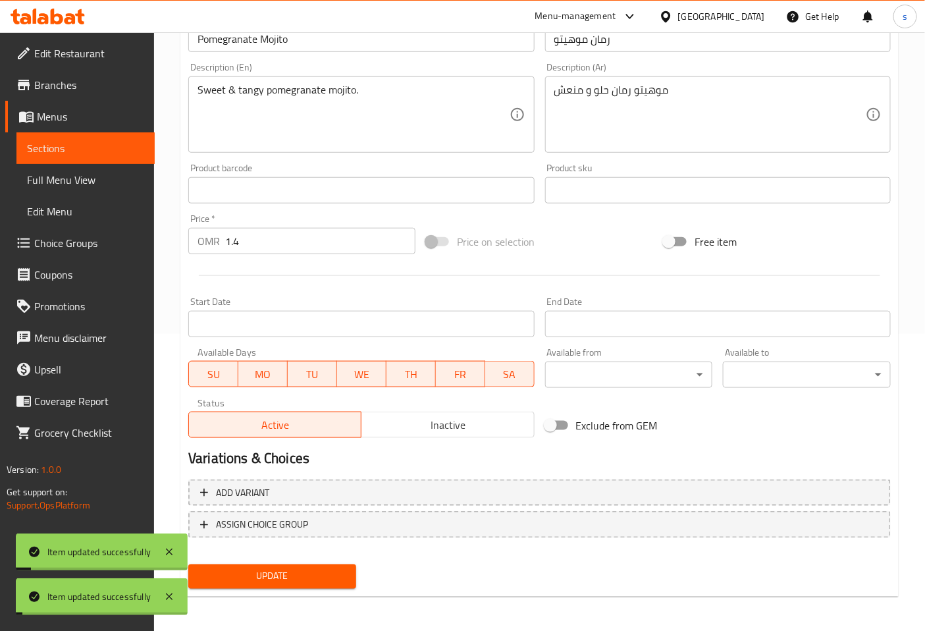
click at [91, 146] on span "Sections" at bounding box center [85, 148] width 117 height 16
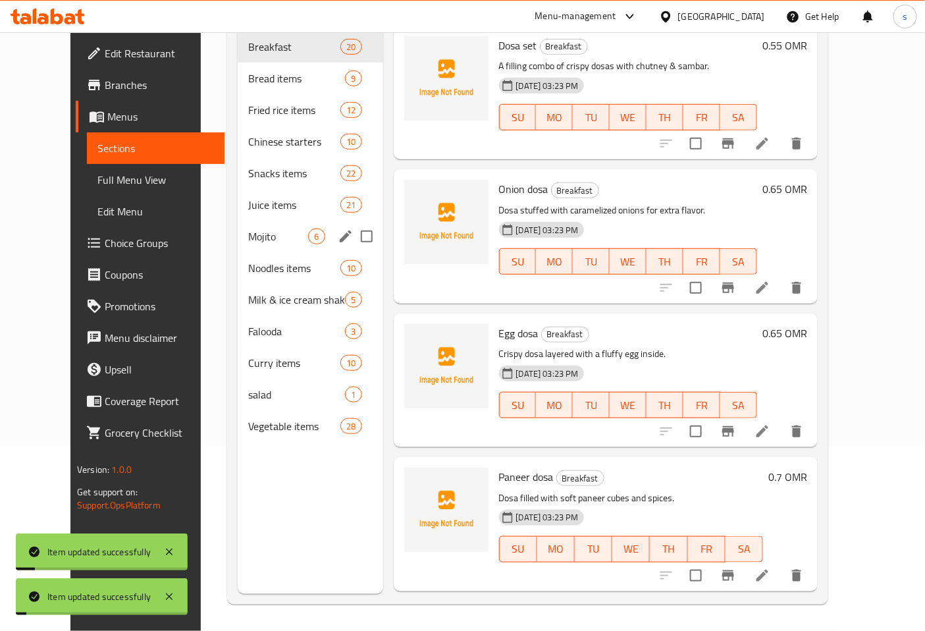
scroll to position [184, 0]
click at [238, 231] on div "Mojito 6" at bounding box center [310, 237] width 145 height 32
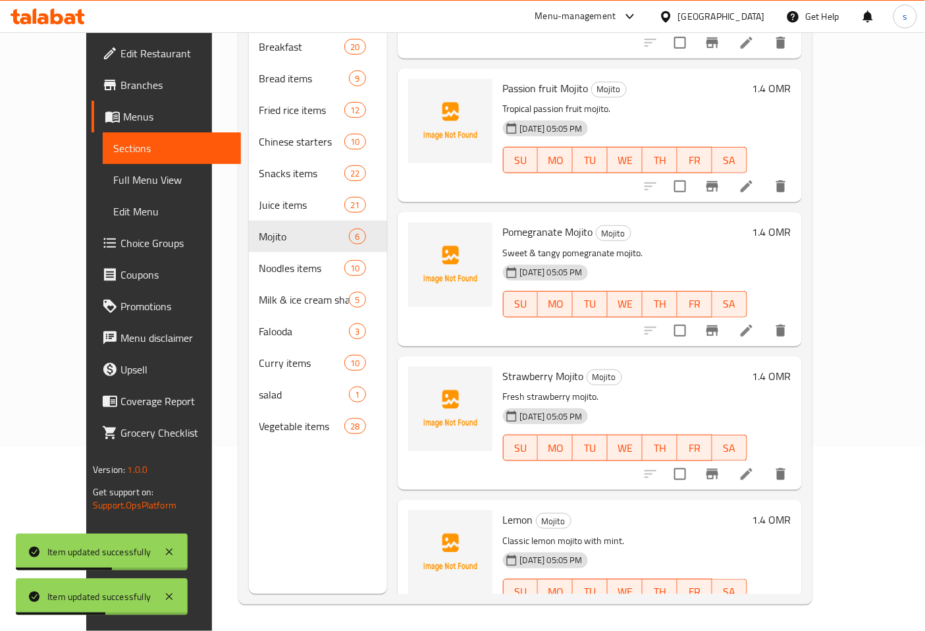
scroll to position [264, 0]
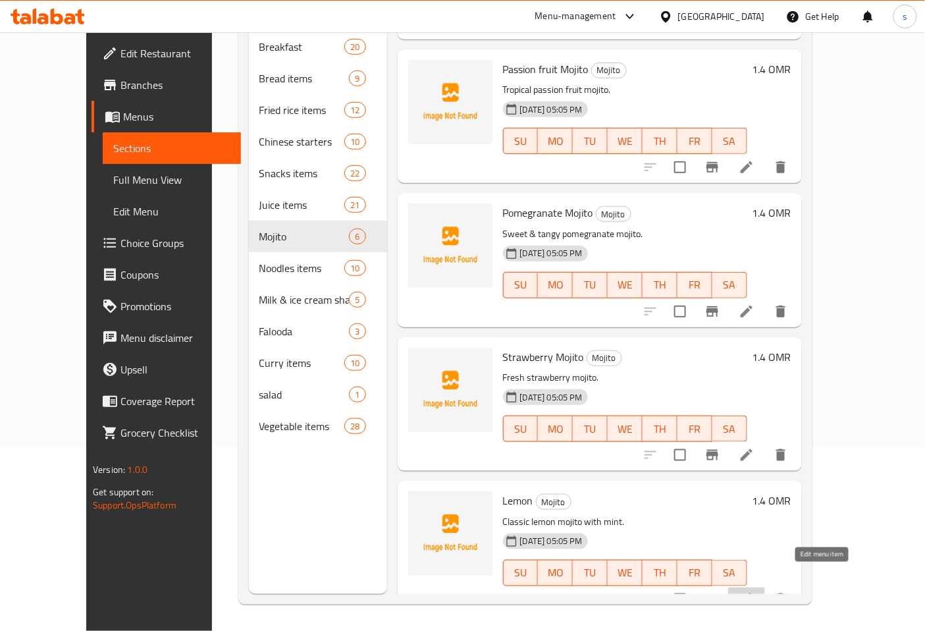
click at [755, 591] on icon at bounding box center [747, 599] width 16 height 16
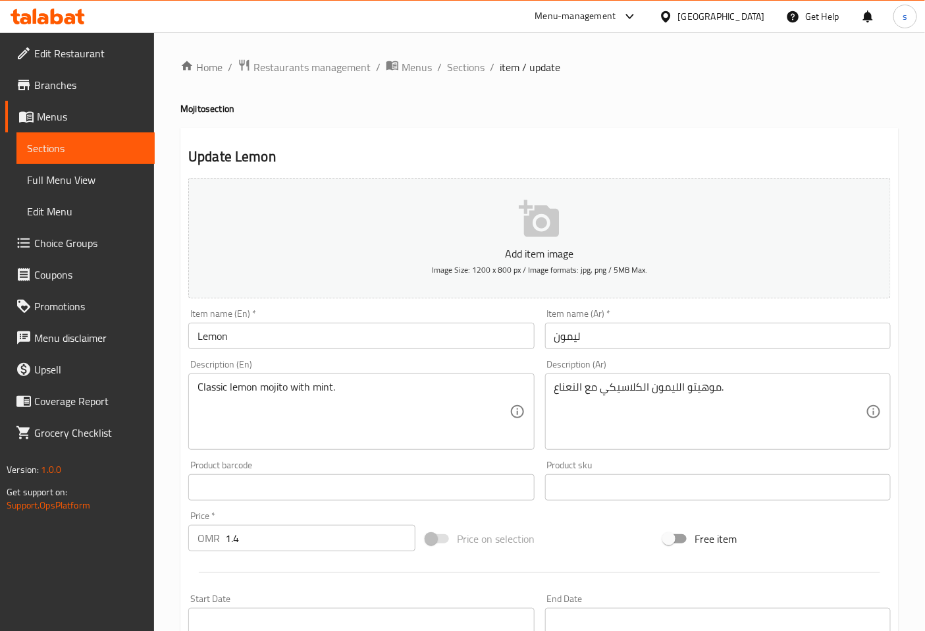
click at [308, 343] on input "Lemon" at bounding box center [361, 336] width 346 height 26
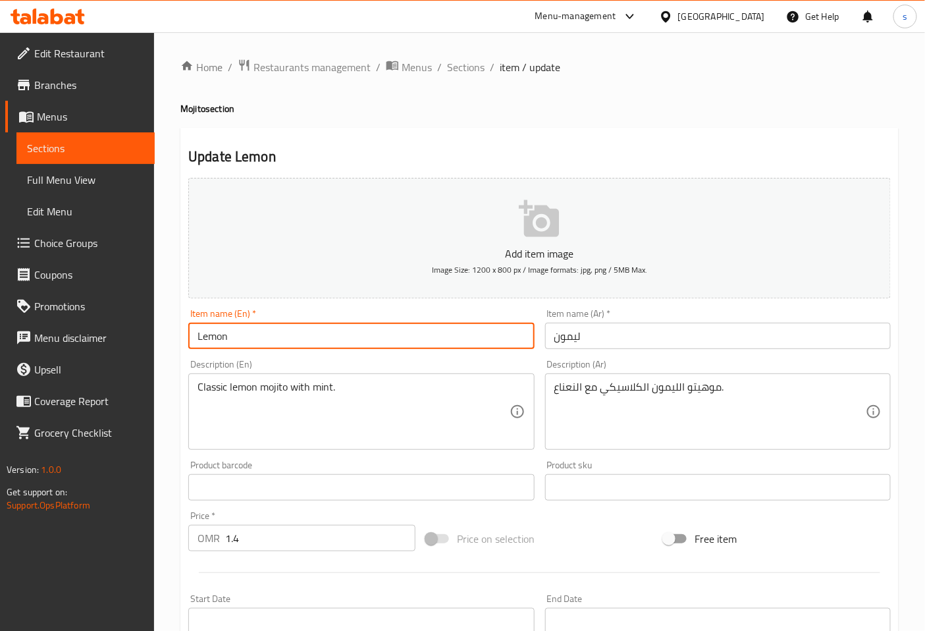
click at [456, 336] on input "Lemon" at bounding box center [361, 336] width 346 height 26
paste input "Mojito"
type input "[PERSON_NAME]"
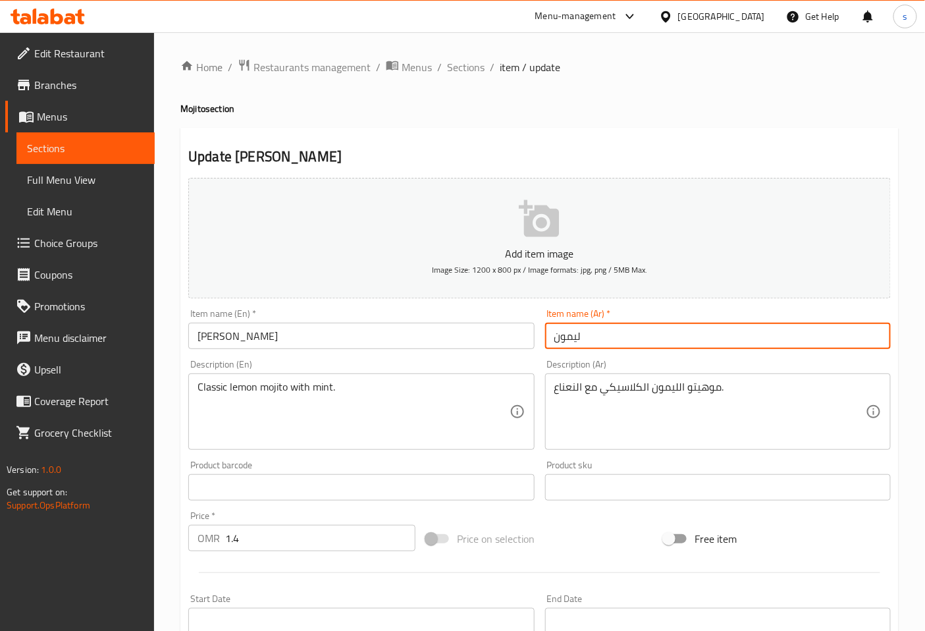
click at [659, 336] on input "ليمون" at bounding box center [718, 336] width 346 height 26
paste input "موهيتو"
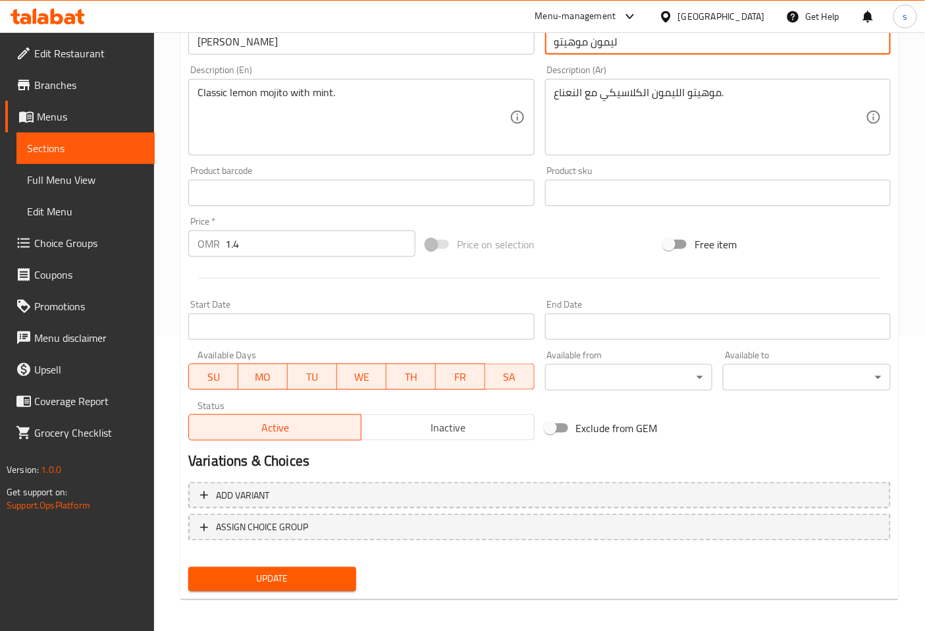
scroll to position [297, 0]
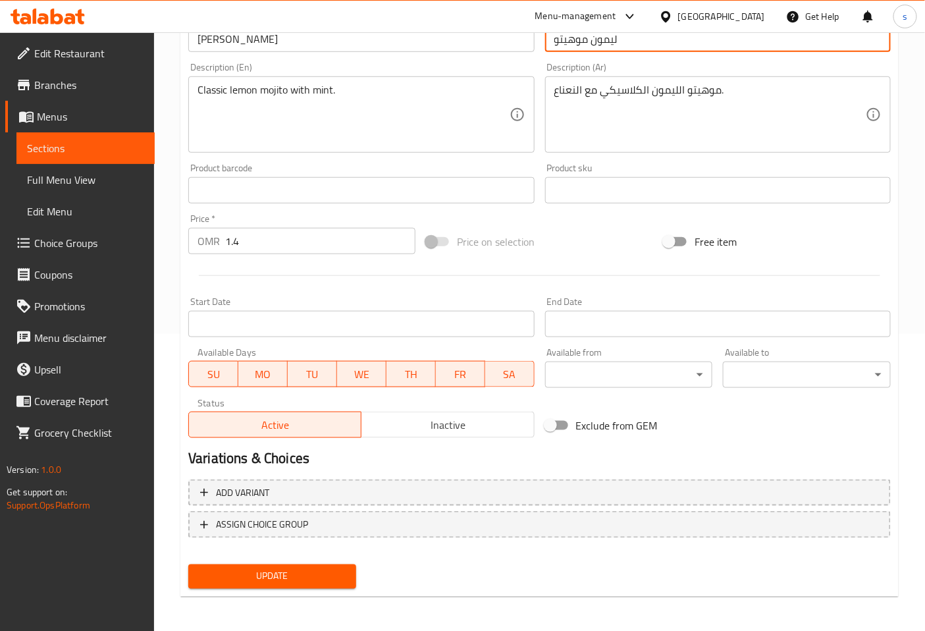
type input "ليمون موهيتو"
click at [275, 576] on span "Update" at bounding box center [272, 576] width 147 height 16
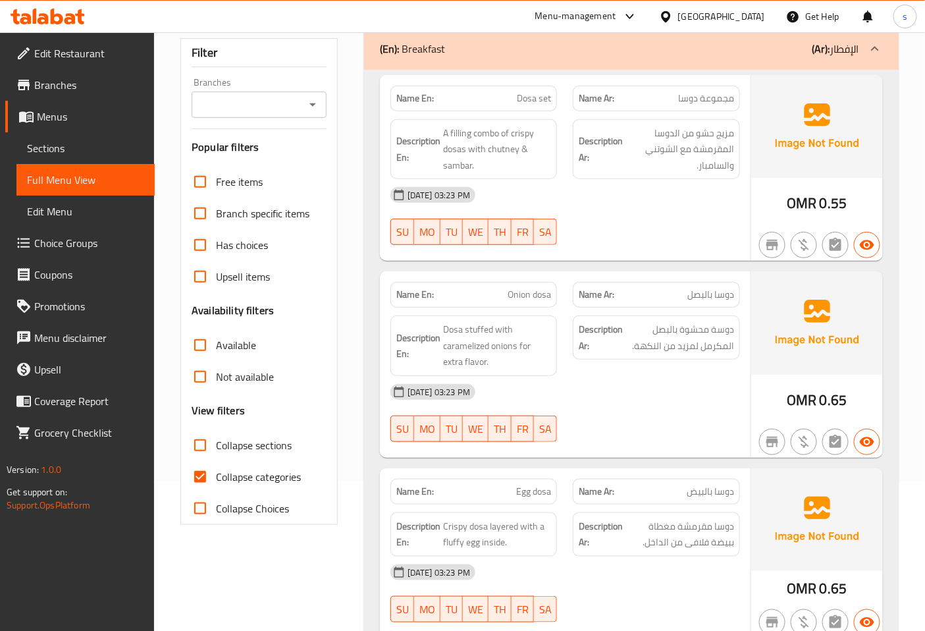
scroll to position [142, 0]
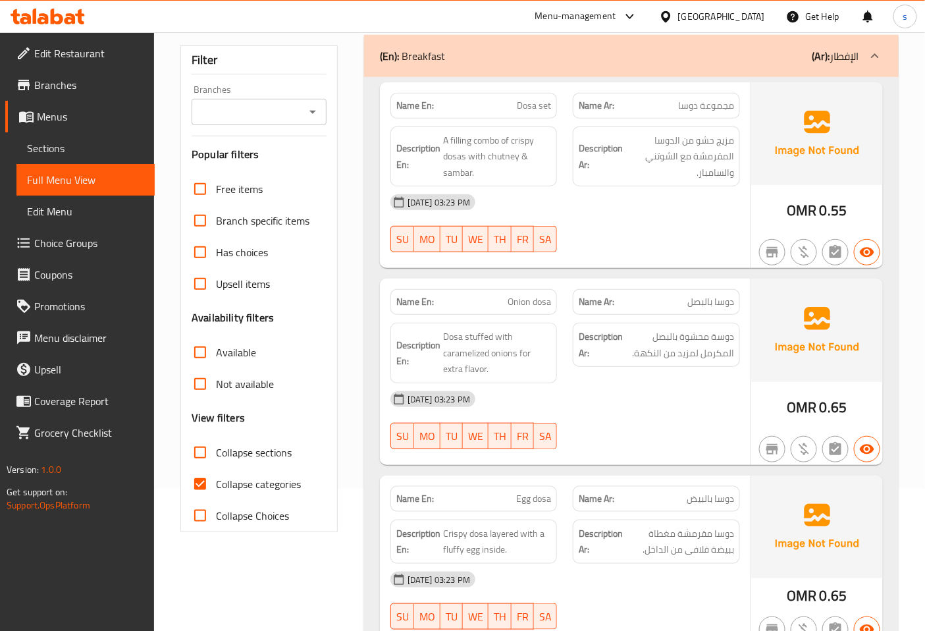
click at [189, 481] on input "Collapse categories" at bounding box center [200, 484] width 32 height 32
checkbox input "false"
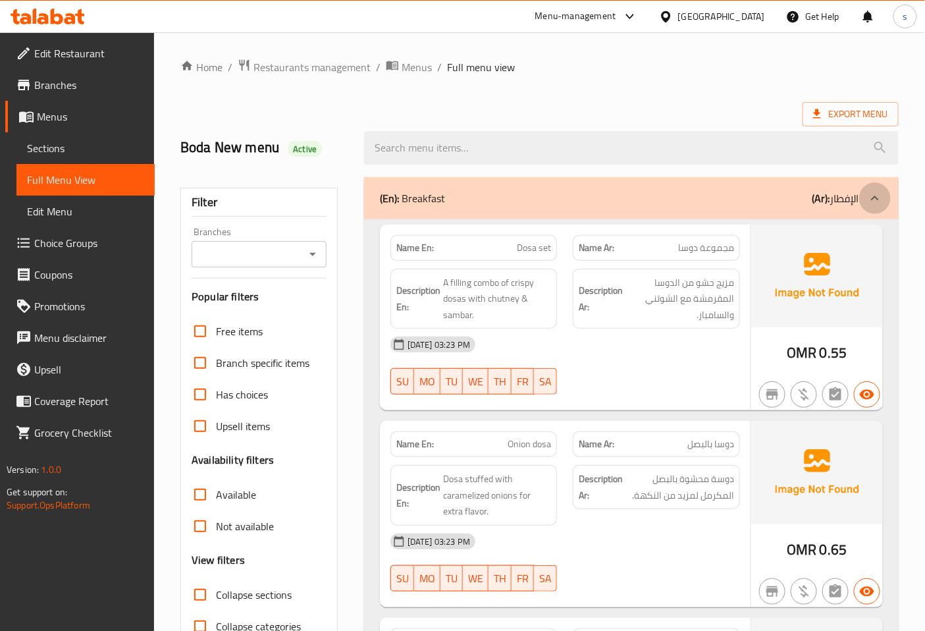
click at [877, 196] on icon at bounding box center [875, 198] width 16 height 16
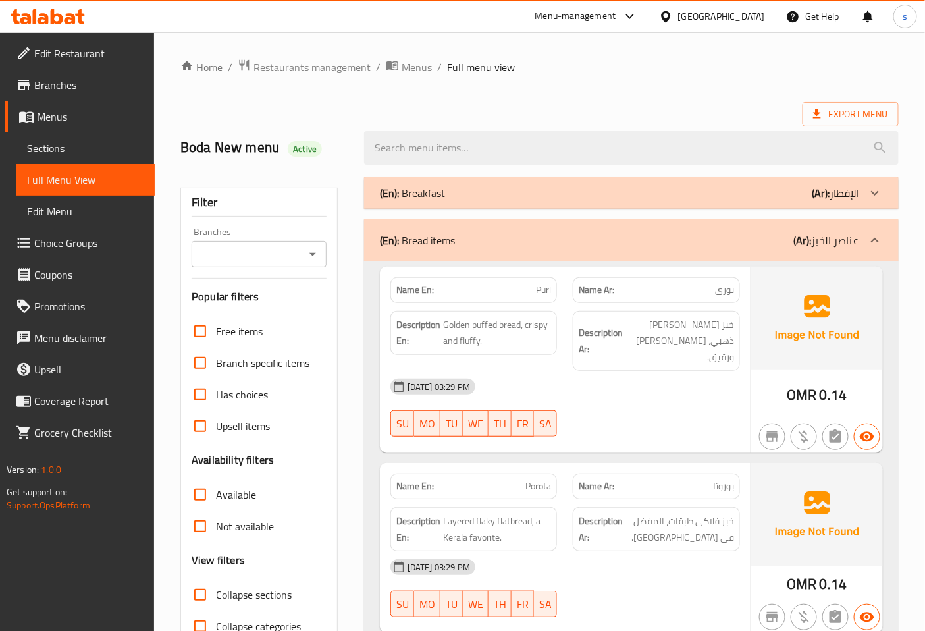
click at [878, 228] on div at bounding box center [875, 241] width 32 height 32
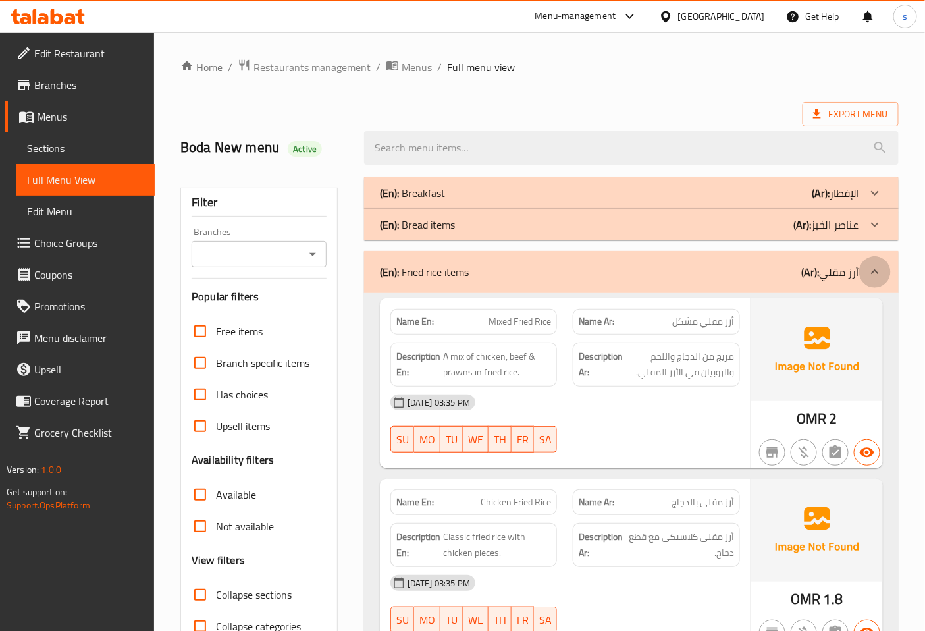
click at [873, 267] on icon at bounding box center [875, 272] width 16 height 16
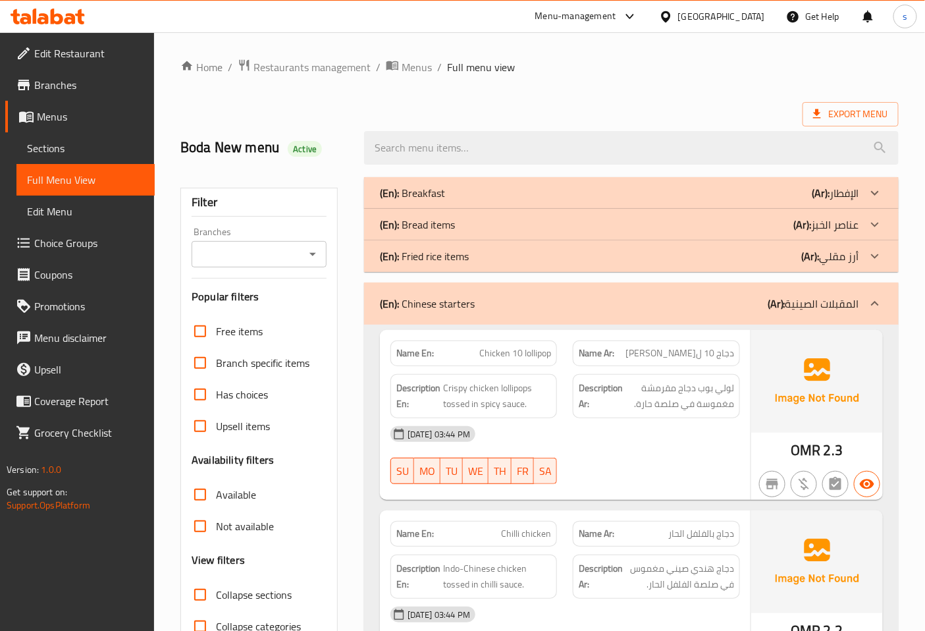
click at [867, 296] on icon at bounding box center [875, 304] width 16 height 16
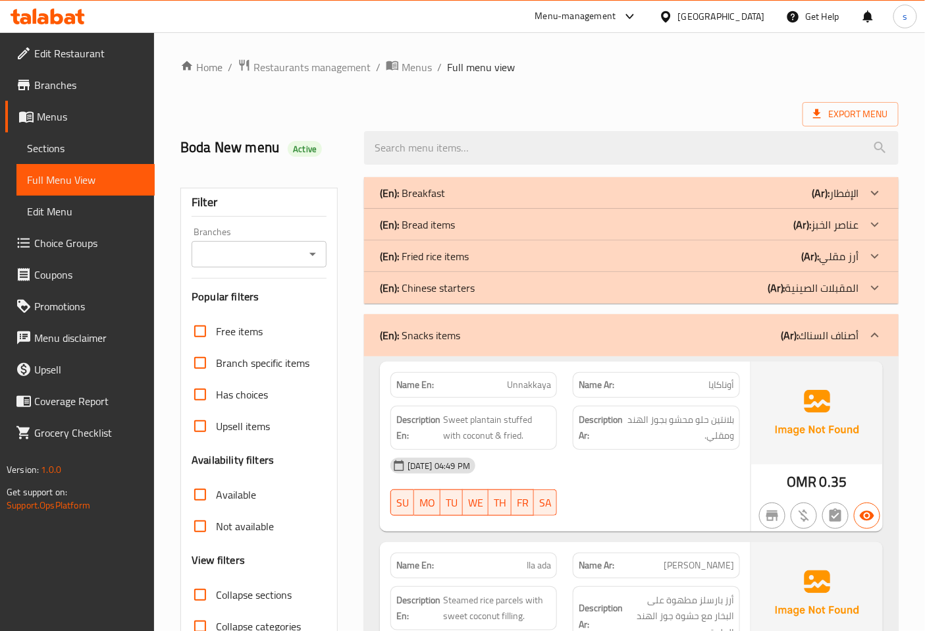
click at [867, 327] on icon at bounding box center [875, 335] width 16 height 16
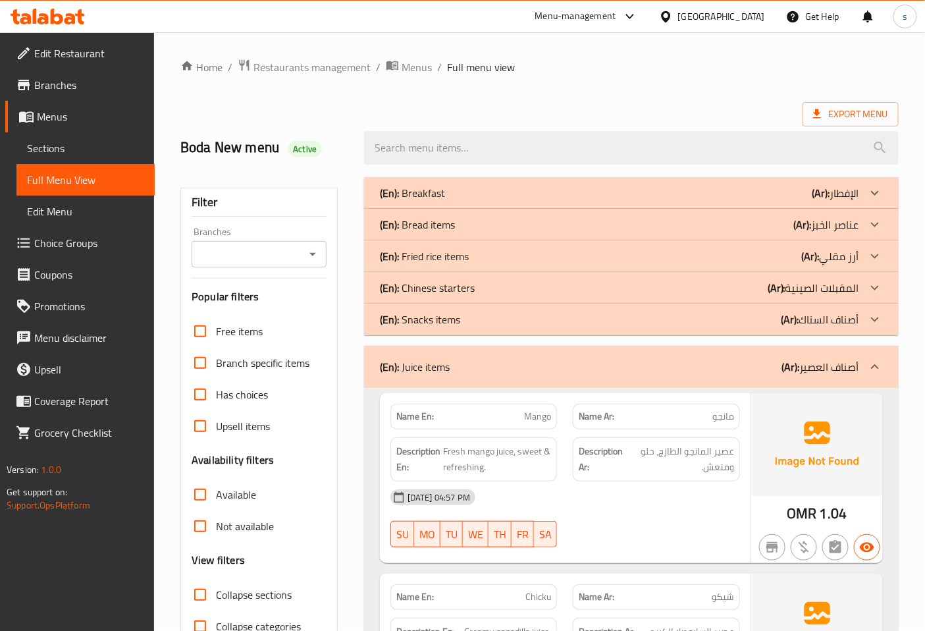
click at [867, 361] on icon at bounding box center [875, 367] width 16 height 16
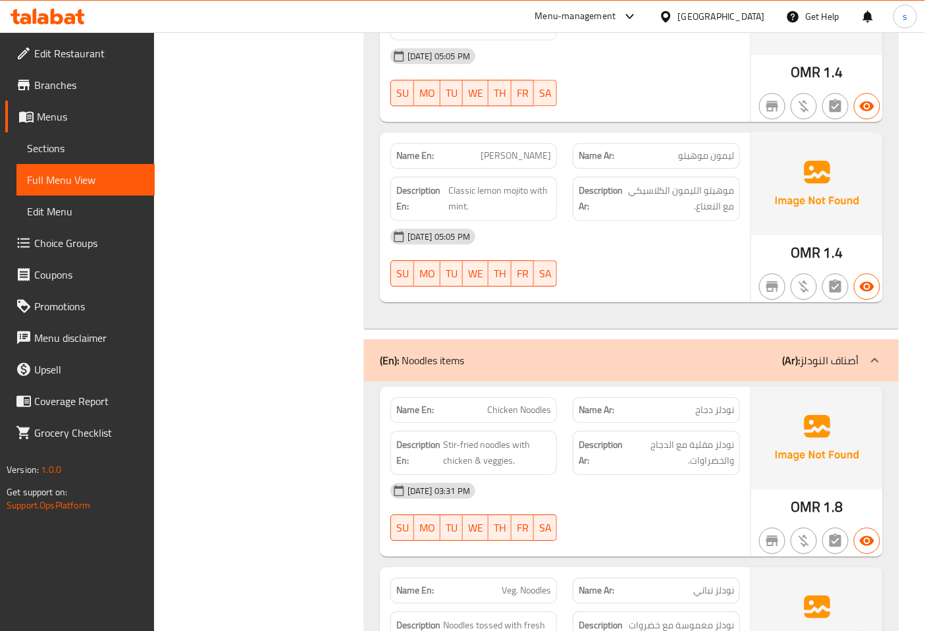
scroll to position [1243, 0]
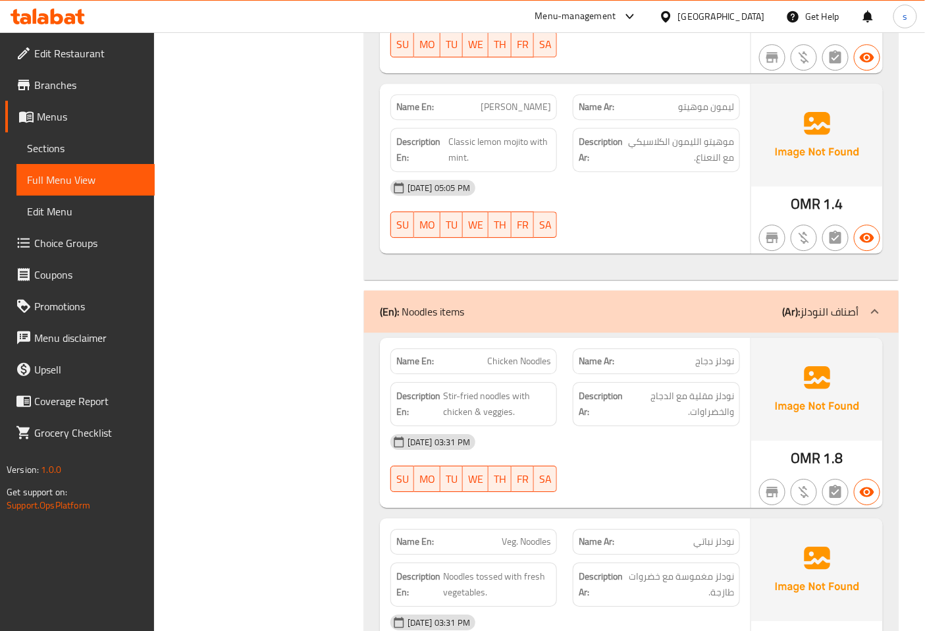
click at [852, 308] on p "(Ar): أصناف النودلز" at bounding box center [821, 312] width 76 height 16
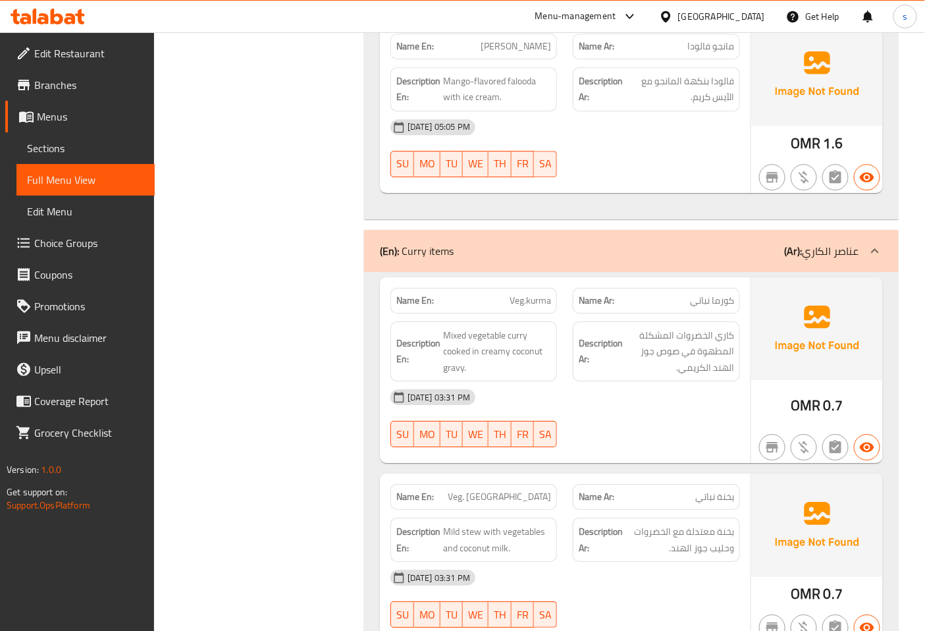
scroll to position [2927, 0]
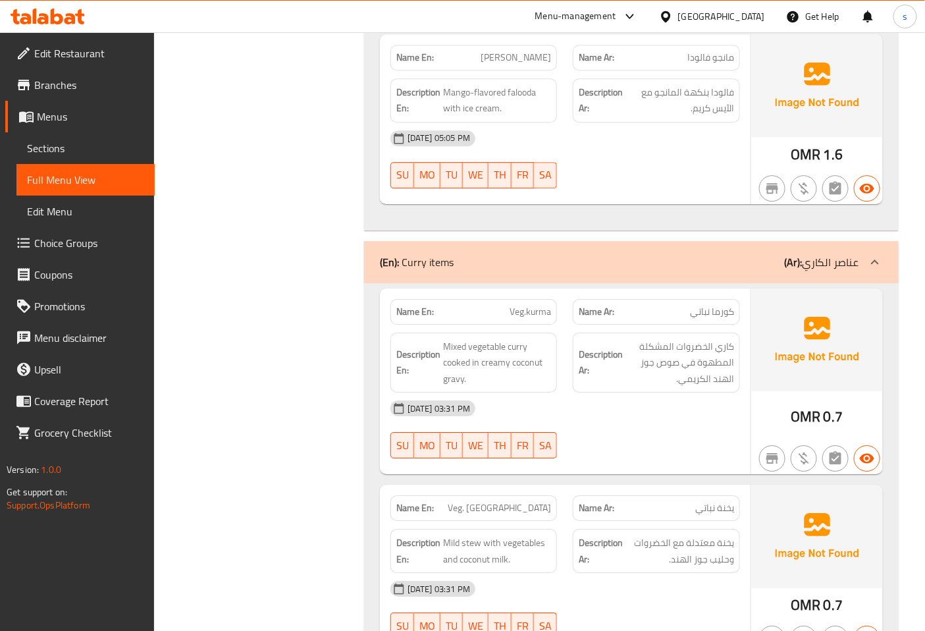
click at [869, 265] on icon at bounding box center [875, 262] width 16 height 16
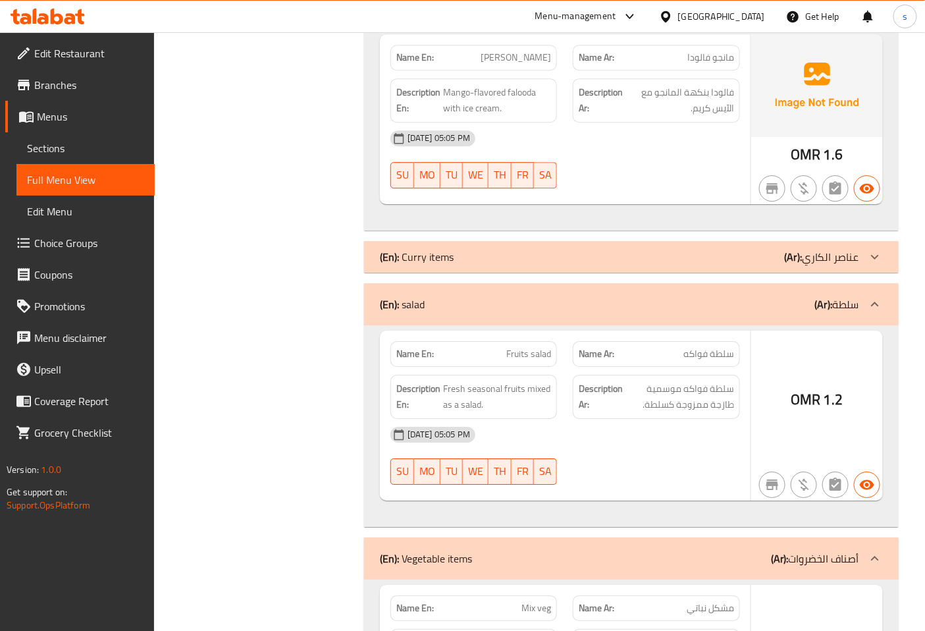
scroll to position [3293, 0]
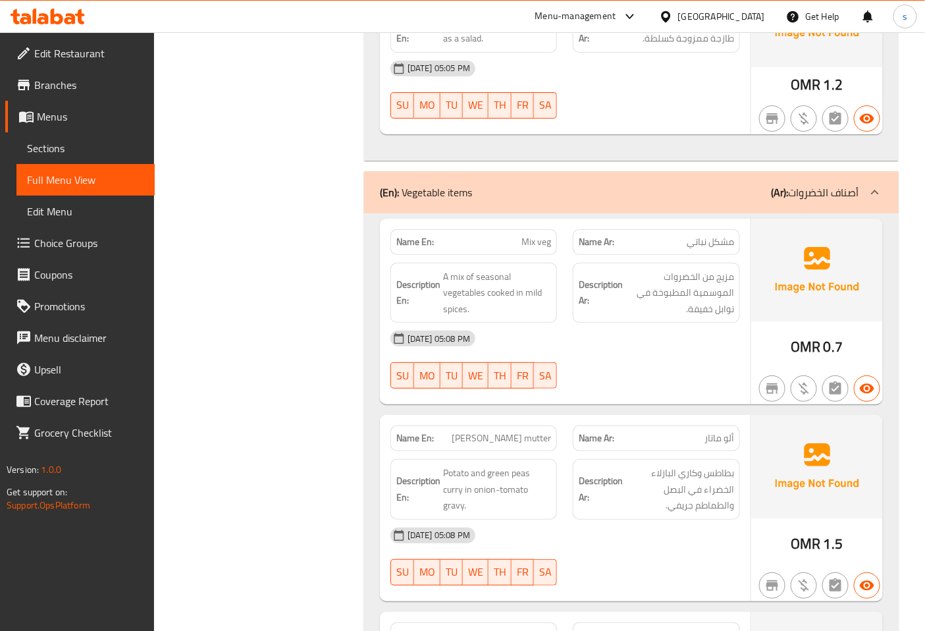
click at [865, 194] on div at bounding box center [875, 193] width 32 height 32
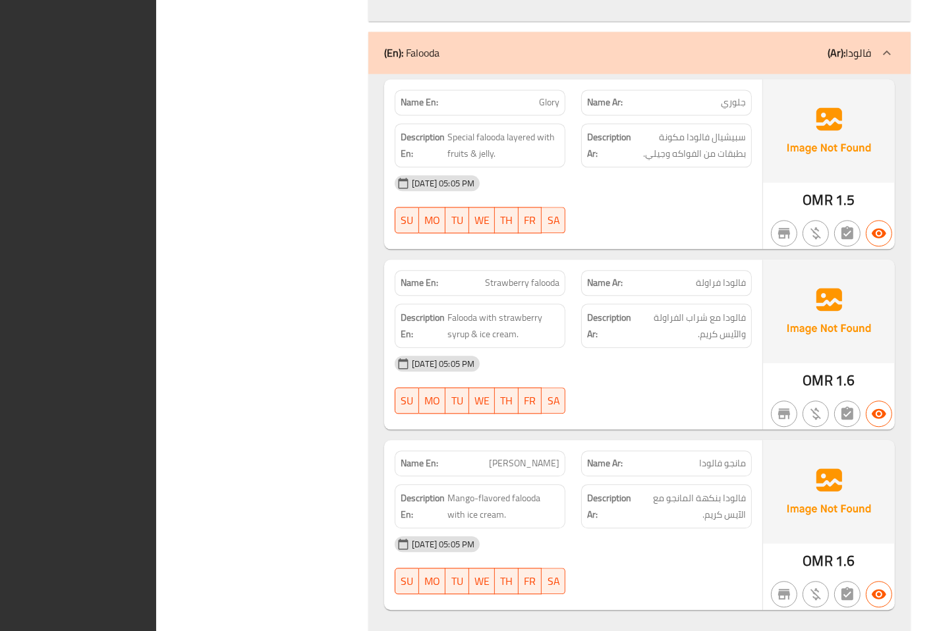
scroll to position [2862, 0]
